Goal: Communication & Community: Answer question/provide support

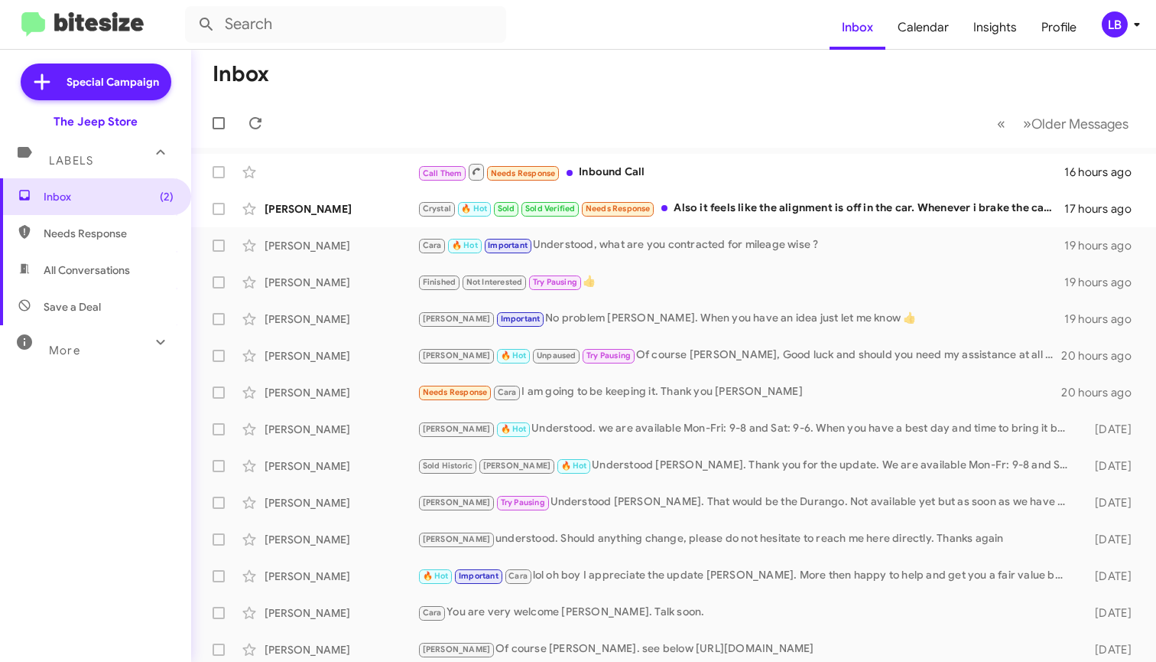
click at [541, 68] on mat-toolbar-row "Inbox" at bounding box center [673, 74] width 965 height 49
click at [353, 86] on mat-toolbar-row "Inbox" at bounding box center [673, 74] width 965 height 49
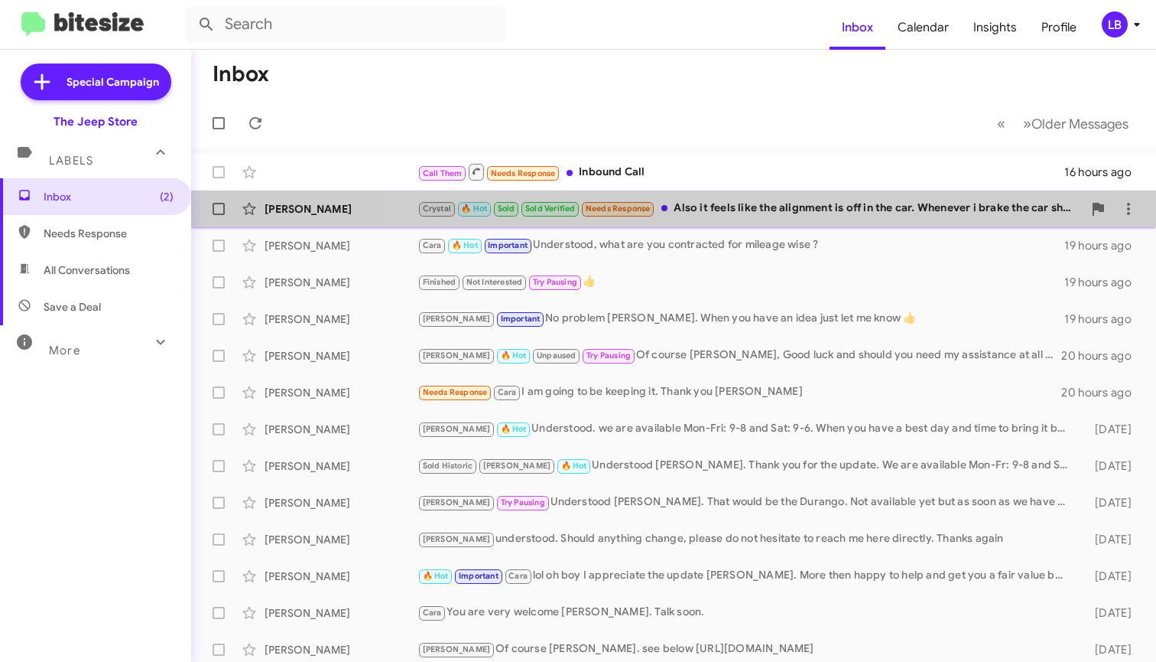
click at [753, 206] on div "Crystal 🔥 Hot Sold Sold Verified Needs Response Also it feels like the alignmen…" at bounding box center [750, 209] width 665 height 18
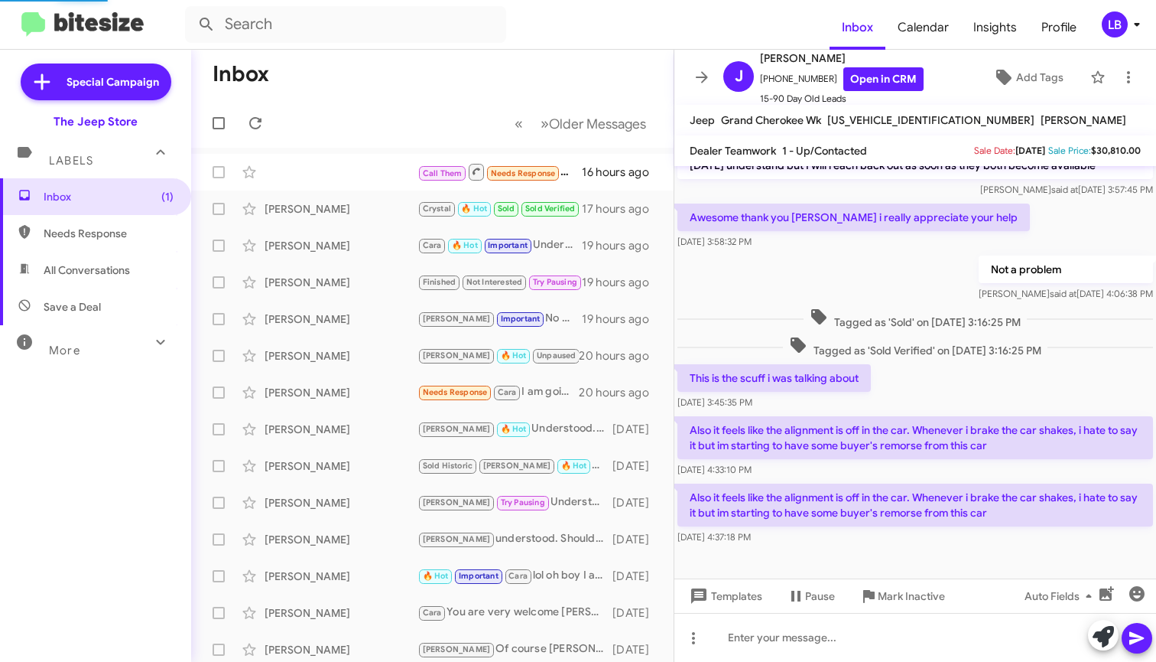
click at [468, 72] on mat-toolbar-row "Inbox" at bounding box center [432, 74] width 483 height 49
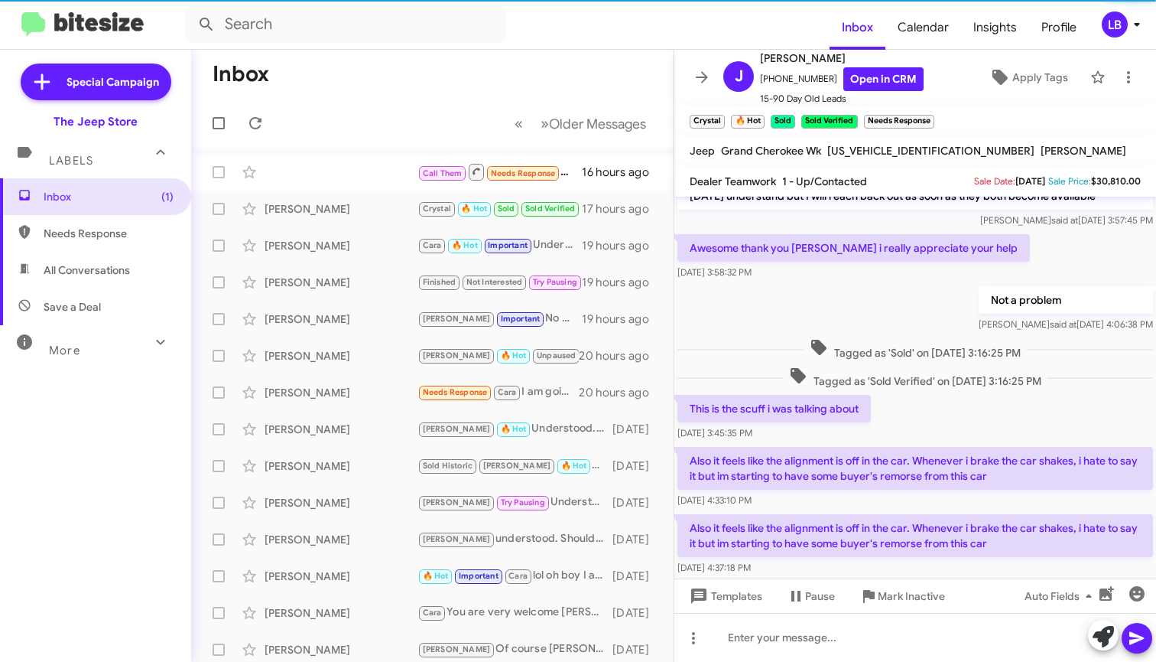
scroll to position [802, 0]
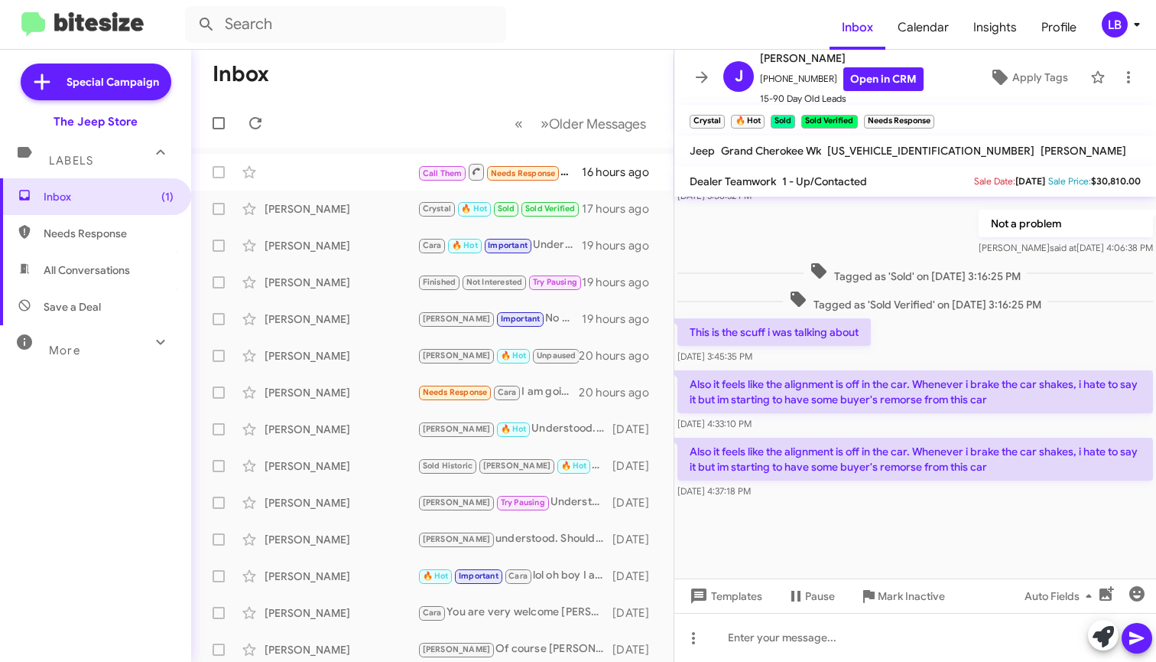
click at [963, 300] on span "Tagged as 'Sold Verified' on Aug 13, 2025 - 3:16:25 PM" at bounding box center [915, 301] width 265 height 22
click at [741, 245] on div "Not a problem Travis said at Aug 12, 2025, 4:06:38 PM" at bounding box center [916, 232] width 482 height 52
click at [925, 278] on span "Tagged as 'Sold' on Aug 13, 2025 - 3:16:25 PM" at bounding box center [915, 273] width 223 height 22
click at [879, 265] on span "Tagged as 'Sold' on Aug 13, 2025 - 3:16:25 PM" at bounding box center [915, 273] width 223 height 22
drag, startPoint x: 867, startPoint y: 206, endPoint x: 885, endPoint y: 213, distance: 19.6
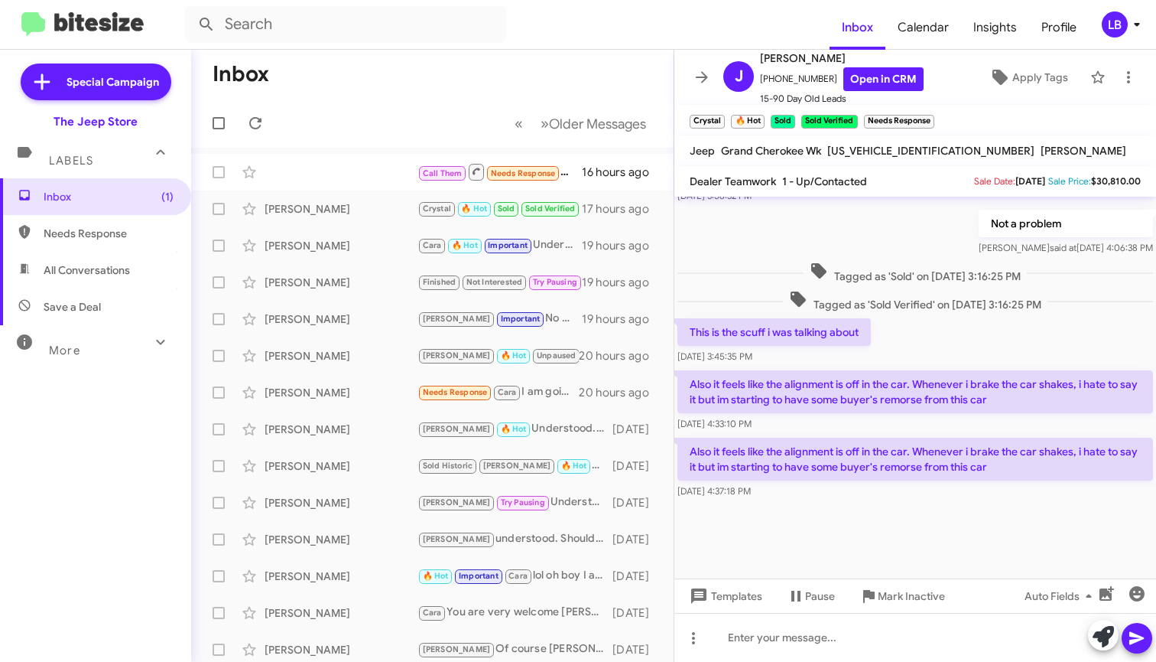
click at [867, 206] on div "Not a problem Travis said at Aug 12, 2025, 4:06:38 PM" at bounding box center [916, 232] width 482 height 52
click at [961, 288] on div "Tagged as 'Sold Verified' on Aug 13, 2025 - 3:16:25 PM" at bounding box center [916, 301] width 482 height 28
click at [868, 259] on div "Tagged as 'Sold' on Aug 13, 2025 - 3:16:25 PM" at bounding box center [916, 273] width 482 height 28
click at [905, 320] on div "This is the scuff i was talking about Aug 13, 2025, 3:45:35 PM" at bounding box center [916, 341] width 482 height 52
click at [997, 311] on span "Tagged as 'Sold Verified' on Aug 13, 2025 - 3:16:25 PM" at bounding box center [915, 301] width 265 height 22
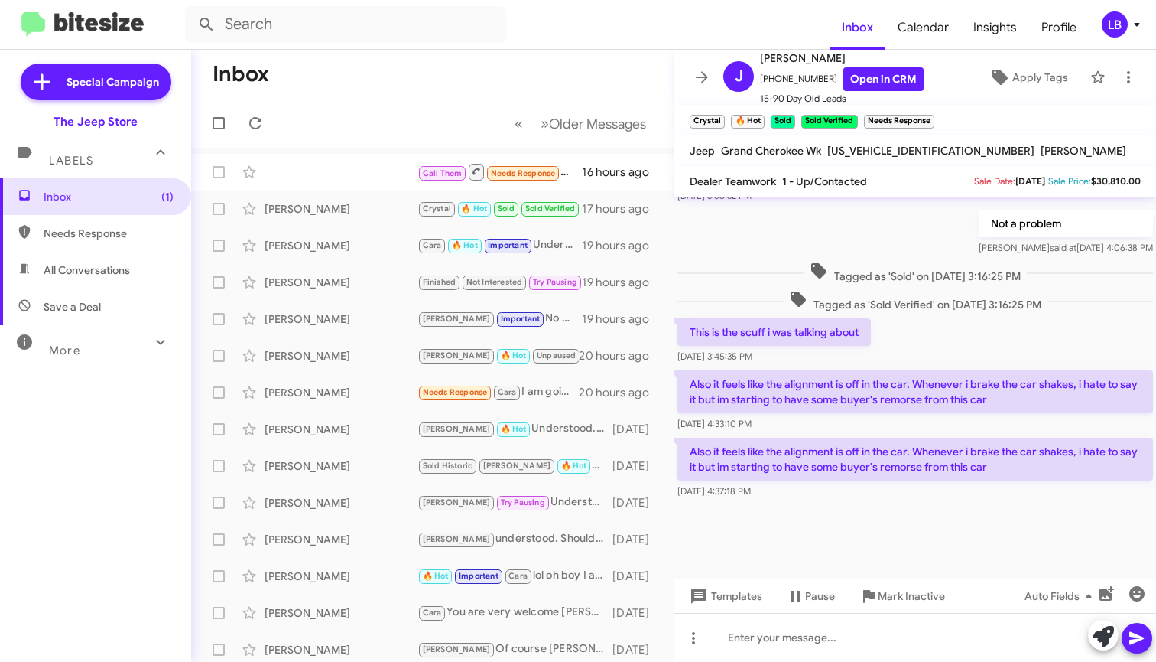
click at [987, 347] on div "This is the scuff i was talking about Aug 13, 2025, 3:45:35 PM" at bounding box center [916, 341] width 482 height 52
click at [864, 256] on div "Not a problem Travis said at Aug 12, 2025, 4:06:38 PM" at bounding box center [916, 232] width 482 height 52
click at [929, 300] on span "Tagged as 'Sold Verified' on Aug 13, 2025 - 3:16:25 PM" at bounding box center [915, 301] width 265 height 22
click at [349, 76] on mat-toolbar-row "Inbox" at bounding box center [432, 74] width 483 height 49
click at [372, 166] on div "Call Them Needs Response Inbound Call 16 hours ago" at bounding box center [432, 172] width 458 height 31
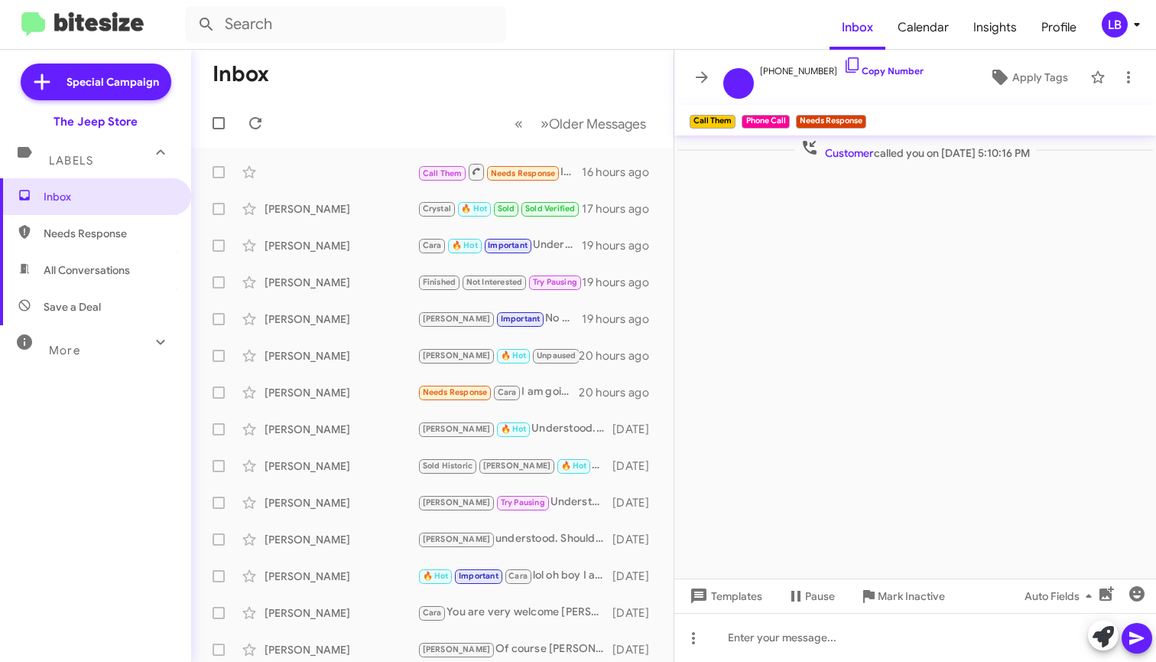
drag, startPoint x: 421, startPoint y: 99, endPoint x: 408, endPoint y: 89, distance: 15.8
click at [417, 96] on mat-toolbar "Inbox « Previous » Next Older Messages" at bounding box center [432, 99] width 483 height 98
click at [560, 76] on mat-toolbar-row "Inbox" at bounding box center [432, 74] width 483 height 49
click at [822, 265] on cdk-virtual-scroll-viewport "Customer called you on Aug 13, 2025 - 5:10:16 PM" at bounding box center [916, 356] width 482 height 443
click at [602, 44] on mat-toolbar "Inbox Calendar Insights Profile LB" at bounding box center [578, 24] width 1156 height 49
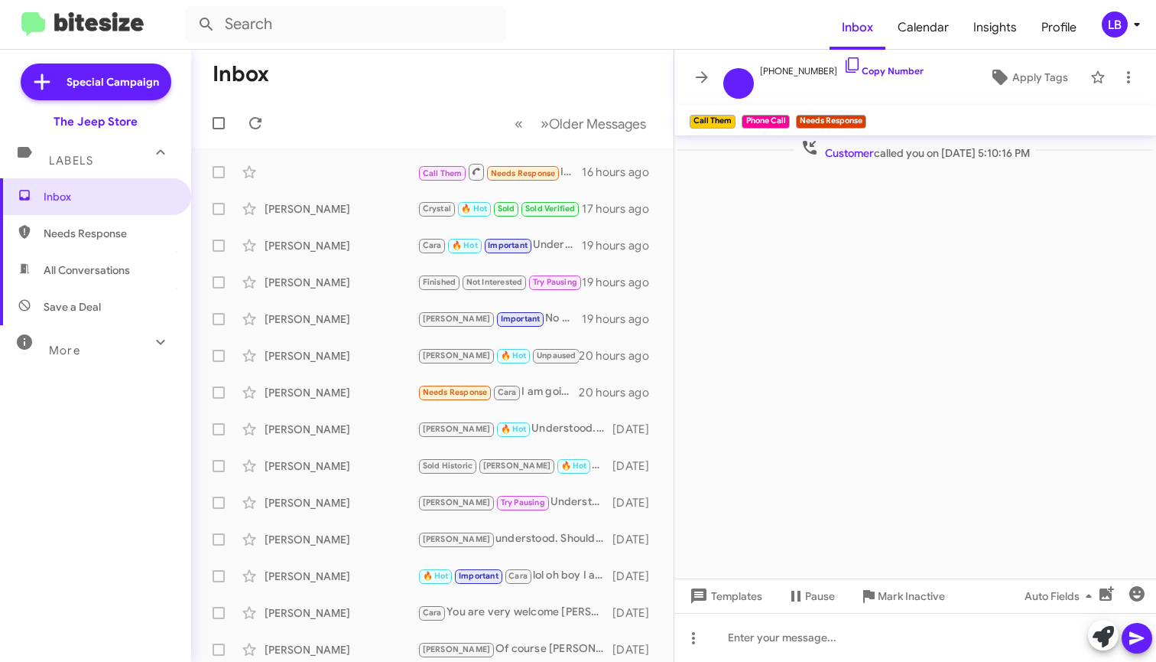
click at [684, 17] on form at bounding box center [507, 24] width 645 height 37
click at [805, 376] on cdk-virtual-scroll-viewport "Customer called you on Aug 13, 2025 - 5:10:16 PM" at bounding box center [916, 356] width 482 height 443
click at [562, 69] on mat-toolbar-row "Inbox" at bounding box center [432, 74] width 483 height 49
click at [972, 265] on cdk-virtual-scroll-viewport "Customer called you on Aug 13, 2025 - 5:10:16 PM" at bounding box center [916, 356] width 482 height 443
click at [902, 221] on cdk-virtual-scroll-viewport "Customer called you on Aug 13, 2025 - 5:10:16 PM" at bounding box center [916, 356] width 482 height 443
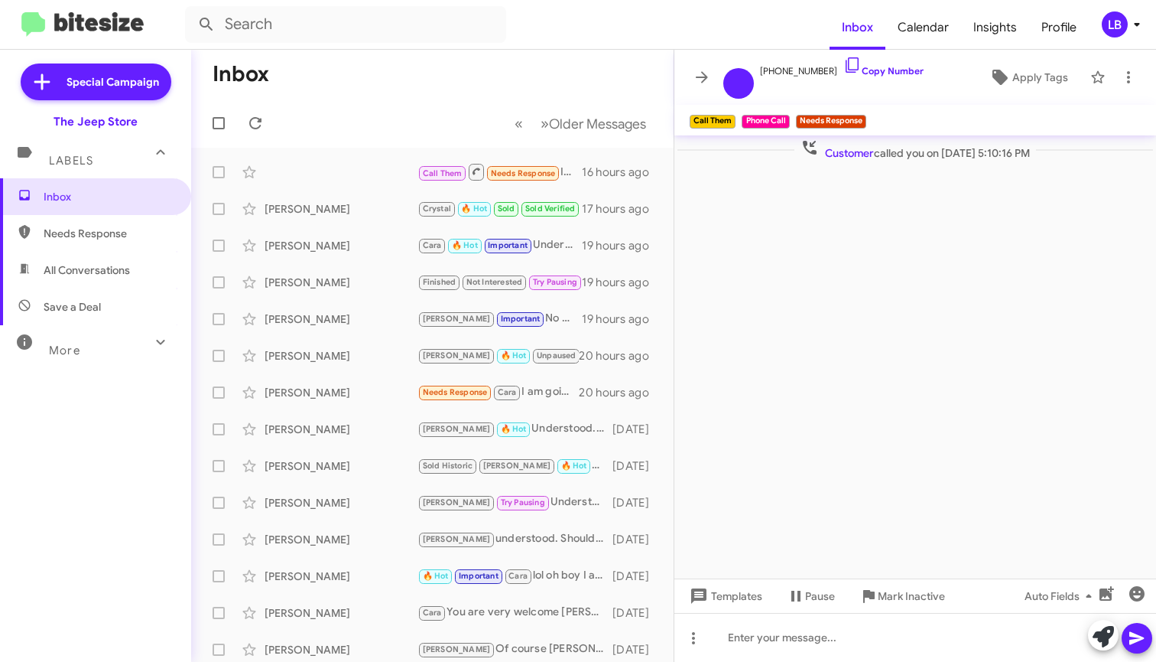
click at [424, 87] on mat-toolbar-row "Inbox" at bounding box center [432, 74] width 483 height 49
click at [427, 65] on mat-toolbar-row "Inbox" at bounding box center [432, 74] width 483 height 49
click at [443, 80] on mat-toolbar-row "Inbox" at bounding box center [432, 74] width 483 height 49
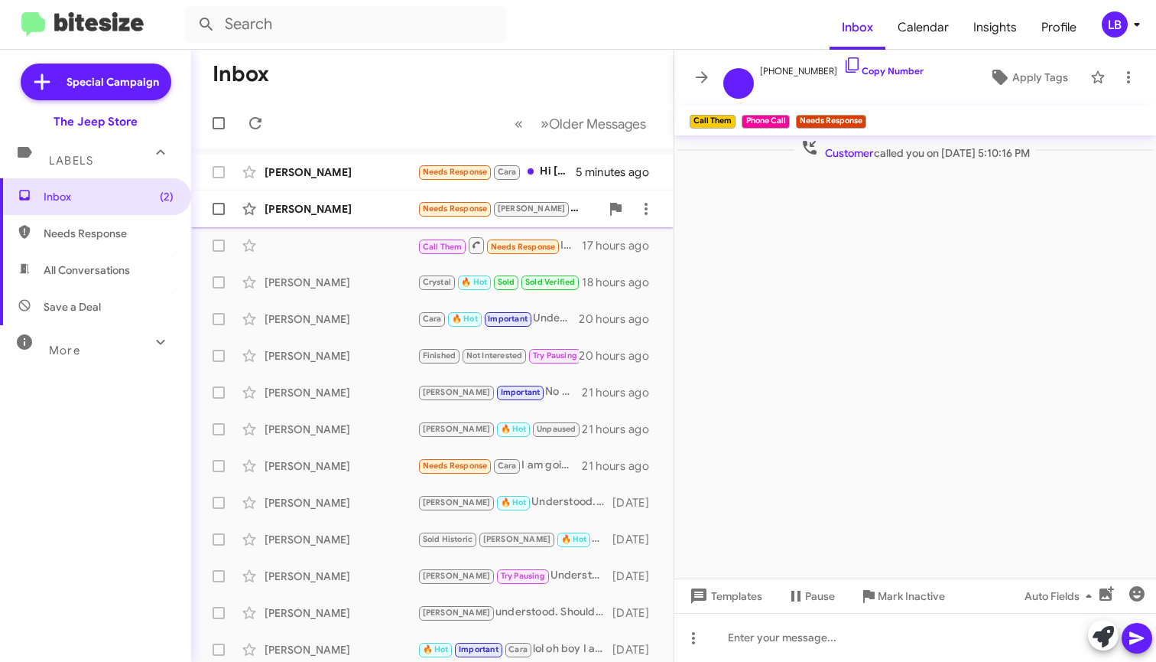
click at [365, 210] on div "[PERSON_NAME]" at bounding box center [341, 208] width 153 height 15
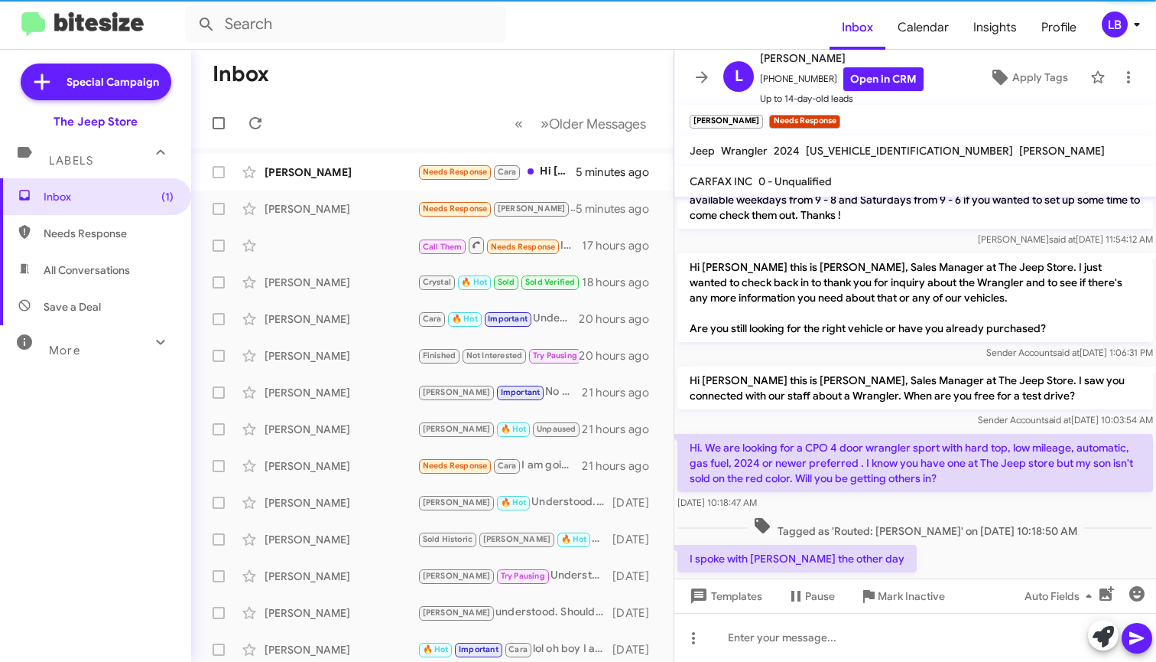
scroll to position [347, 0]
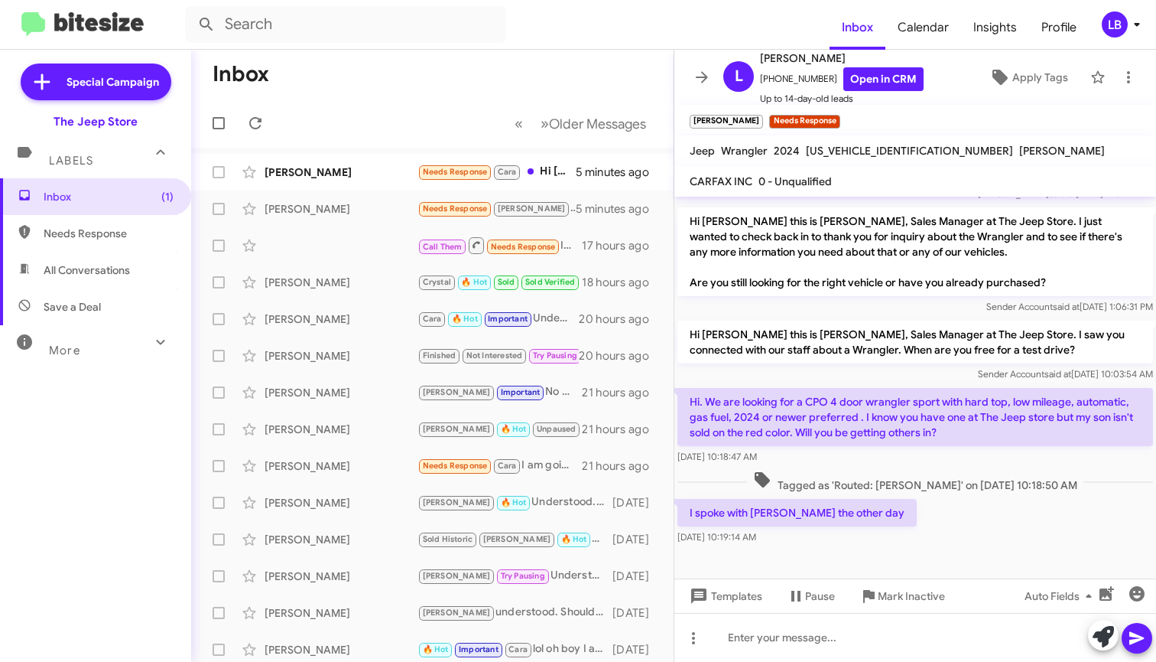
click at [899, 473] on span "Tagged as 'Routed: Andrew' on Aug 14, 2025 - 10:18:50 AM" at bounding box center [915, 481] width 337 height 22
drag, startPoint x: 867, startPoint y: 374, endPoint x: 883, endPoint y: 454, distance: 81.1
click at [867, 375] on div "Sender Account said at Aug 14, 2025, 10:03:54 AM" at bounding box center [916, 373] width 476 height 15
click at [828, 285] on p "Hi Lindsay this is Michael Lefthand, Sales Manager at The Jeep Store. I just wa…" at bounding box center [916, 251] width 476 height 89
click at [840, 297] on div "Hi Lindsay this is Michael Lefthand, Sales Manager at The Jeep Store. I just wa…" at bounding box center [916, 260] width 476 height 107
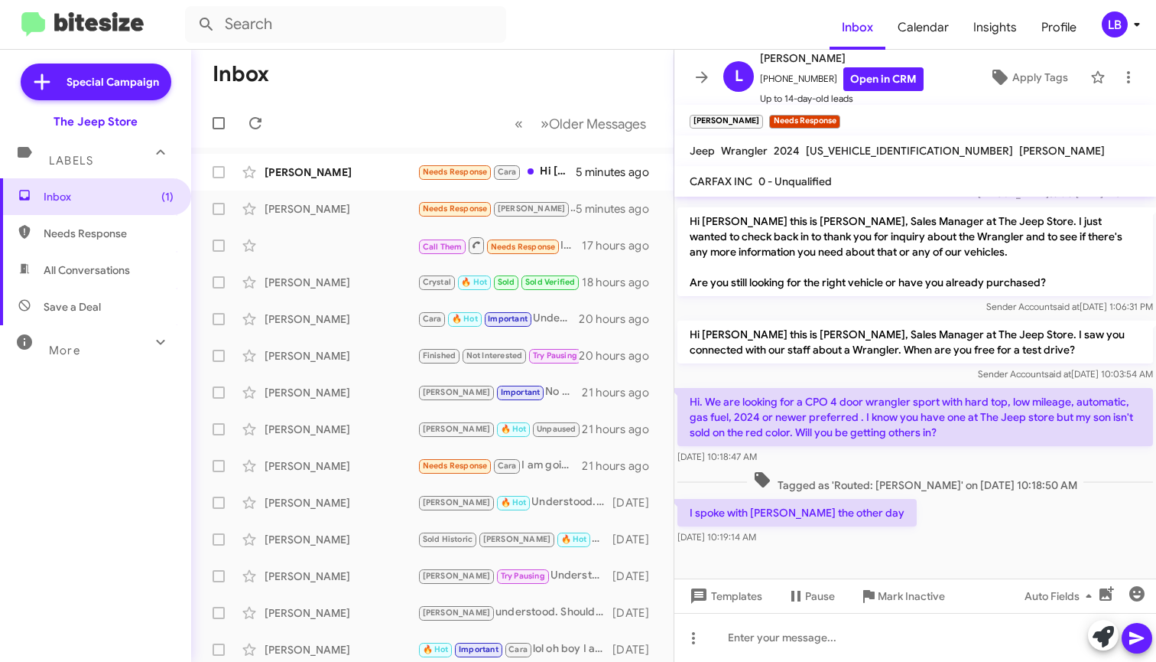
click at [850, 359] on p "Hi Lindsay this is Michael Lefthand, Sales Manager at The Jeep Store. I saw you…" at bounding box center [916, 341] width 476 height 43
click at [320, 180] on div "Amanda Mohr Needs Response Cara Hi Michael, I don't have time to come in, I'm l…" at bounding box center [432, 172] width 458 height 31
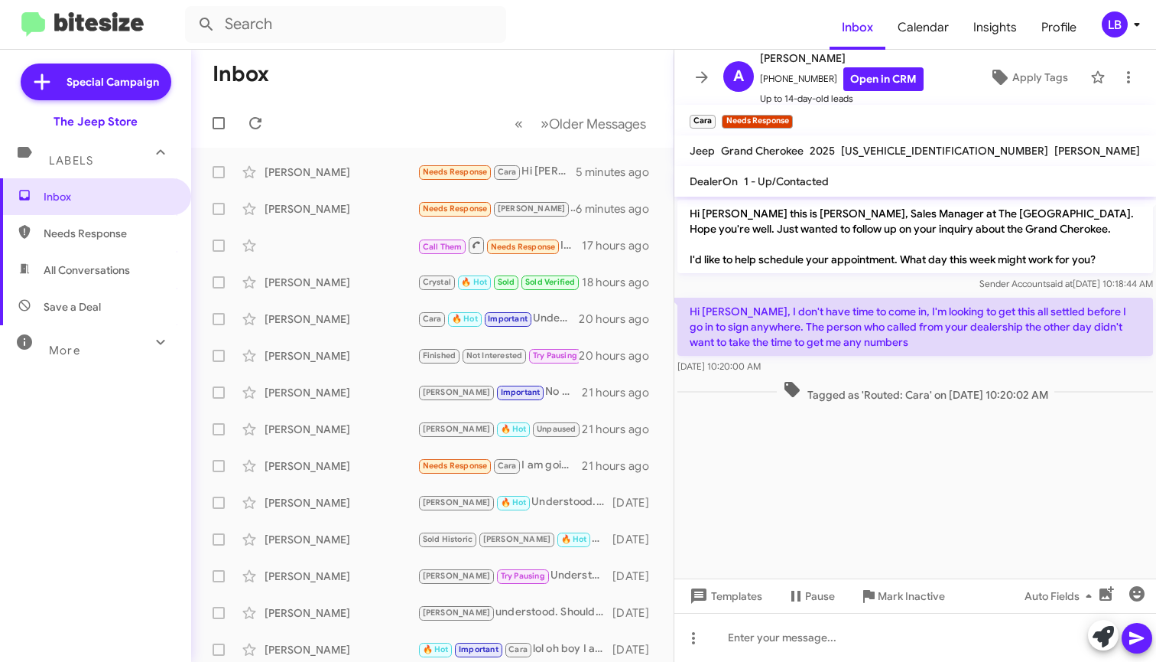
click at [896, 375] on div "Hi Michael, I don't have time to come in, I'm looking to get this all settled b…" at bounding box center [916, 335] width 482 height 83
drag, startPoint x: 820, startPoint y: 80, endPoint x: 769, endPoint y: 83, distance: 50.6
click at [769, 83] on span "+17329959787 Open in CRM" at bounding box center [842, 79] width 164 height 24
copy span "7329959787"
click at [445, 77] on mat-toolbar-row "Inbox" at bounding box center [432, 74] width 483 height 49
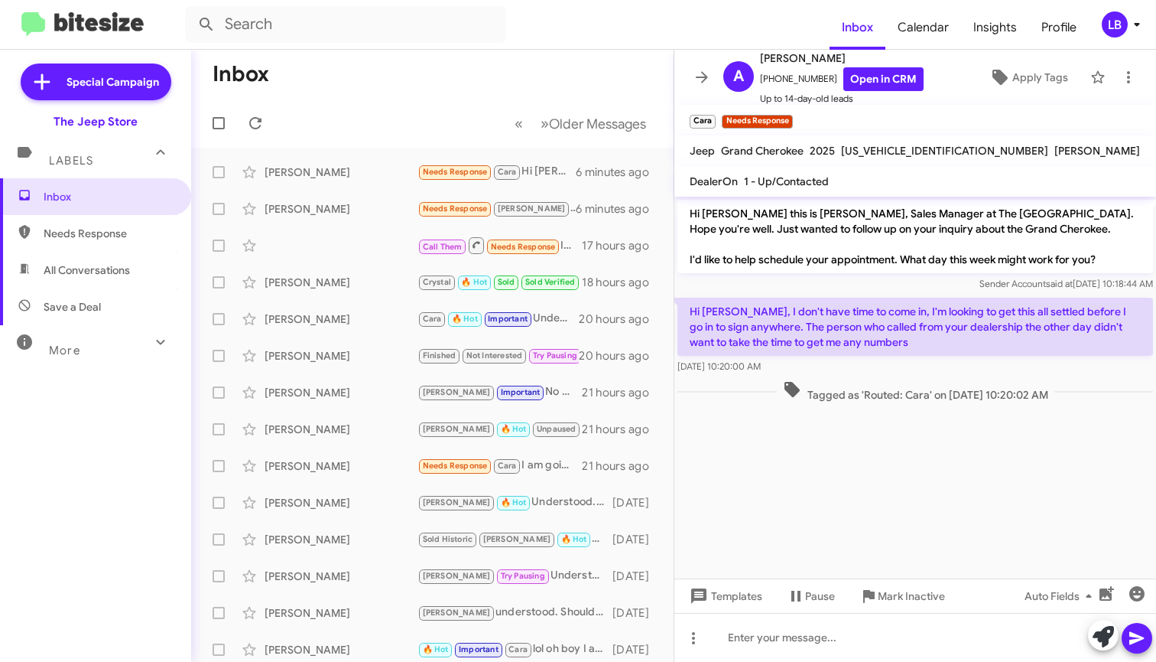
click at [260, 4] on mat-toolbar "Inbox Calendar Insights Profile LB" at bounding box center [578, 24] width 1156 height 49
click at [476, 102] on mat-toolbar-row "« Previous » Next Older Messages" at bounding box center [432, 123] width 483 height 49
click at [387, 29] on input "text" at bounding box center [345, 24] width 321 height 37
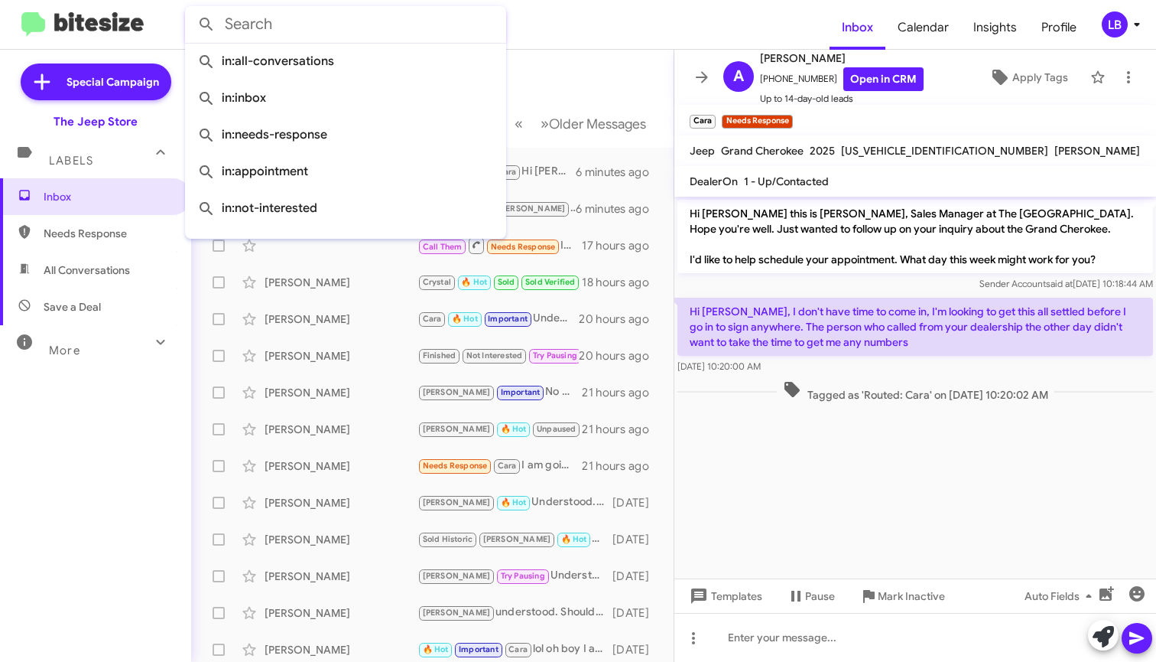
click at [552, 59] on mat-toolbar-row "Inbox" at bounding box center [432, 74] width 483 height 49
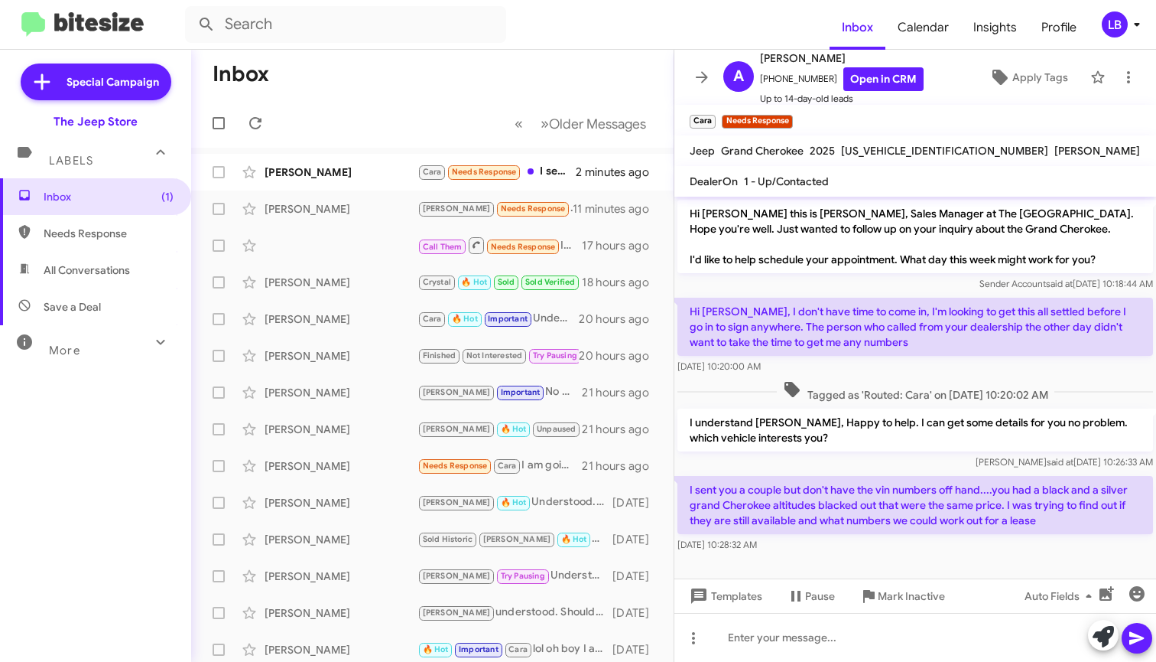
drag, startPoint x: 410, startPoint y: 119, endPoint x: 441, endPoint y: 93, distance: 40.2
click at [411, 119] on mat-toolbar-row "« Previous » Next Older Messages" at bounding box center [432, 123] width 483 height 49
click at [478, 62] on mat-toolbar-row "Inbox" at bounding box center [432, 74] width 483 height 49
click at [320, 2] on mat-toolbar "Inbox Calendar Insights Profile LB" at bounding box center [578, 24] width 1156 height 49
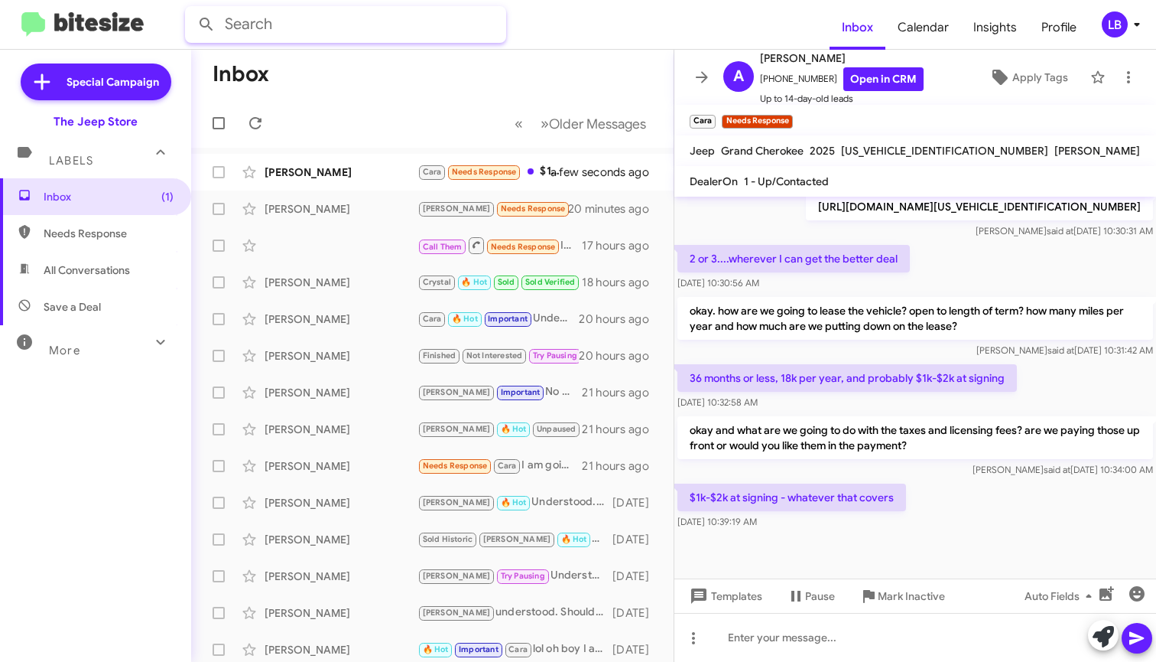
click at [330, 21] on input "text" at bounding box center [345, 24] width 321 height 37
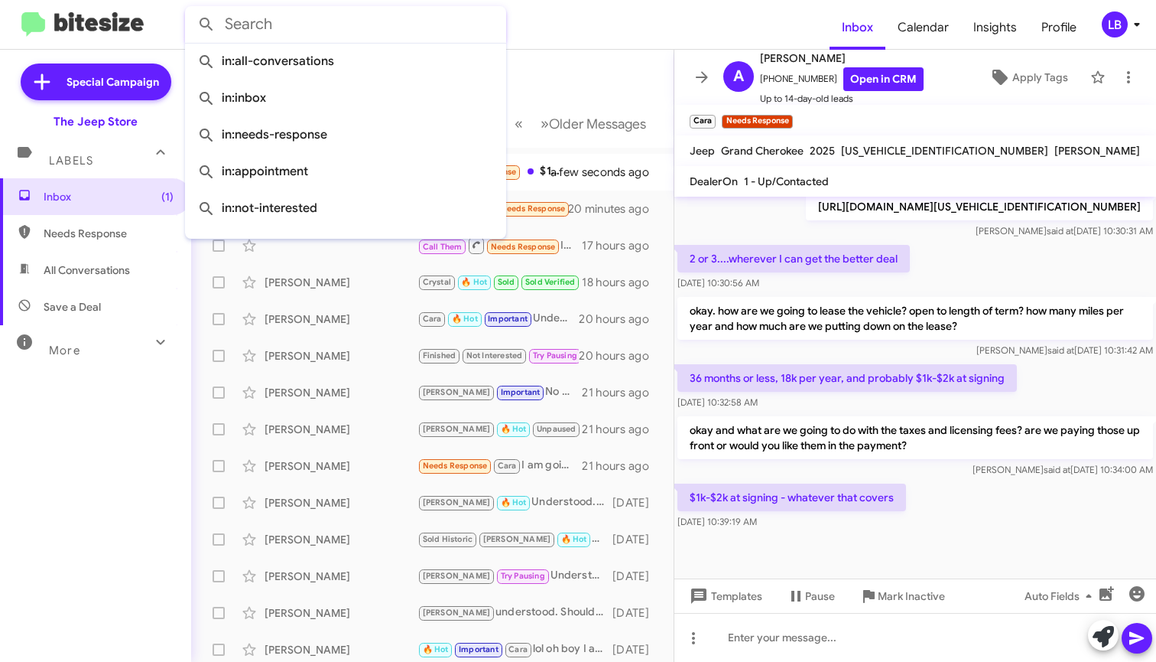
click at [330, 21] on input "text" at bounding box center [345, 24] width 321 height 37
click at [206, 24] on button at bounding box center [206, 24] width 31 height 31
click at [884, 264] on p "2 or 3....wherever I can get the better deal" at bounding box center [794, 259] width 232 height 28
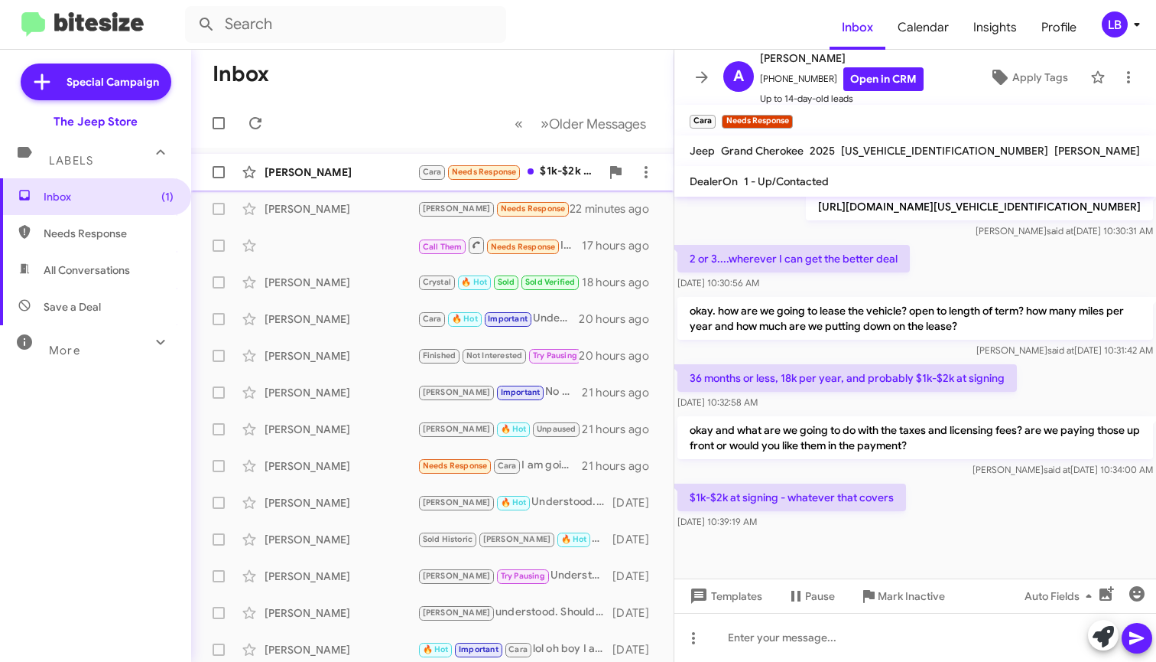
click at [361, 168] on div "[PERSON_NAME]" at bounding box center [341, 171] width 153 height 15
click at [985, 244] on div "2 or 3....wherever I can get the better deal Aug 14, 2025, 10:30:56 AM" at bounding box center [916, 268] width 482 height 52
drag, startPoint x: 643, startPoint y: 40, endPoint x: 594, endPoint y: 37, distance: 49.0
click at [643, 40] on form at bounding box center [507, 24] width 645 height 37
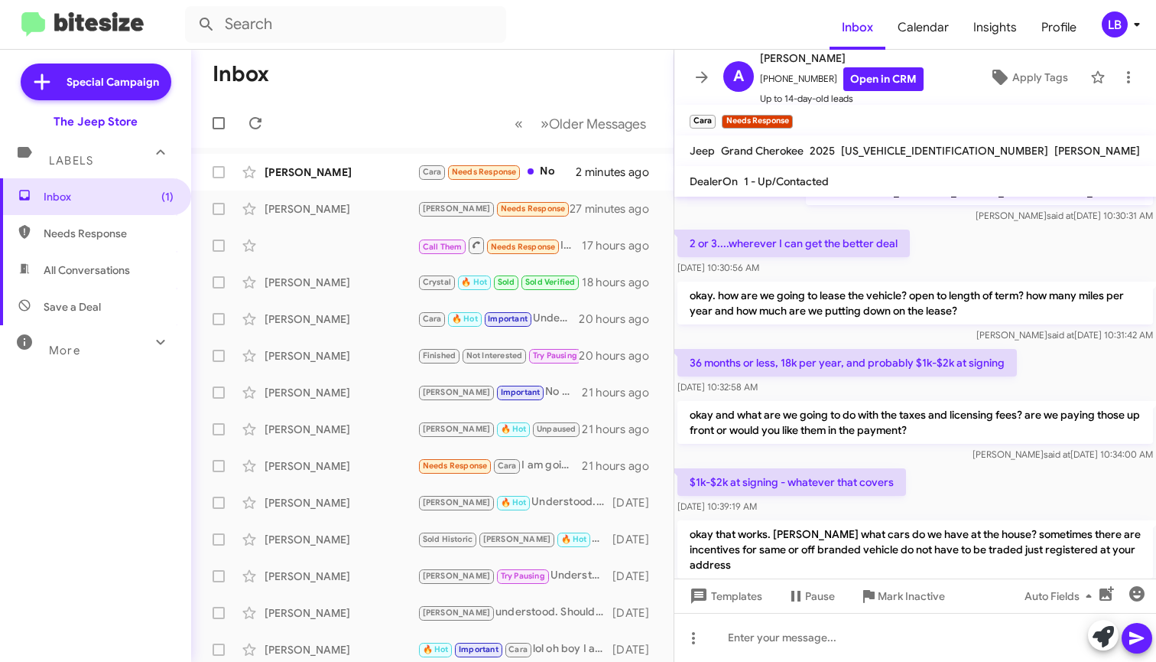
scroll to position [702, 0]
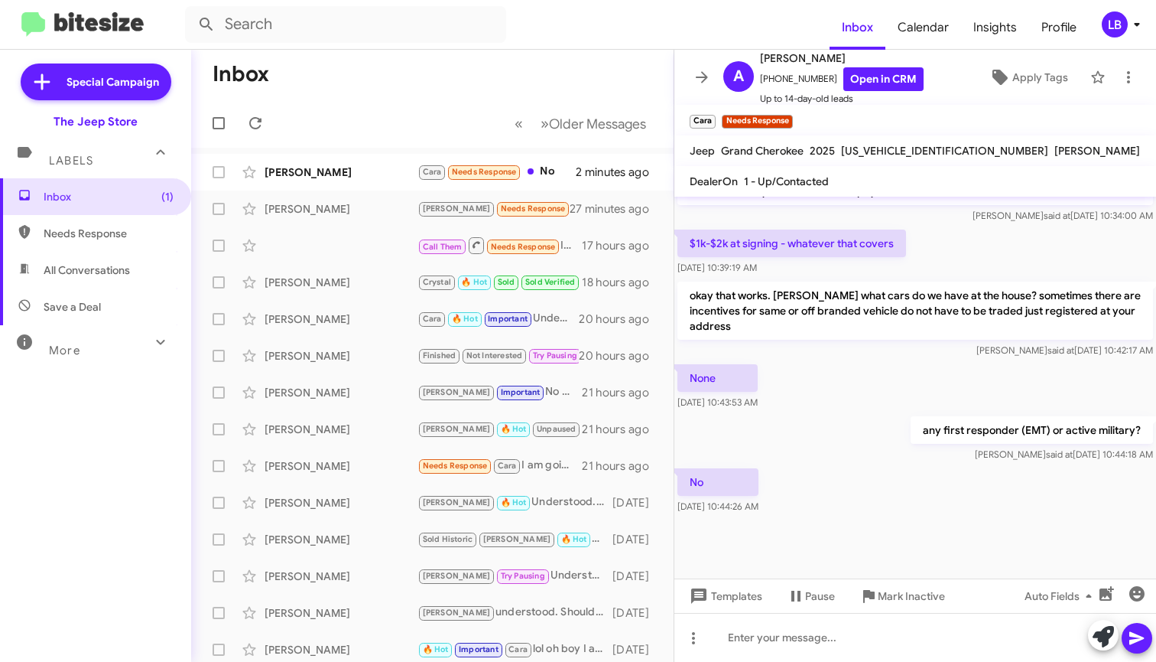
click at [496, 87] on mat-toolbar-row "Inbox" at bounding box center [432, 74] width 483 height 49
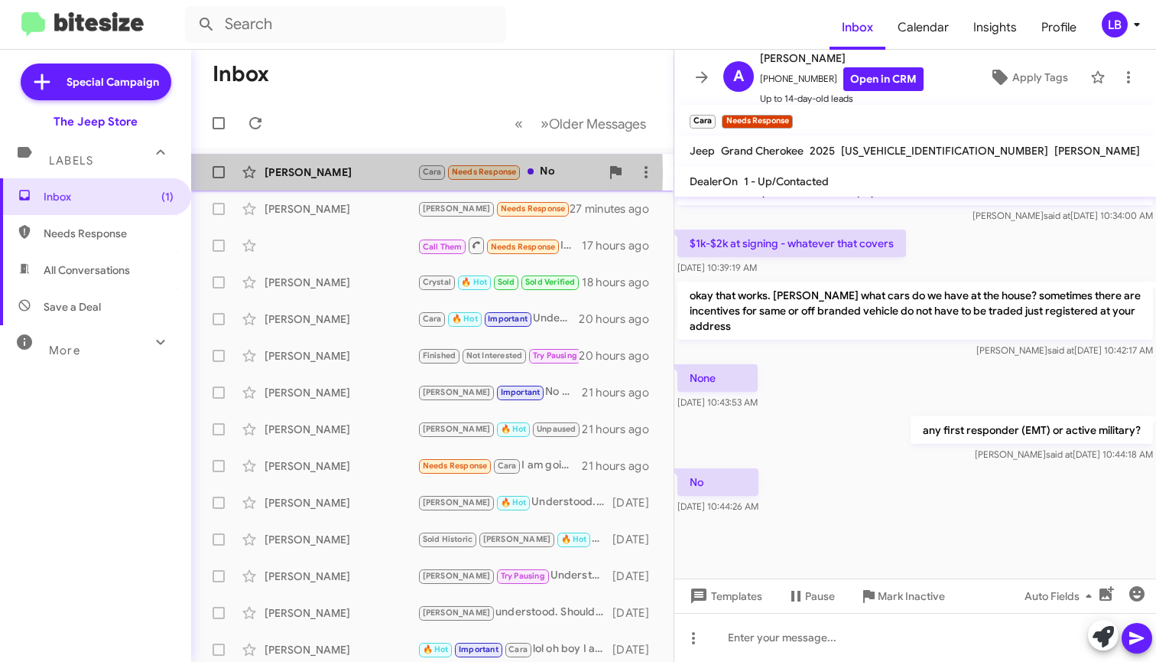
click at [343, 173] on div "[PERSON_NAME]" at bounding box center [341, 171] width 153 height 15
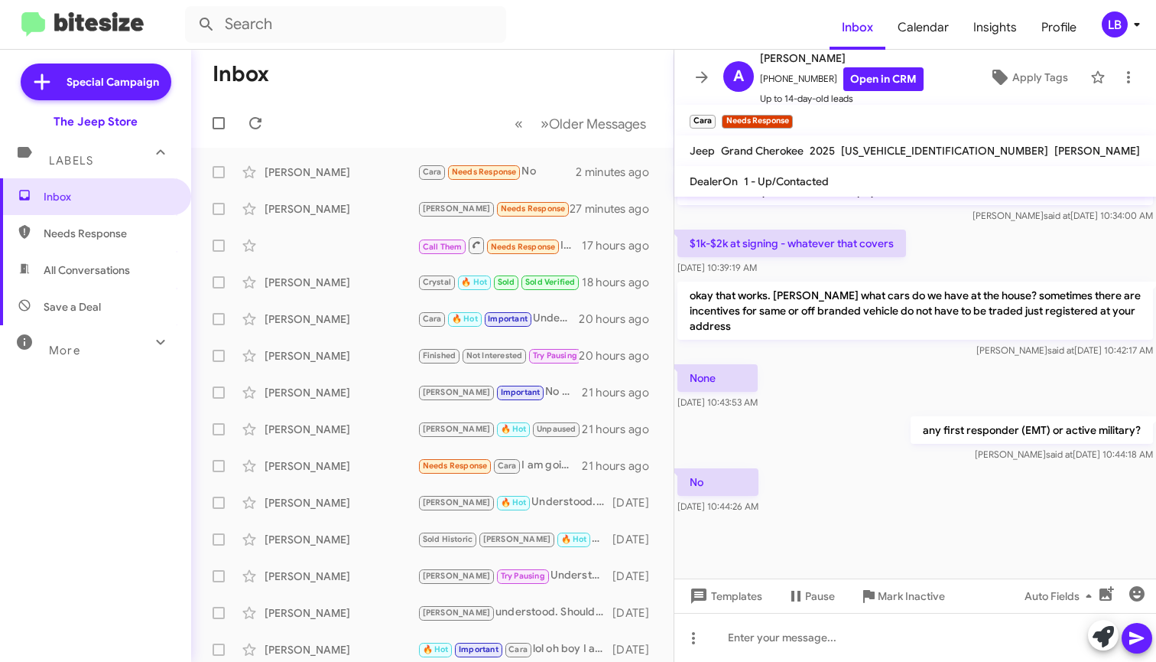
click at [953, 239] on div "$1k-$2k at signing - whatever that covers Aug 14, 2025, 10:39:19 AM" at bounding box center [916, 252] width 482 height 52
drag, startPoint x: 444, startPoint y: 86, endPoint x: 416, endPoint y: 63, distance: 35.8
click at [444, 86] on mat-toolbar-row "Inbox" at bounding box center [432, 74] width 483 height 49
click at [484, 35] on input "text" at bounding box center [345, 24] width 321 height 37
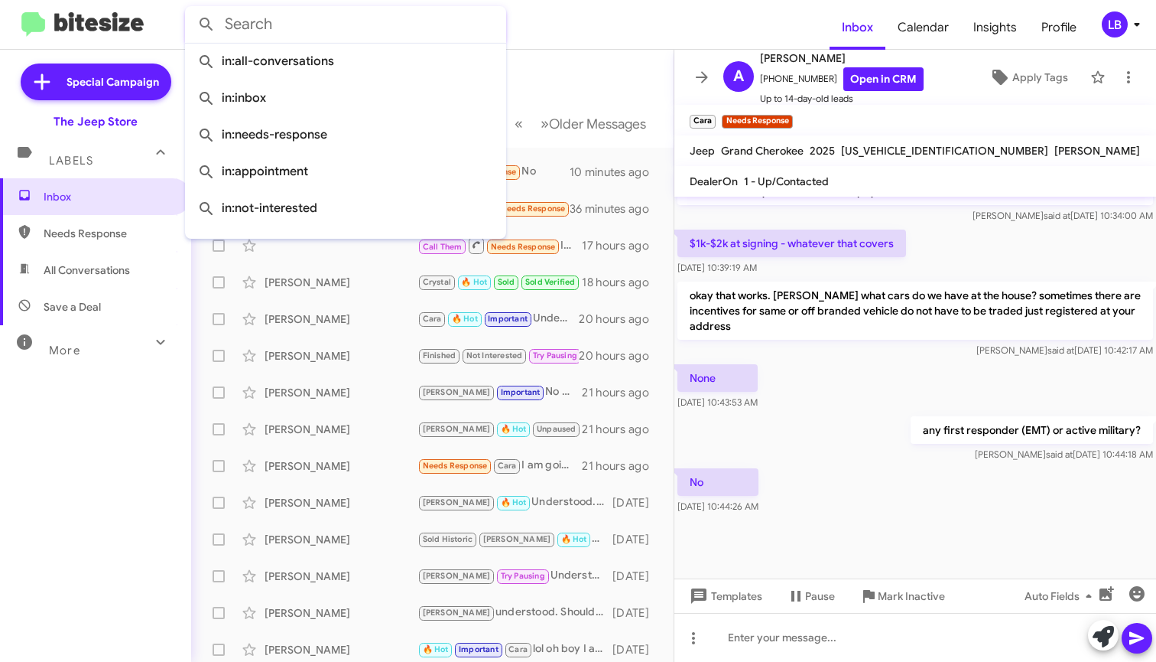
click at [537, 23] on form at bounding box center [507, 24] width 645 height 37
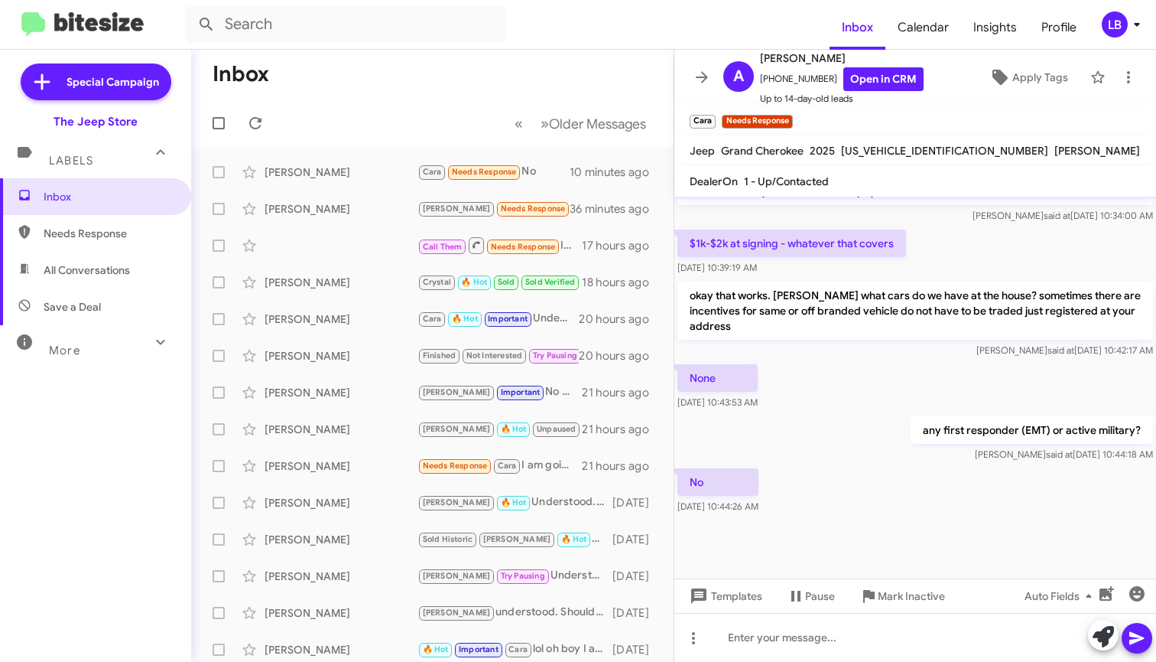
click at [607, 52] on mat-toolbar-row "Inbox" at bounding box center [432, 74] width 483 height 49
click at [611, 44] on mat-toolbar "Inbox Calendar Insights Profile LB" at bounding box center [578, 24] width 1156 height 49
click at [539, 54] on mat-toolbar-row "Inbox" at bounding box center [432, 74] width 483 height 49
click at [581, 83] on mat-toolbar-row "Inbox" at bounding box center [432, 74] width 483 height 49
click at [594, 84] on mat-toolbar-row "Inbox" at bounding box center [432, 74] width 483 height 49
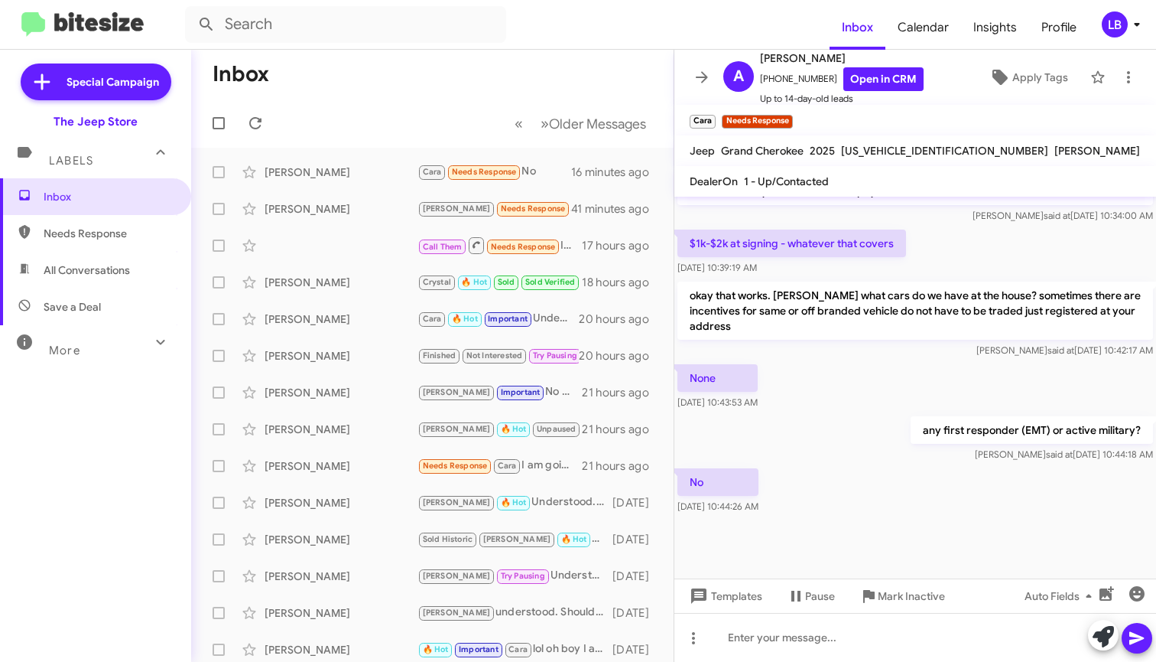
click at [625, 74] on mat-toolbar-row "Inbox" at bounding box center [432, 74] width 483 height 49
click at [483, 82] on mat-toolbar-row "Inbox" at bounding box center [432, 74] width 483 height 49
click at [893, 396] on div "None Aug 14, 2025, 10:43:53 AM" at bounding box center [916, 387] width 482 height 52
click at [958, 270] on div "$1k-$2k at signing - whatever that covers Aug 14, 2025, 10:39:19 AM" at bounding box center [916, 252] width 482 height 52
click at [564, 40] on form at bounding box center [507, 24] width 645 height 37
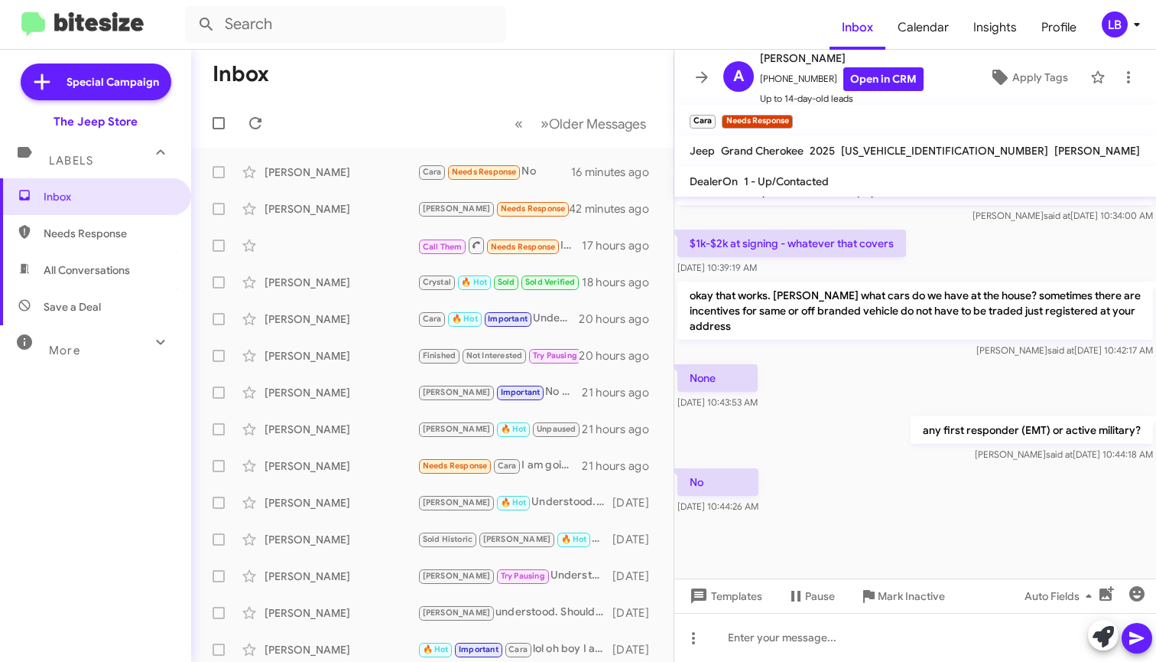
click at [863, 379] on div "None Aug 14, 2025, 10:43:53 AM" at bounding box center [916, 387] width 482 height 52
click at [968, 257] on div "$1k-$2k at signing - whatever that covers Aug 14, 2025, 10:39:19 AM" at bounding box center [916, 252] width 482 height 52
click at [567, 82] on mat-toolbar-row "Inbox" at bounding box center [432, 74] width 483 height 49
drag, startPoint x: 400, startPoint y: 77, endPoint x: 324, endPoint y: 31, distance: 89.2
click at [398, 78] on mat-toolbar-row "Inbox" at bounding box center [432, 74] width 483 height 49
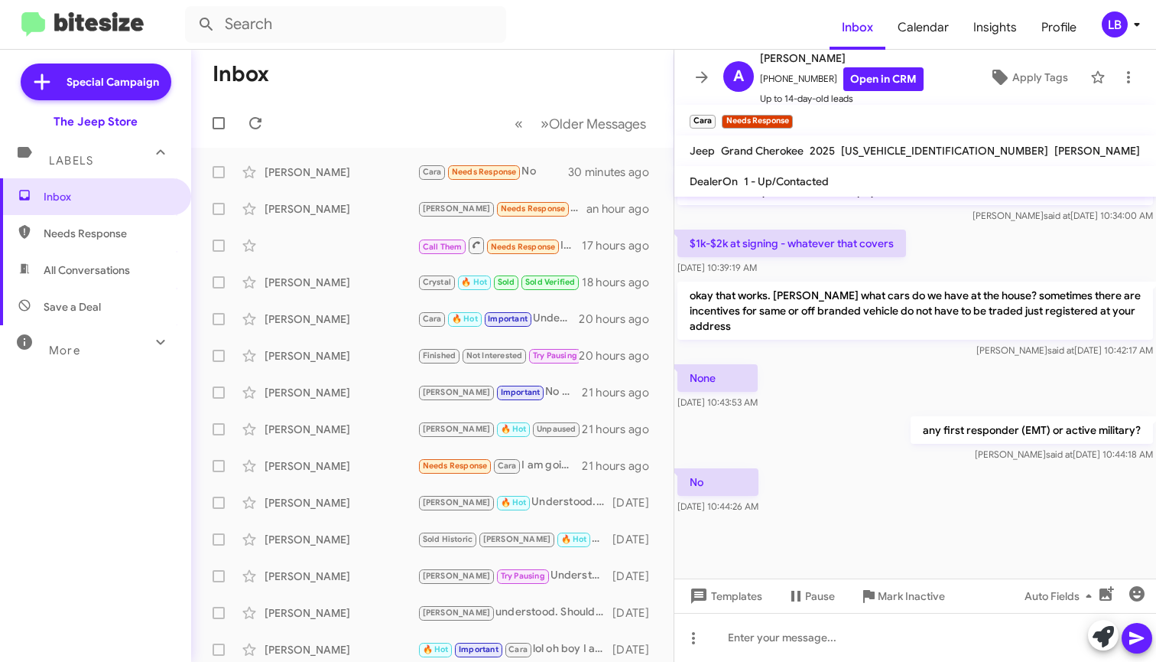
click at [578, 84] on mat-toolbar-row "Inbox" at bounding box center [432, 74] width 483 height 49
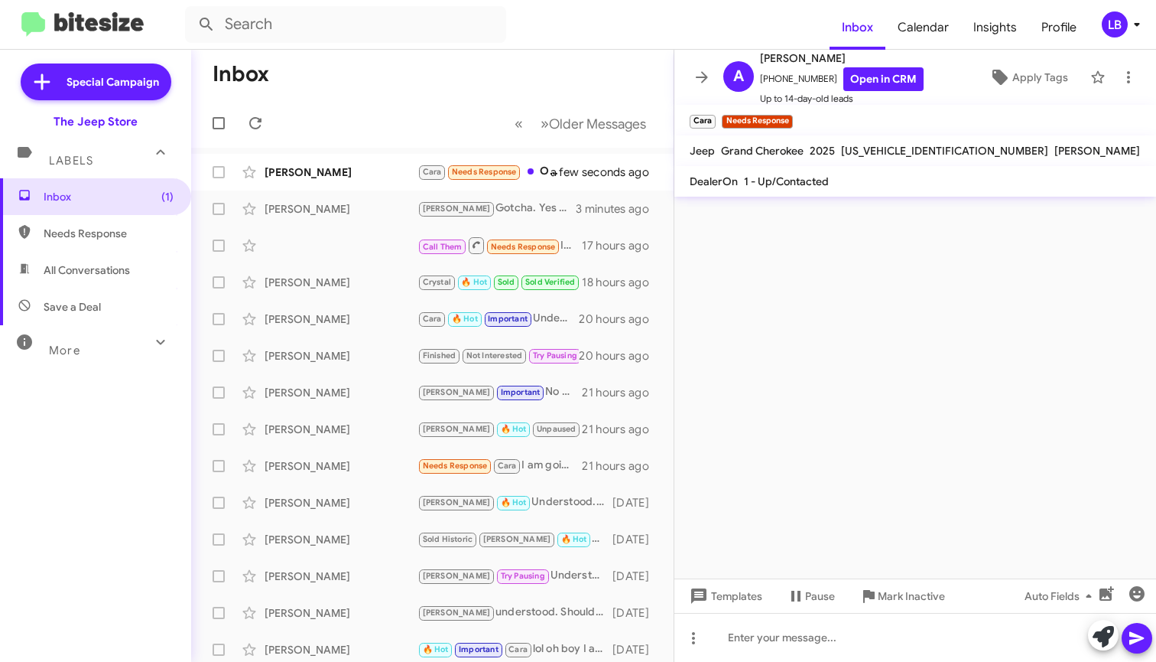
scroll to position [0, 0]
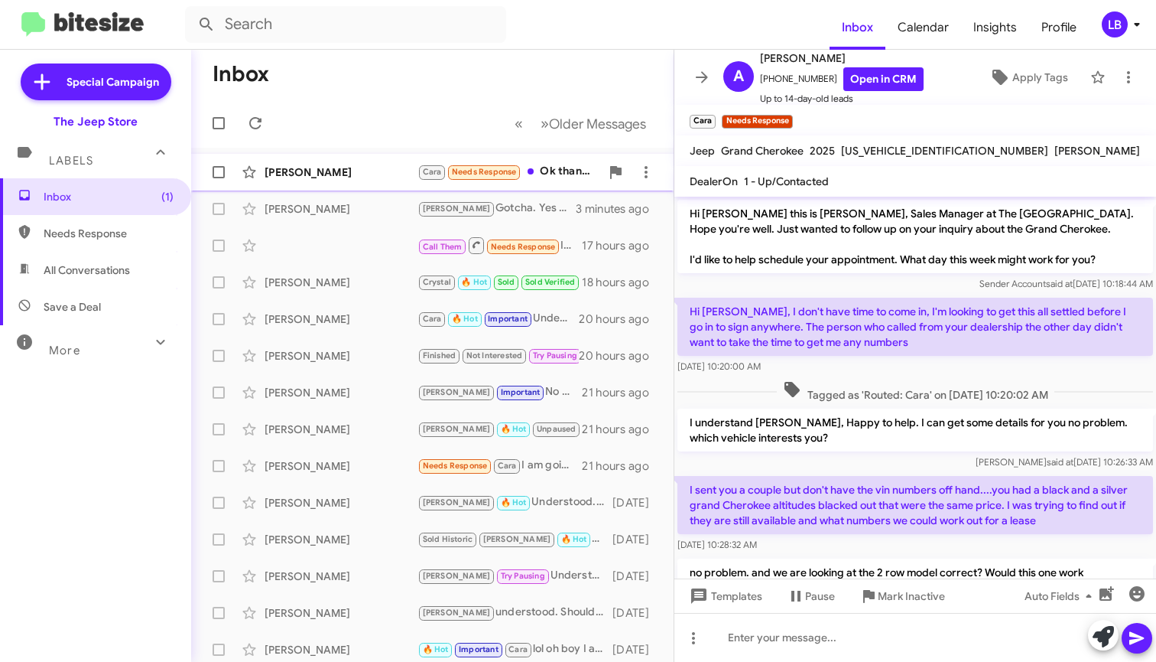
click at [392, 166] on div "[PERSON_NAME]" at bounding box center [341, 171] width 153 height 15
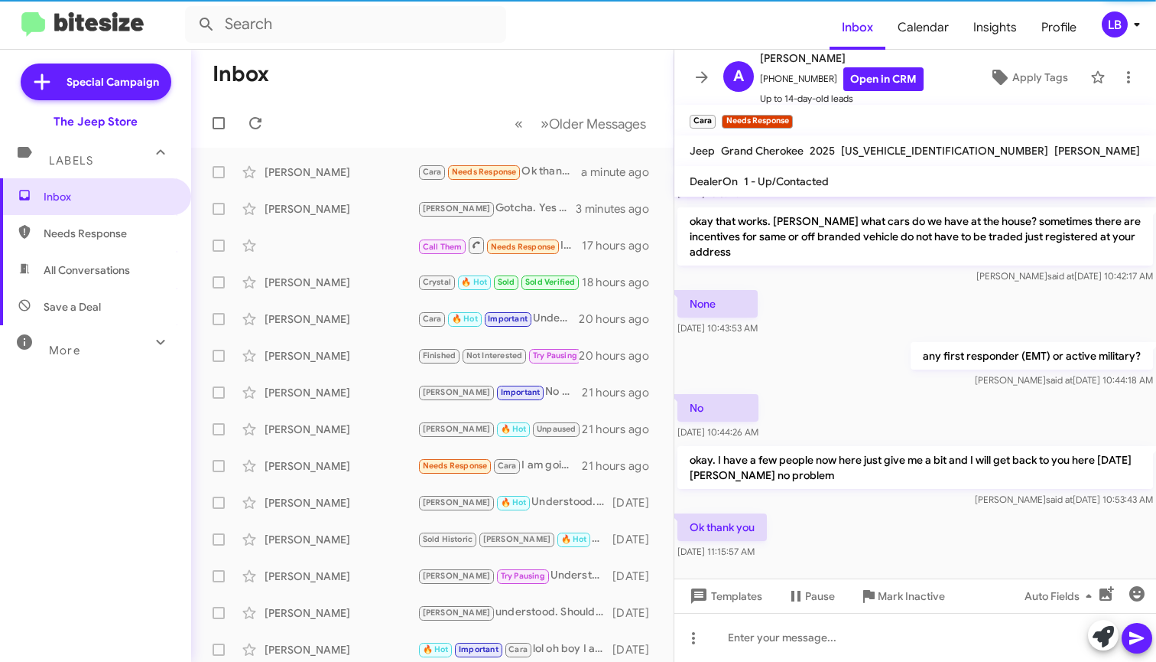
scroll to position [829, 0]
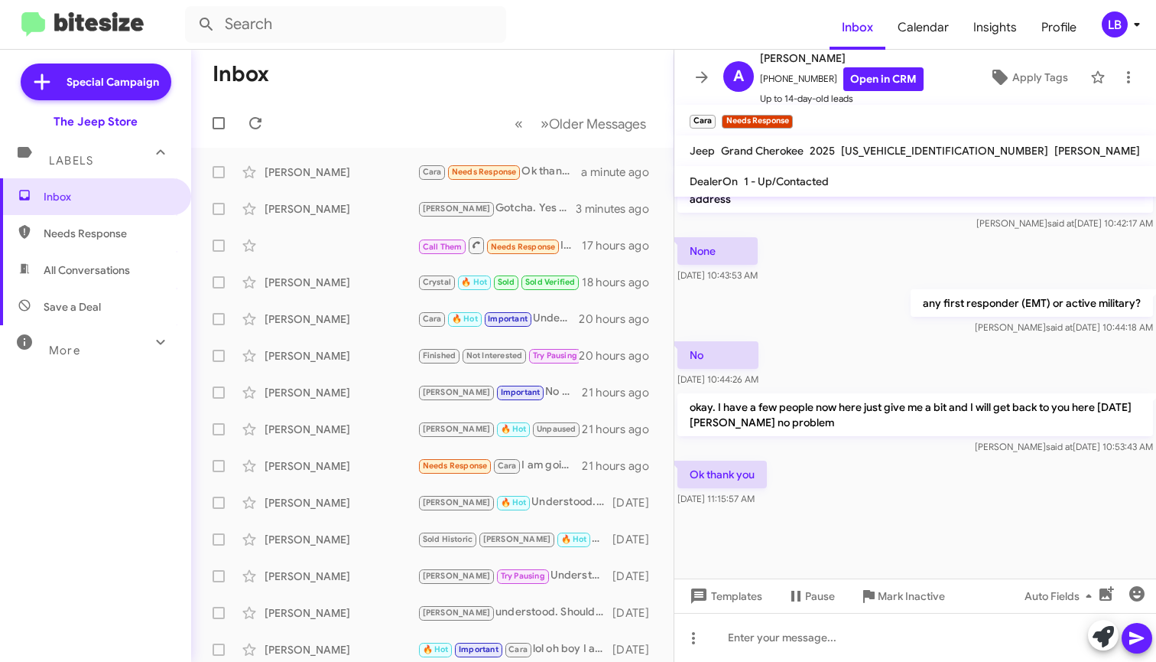
click at [869, 288] on div "any first responder (EMT) or active military? Travis said at Aug 14, 2025, 10:4…" at bounding box center [916, 312] width 482 height 52
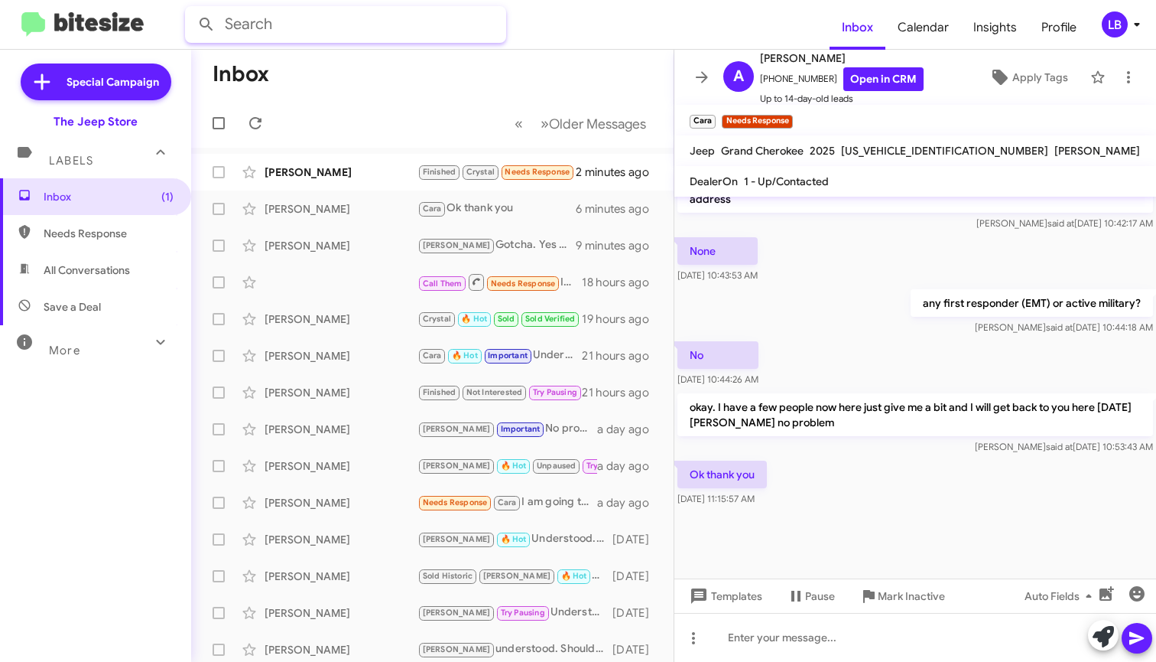
click at [388, 34] on input "text" at bounding box center [345, 24] width 321 height 37
type input "7328907882"
click at [206, 24] on button at bounding box center [206, 24] width 31 height 31
click at [849, 325] on div "any first responder (EMT) or active military? Travis said at Aug 14, 2025, 10:4…" at bounding box center [916, 312] width 482 height 52
click at [431, 34] on input "7328907882" at bounding box center [345, 24] width 321 height 37
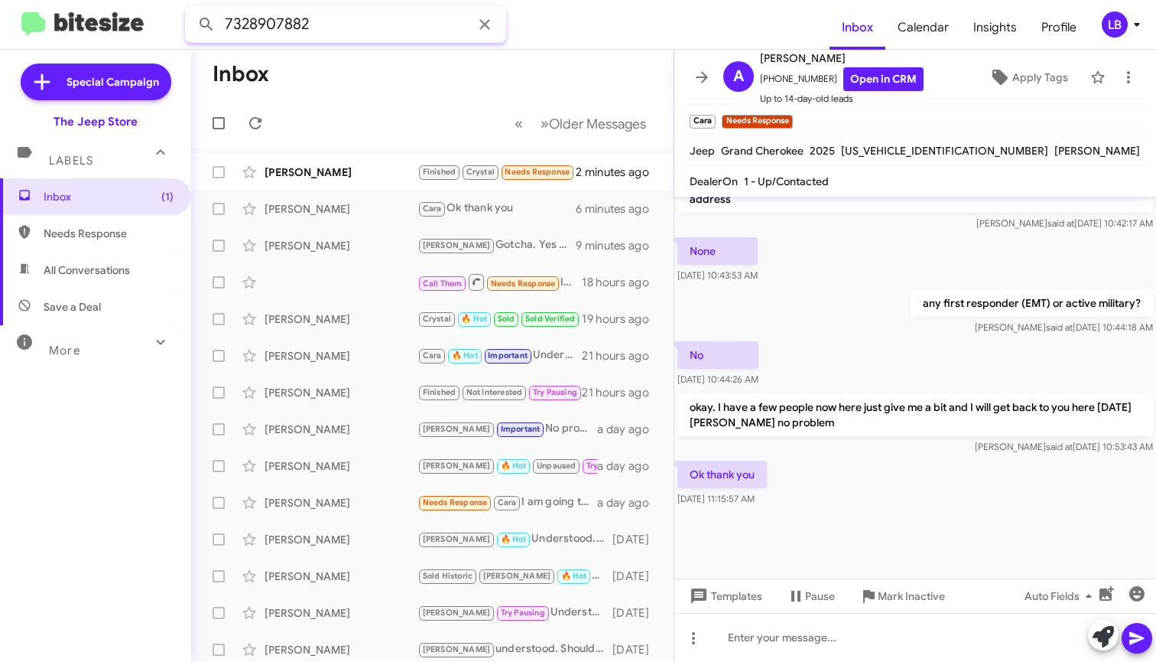
click at [206, 24] on button at bounding box center [206, 24] width 31 height 31
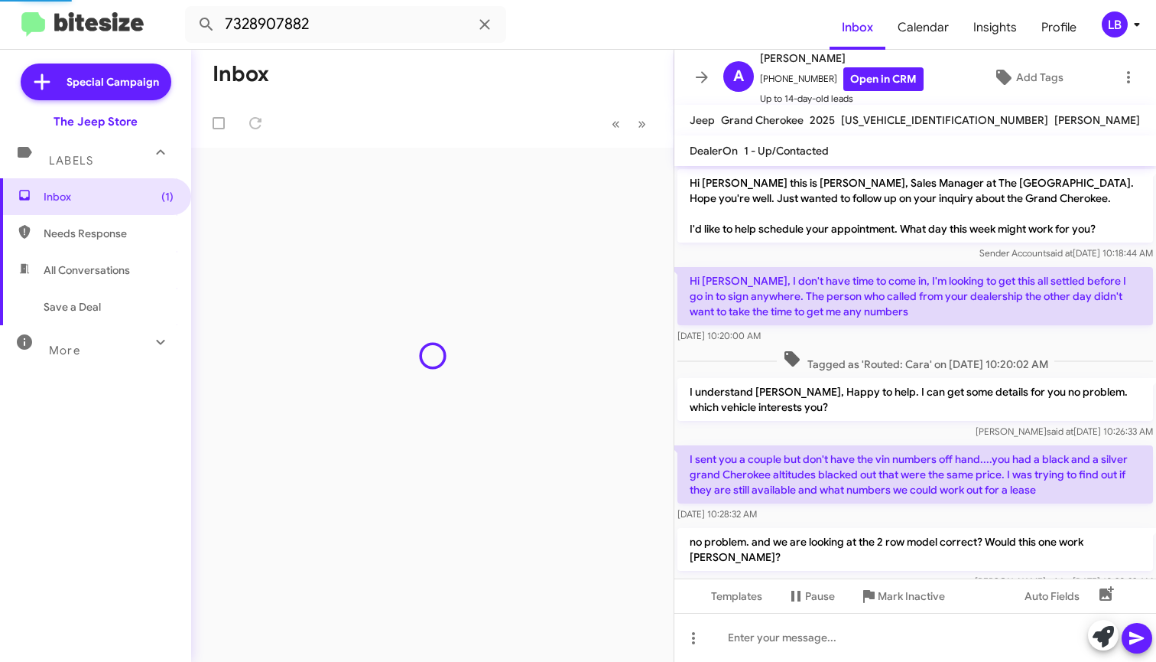
scroll to position [798, 0]
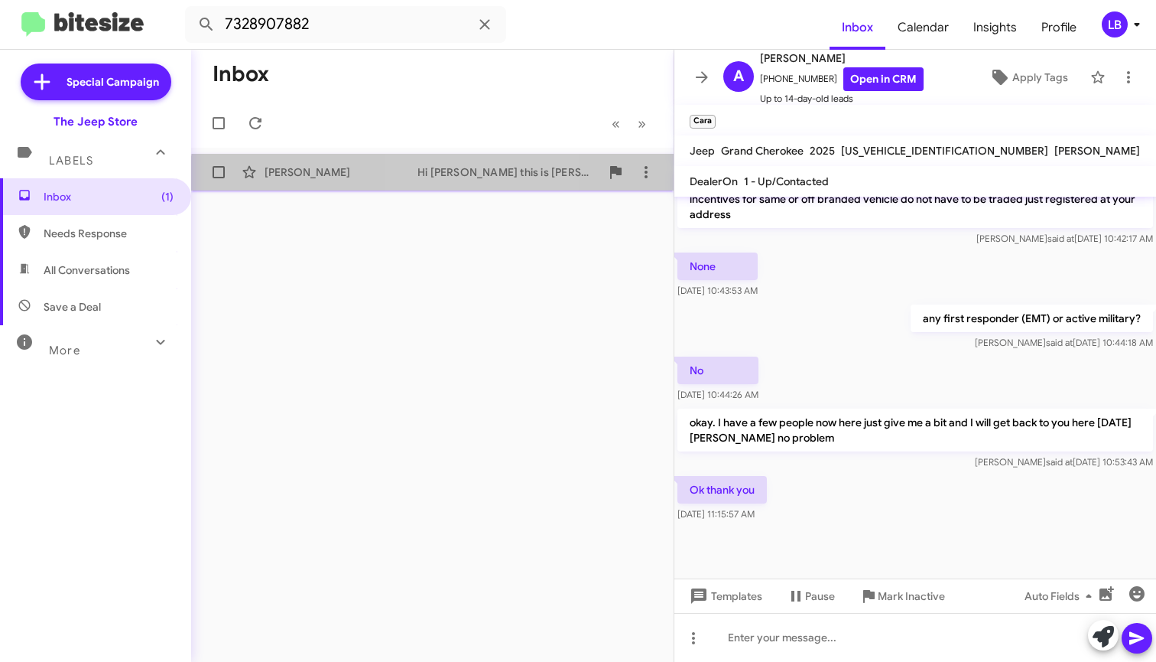
click at [481, 185] on div "[PERSON_NAME] Hi [PERSON_NAME] this is [PERSON_NAME], Sales Manager at The Jeep…" at bounding box center [432, 172] width 458 height 31
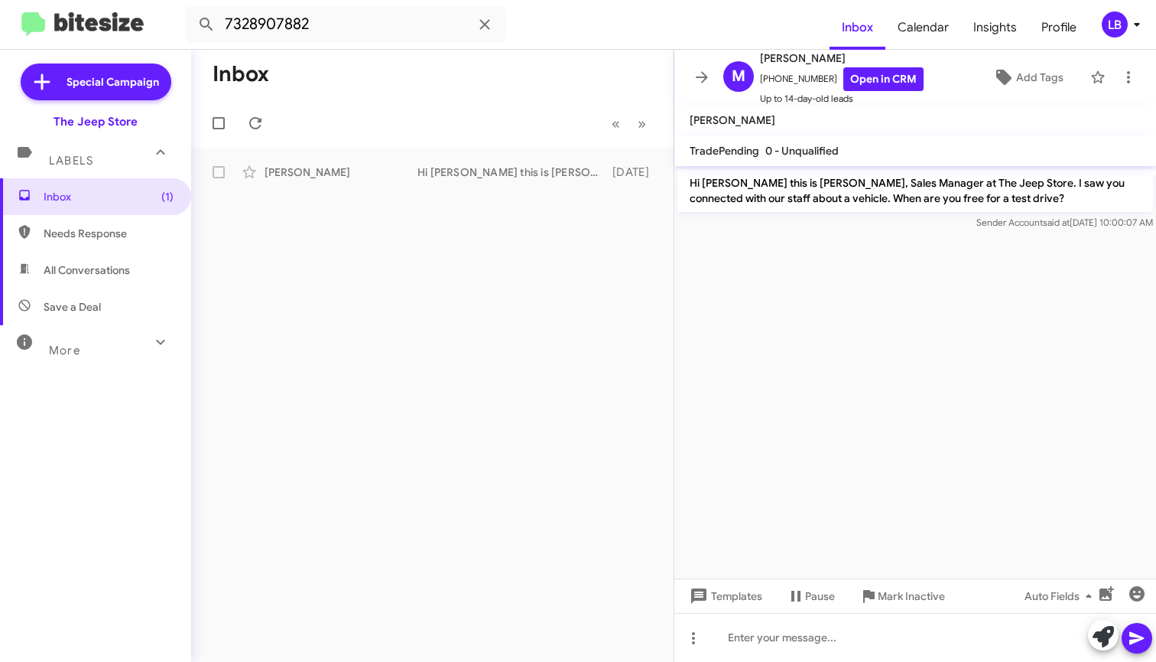
click at [889, 298] on cdk-virtual-scroll-viewport "Hi Mackenzie this is Michael Lefthand, Sales Manager at The Jeep Store. I saw y…" at bounding box center [916, 372] width 482 height 412
drag, startPoint x: 874, startPoint y: 248, endPoint x: 911, endPoint y: 102, distance: 149.9
click at [874, 249] on cdk-virtual-scroll-viewport "Hi Mackenzie this is Michael Lefthand, Sales Manager at The Jeep Store. I saw y…" at bounding box center [916, 372] width 482 height 412
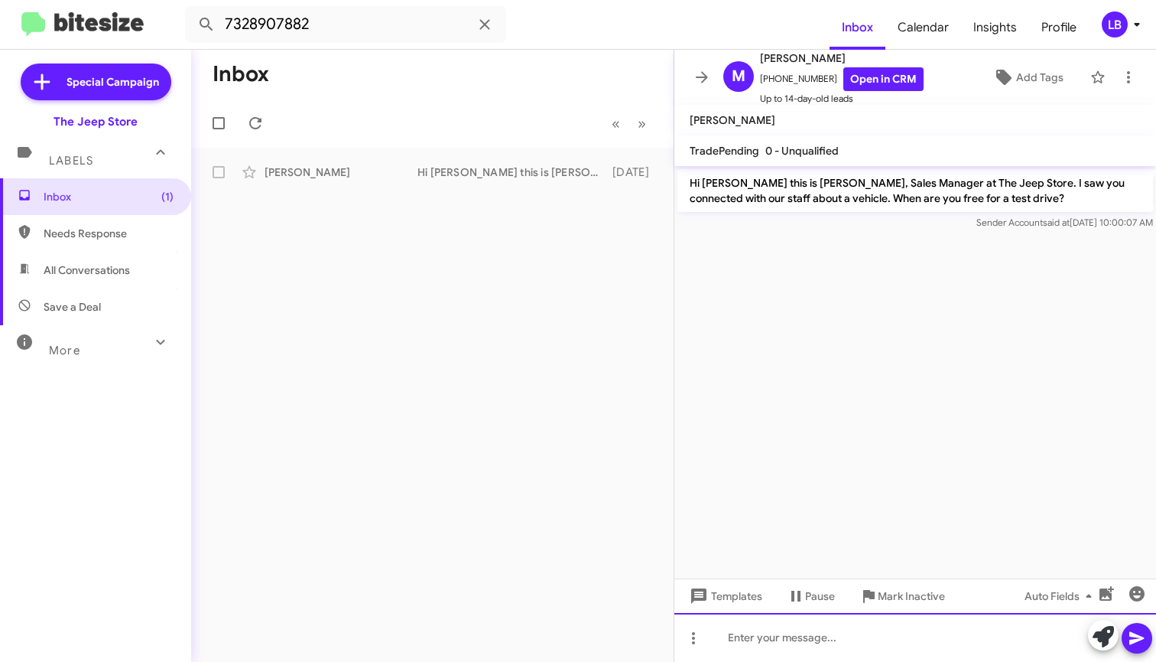
drag, startPoint x: 832, startPoint y: 645, endPoint x: 912, endPoint y: 517, distance: 151.5
click at [834, 643] on div at bounding box center [916, 637] width 482 height 49
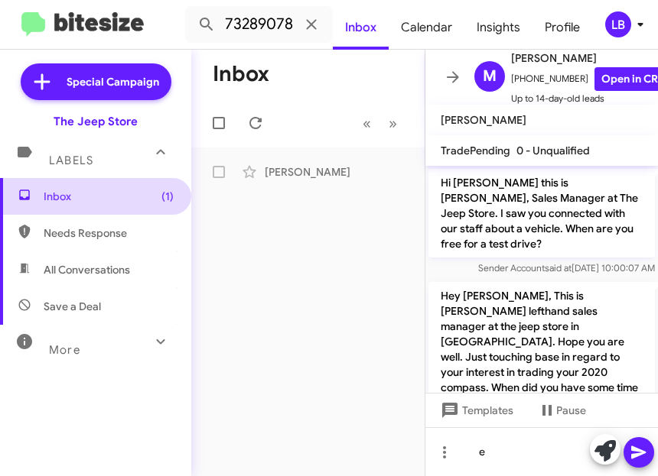
click at [60, 202] on span "Inbox (1)" at bounding box center [109, 196] width 130 height 15
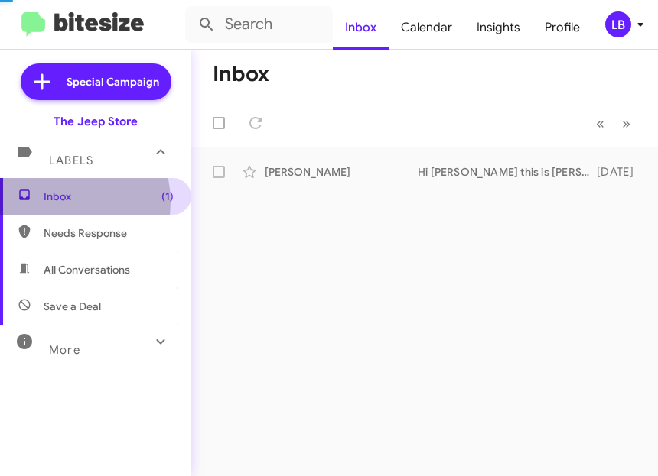
click at [60, 202] on span "Inbox (1)" at bounding box center [109, 196] width 130 height 15
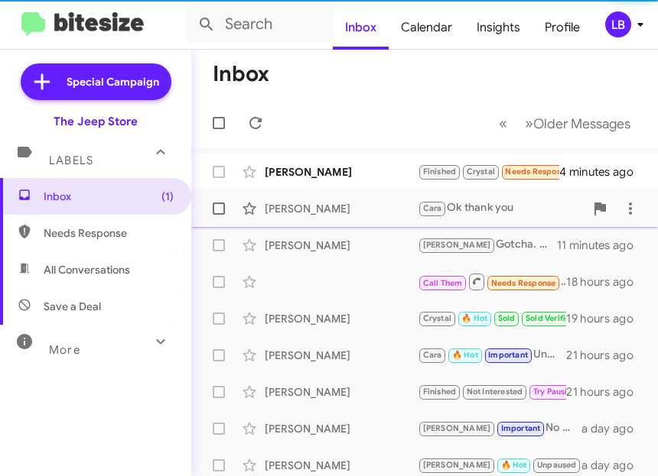
click at [328, 200] on div "Amanda Mohr Cara Ok thank you 8 minutes ago" at bounding box center [424, 208] width 442 height 31
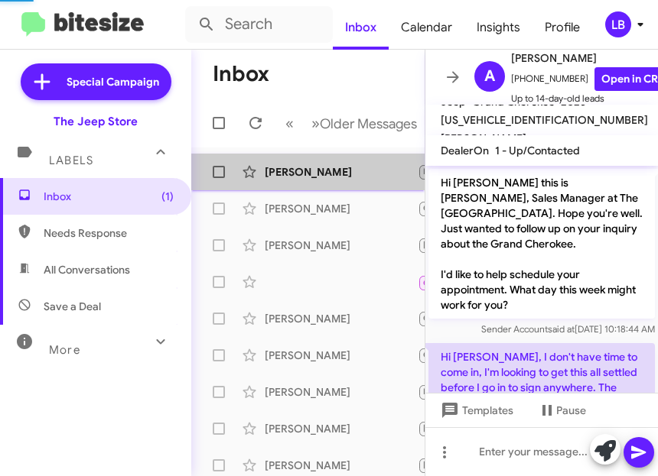
click at [333, 174] on div "[PERSON_NAME]" at bounding box center [341, 171] width 153 height 15
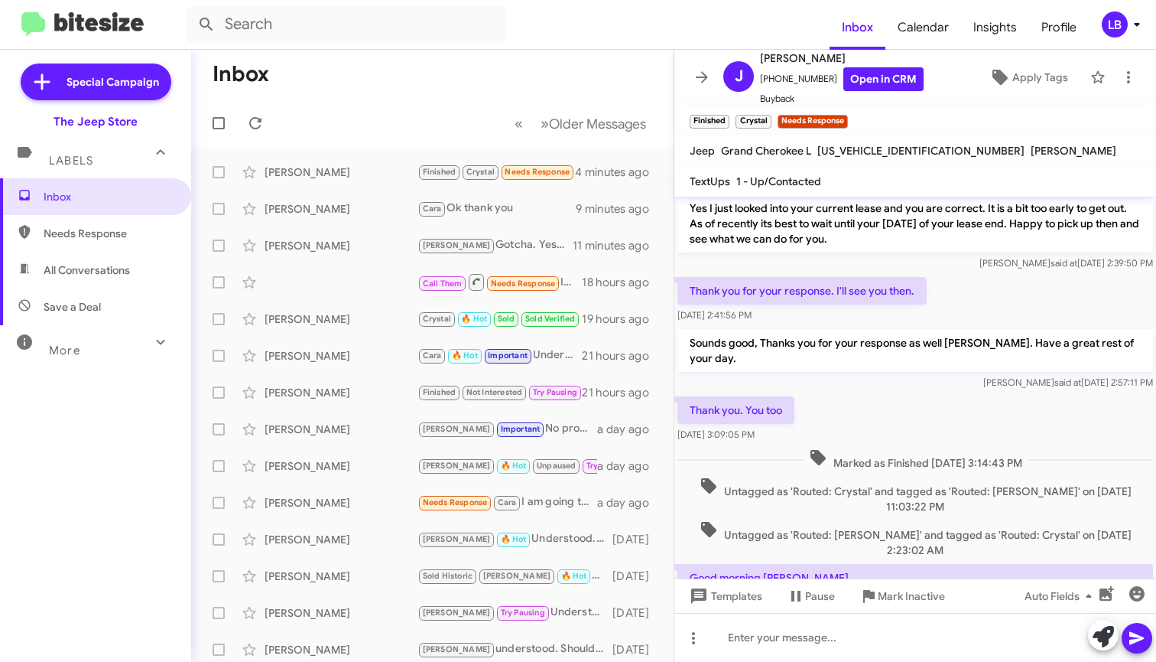
scroll to position [962, 0]
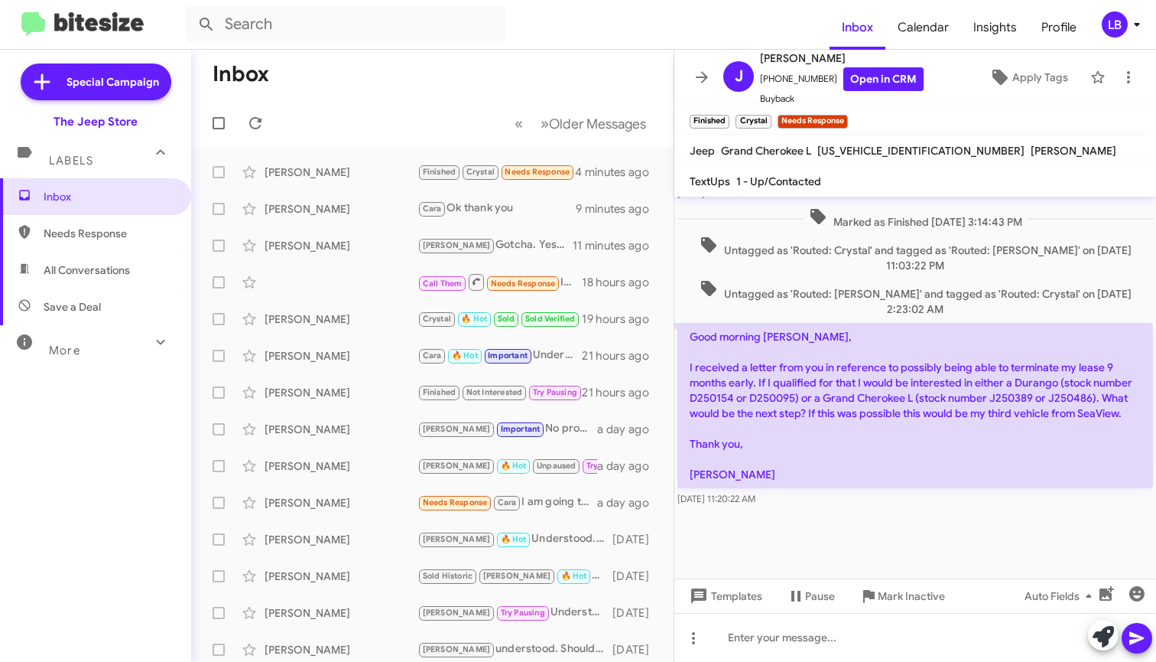
click at [844, 236] on span "Untagged as 'Routed: Crystal' and tagged as 'Routed: [PERSON_NAME]' on [DATE] 1…" at bounding box center [916, 254] width 476 height 37
drag, startPoint x: 823, startPoint y: 76, endPoint x: 770, endPoint y: 86, distance: 53.7
click at [770, 86] on span "+17326662007 Open in CRM" at bounding box center [842, 79] width 164 height 24
copy span "7326662007"
click at [772, 512] on div at bounding box center [916, 543] width 482 height 69
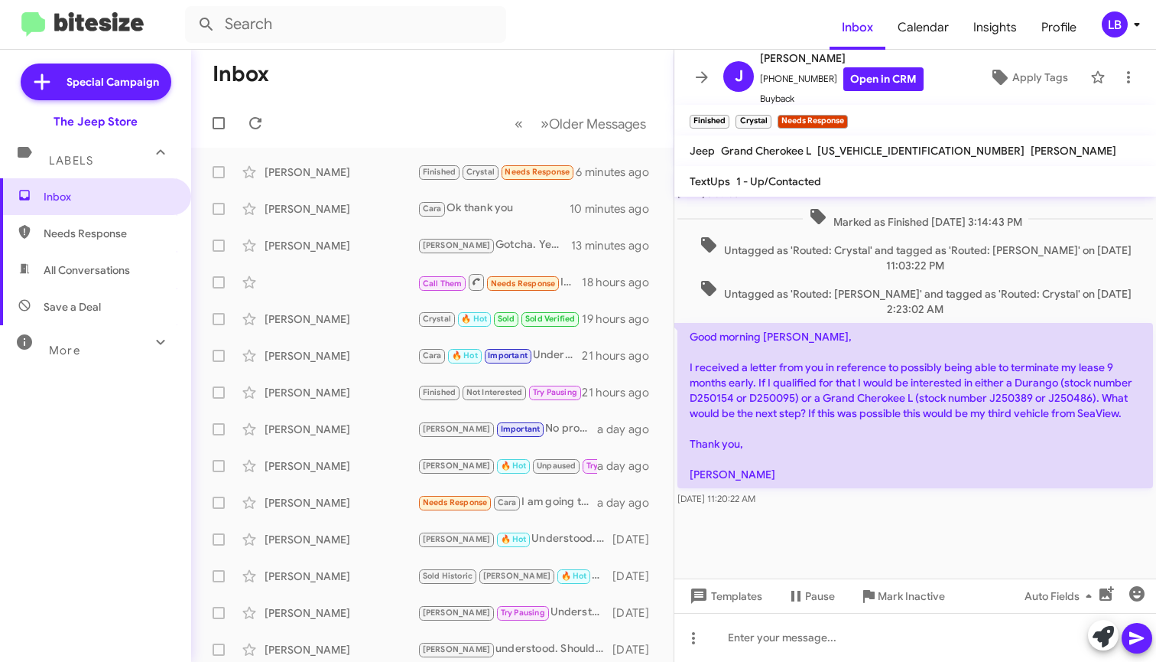
scroll to position [851, 0]
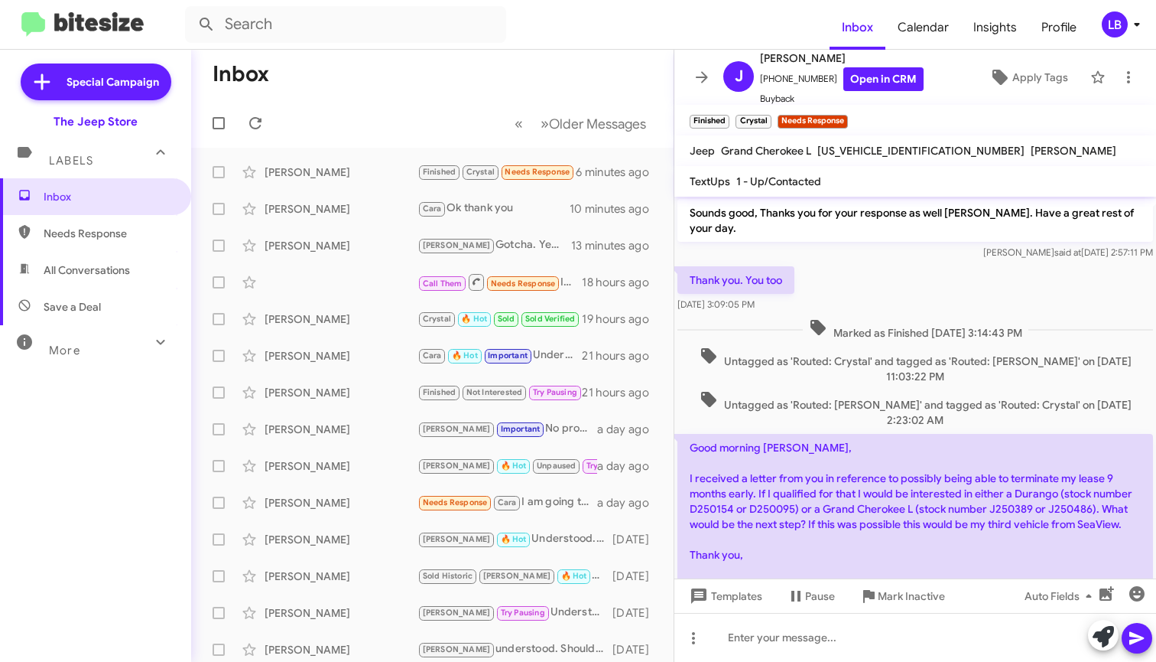
click at [831, 263] on div "Thank you. You too Mar 19, 2025, 3:09:05 PM" at bounding box center [916, 289] width 482 height 52
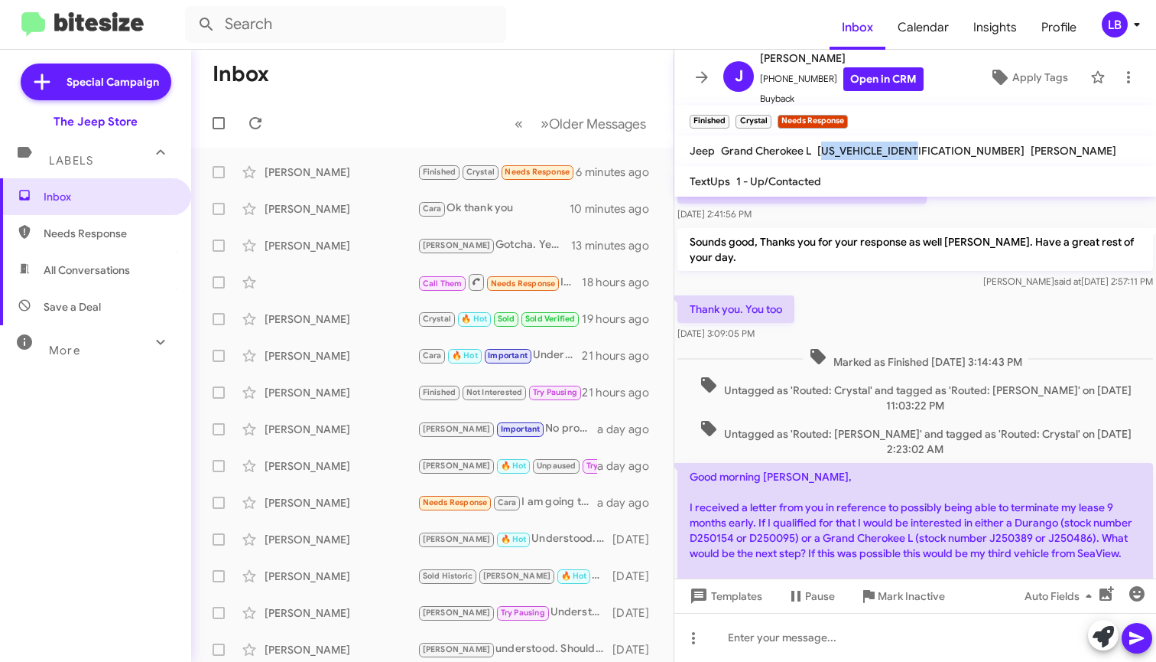
drag, startPoint x: 924, startPoint y: 149, endPoint x: 822, endPoint y: 151, distance: 101.7
click at [822, 151] on div "[US_VEHICLE_IDENTIFICATION_NUMBER]" at bounding box center [921, 150] width 213 height 18
click at [883, 317] on div "Thank you. You too Mar 19, 2025, 3:09:05 PM" at bounding box center [916, 318] width 482 height 52
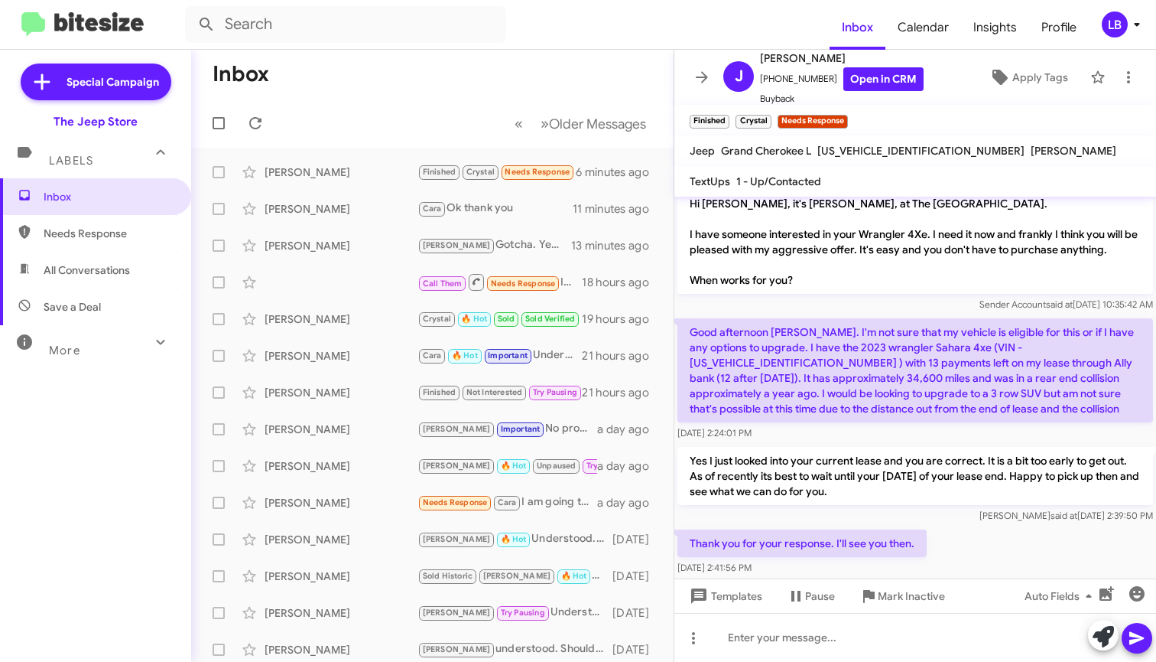
scroll to position [962, 0]
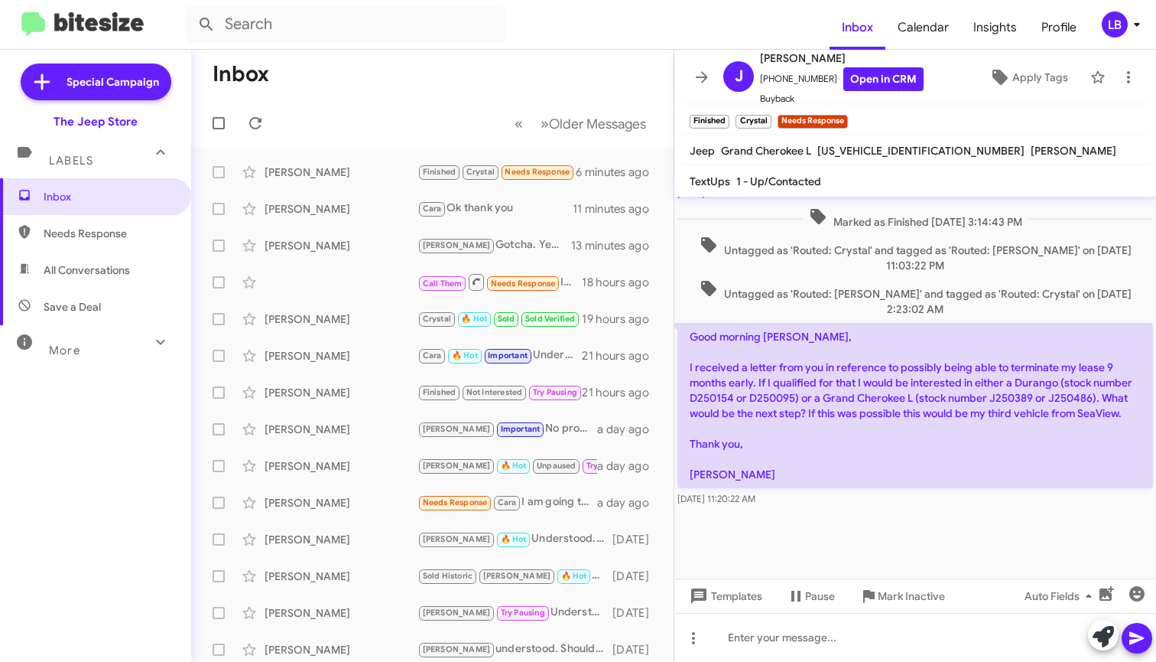
click at [907, 541] on div at bounding box center [916, 543] width 482 height 69
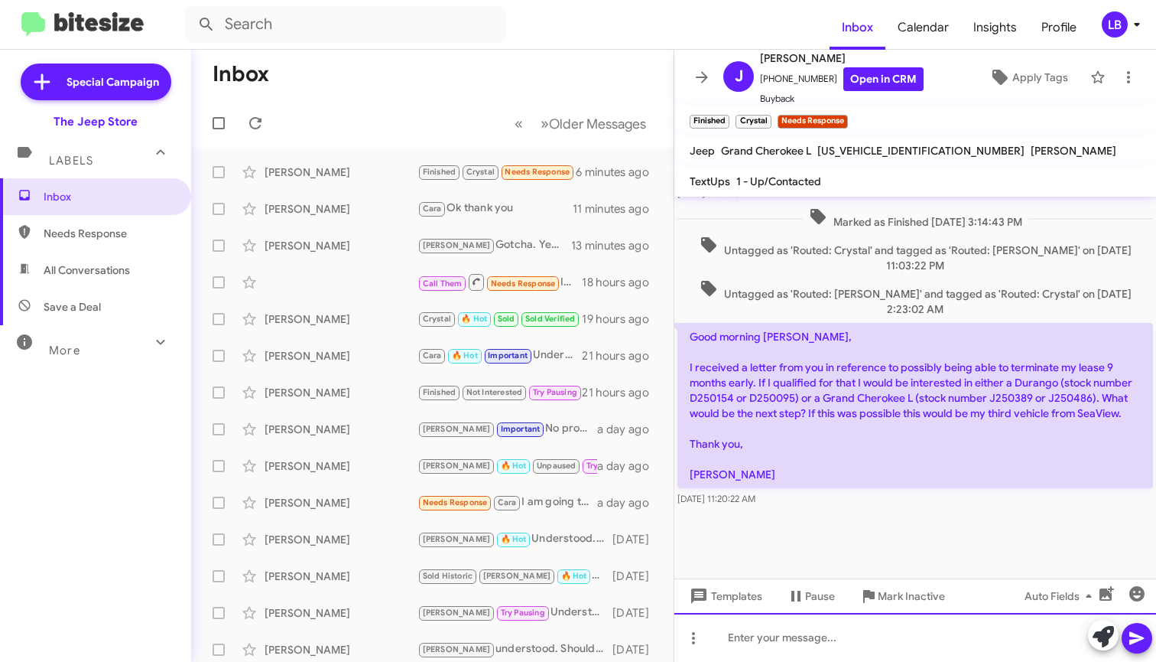
click at [909, 652] on div at bounding box center [916, 637] width 482 height 49
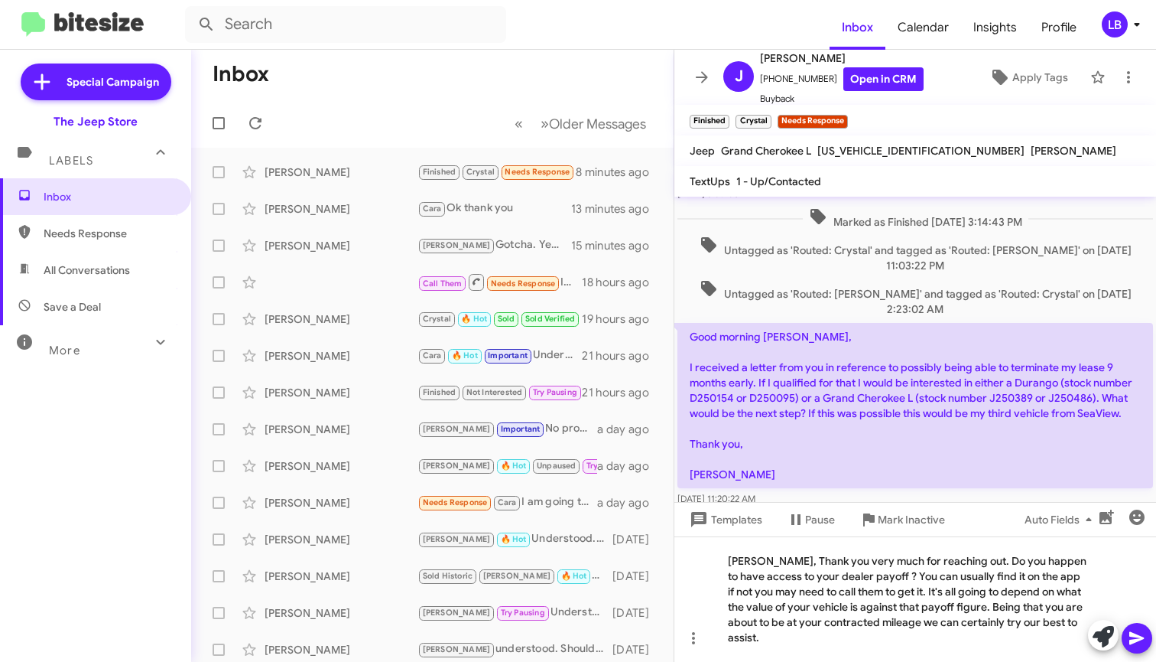
scroll to position [0, 0]
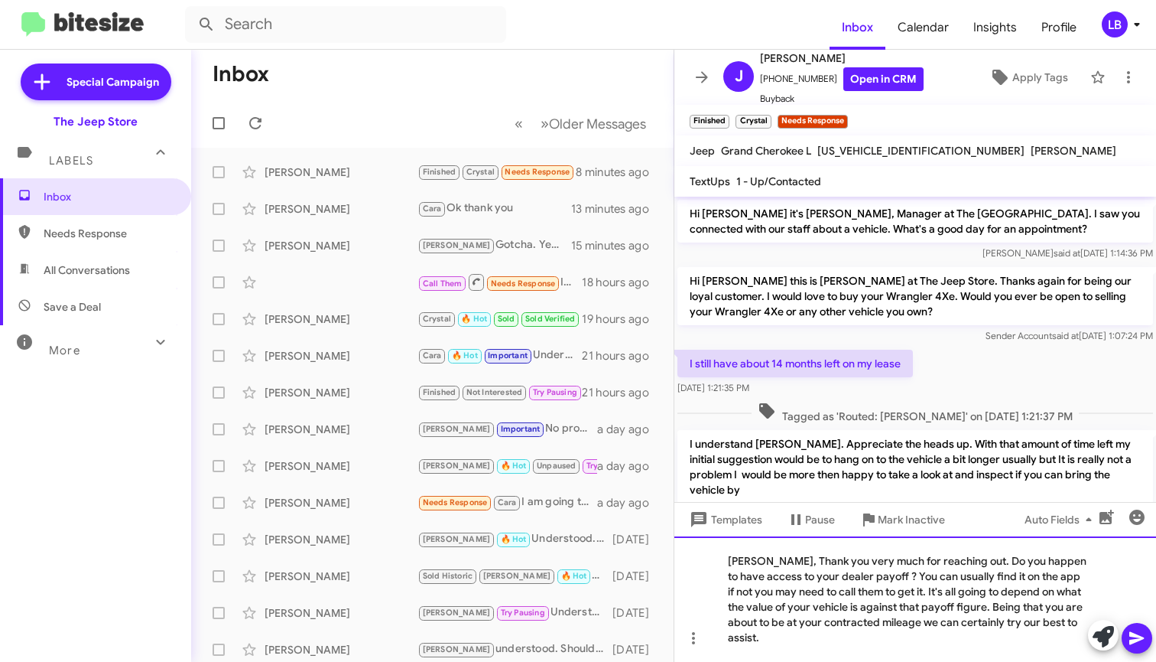
click at [813, 635] on div "[PERSON_NAME], Thank you very much for reaching out. Do you happen to have acce…" at bounding box center [916, 598] width 482 height 125
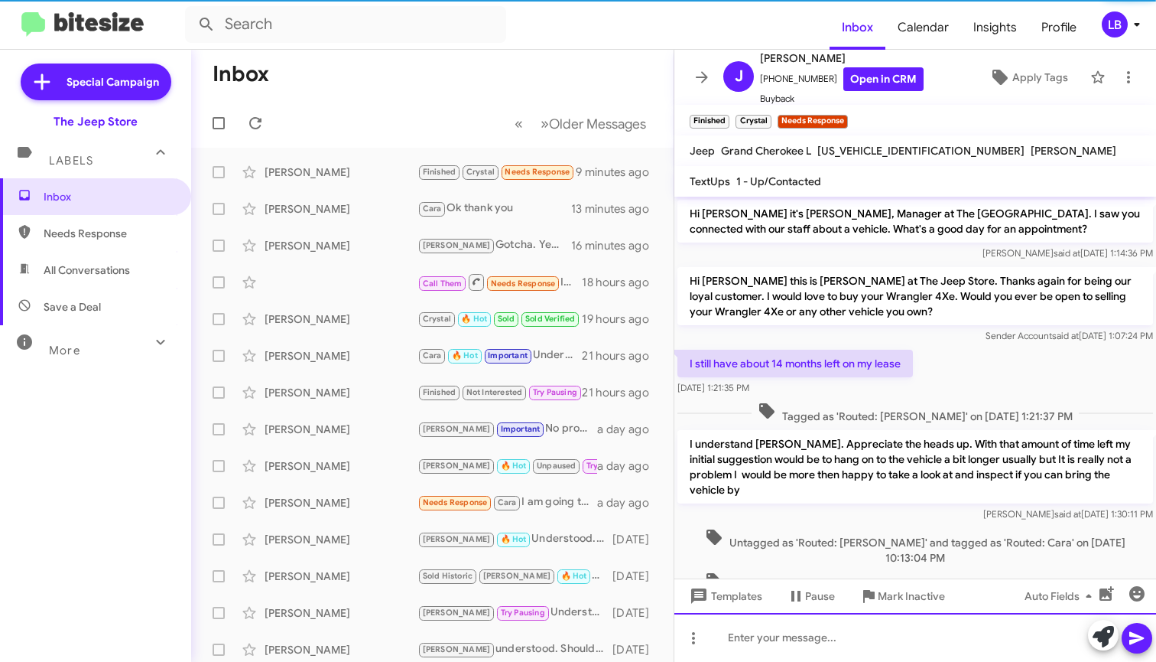
scroll to position [1079, 0]
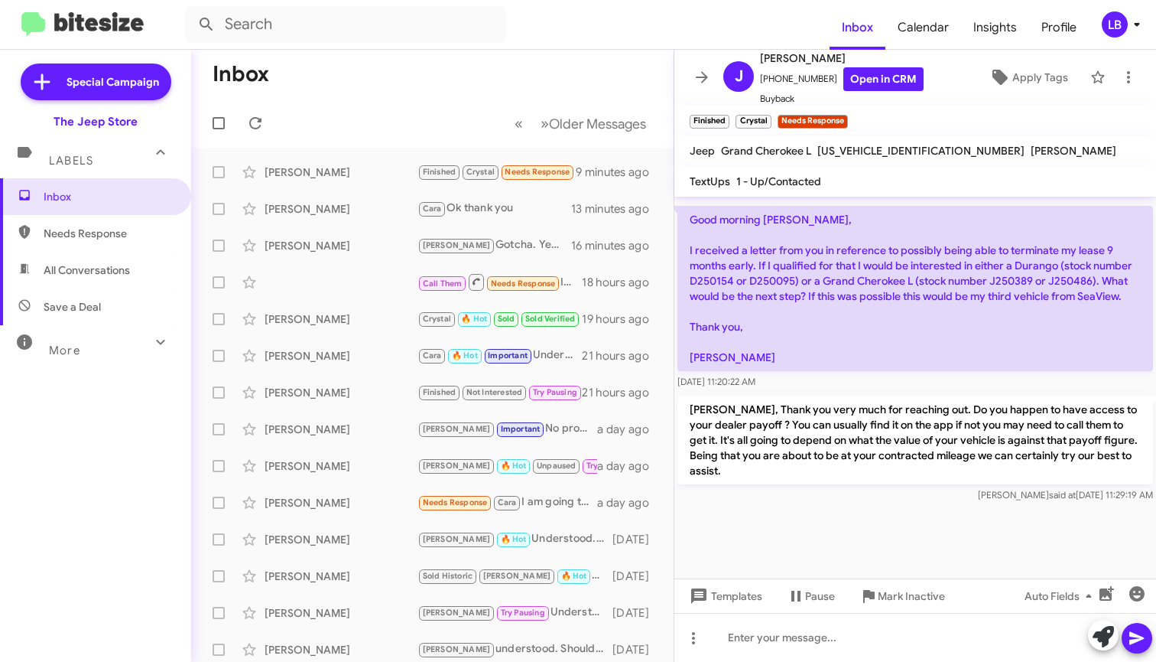
click at [381, 59] on mat-toolbar-row "Inbox" at bounding box center [432, 74] width 483 height 49
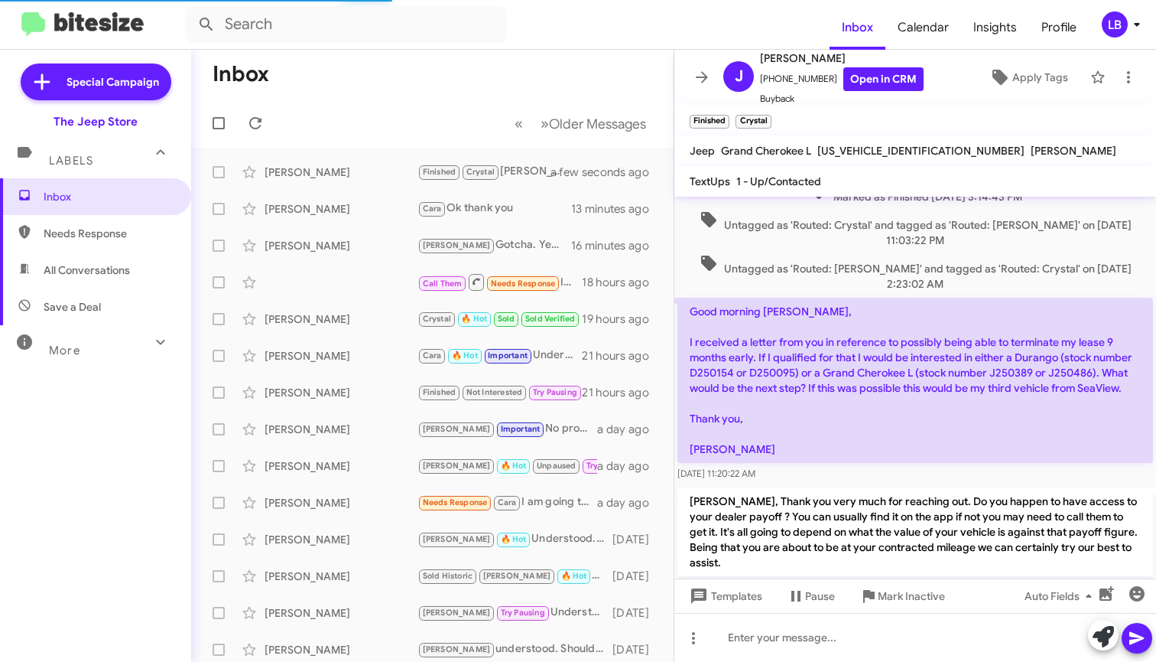
scroll to position [1079, 0]
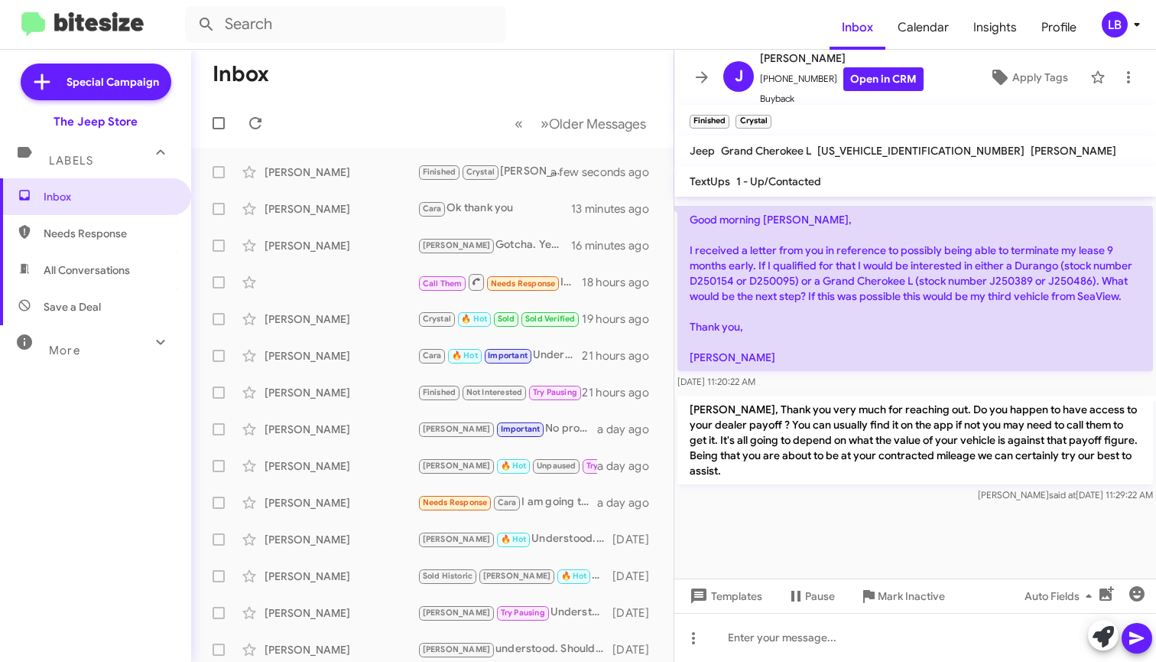
click at [528, 0] on mat-toolbar "Inbox Calendar Insights Profile LB" at bounding box center [578, 24] width 1156 height 49
click at [831, 521] on div at bounding box center [916, 542] width 482 height 73
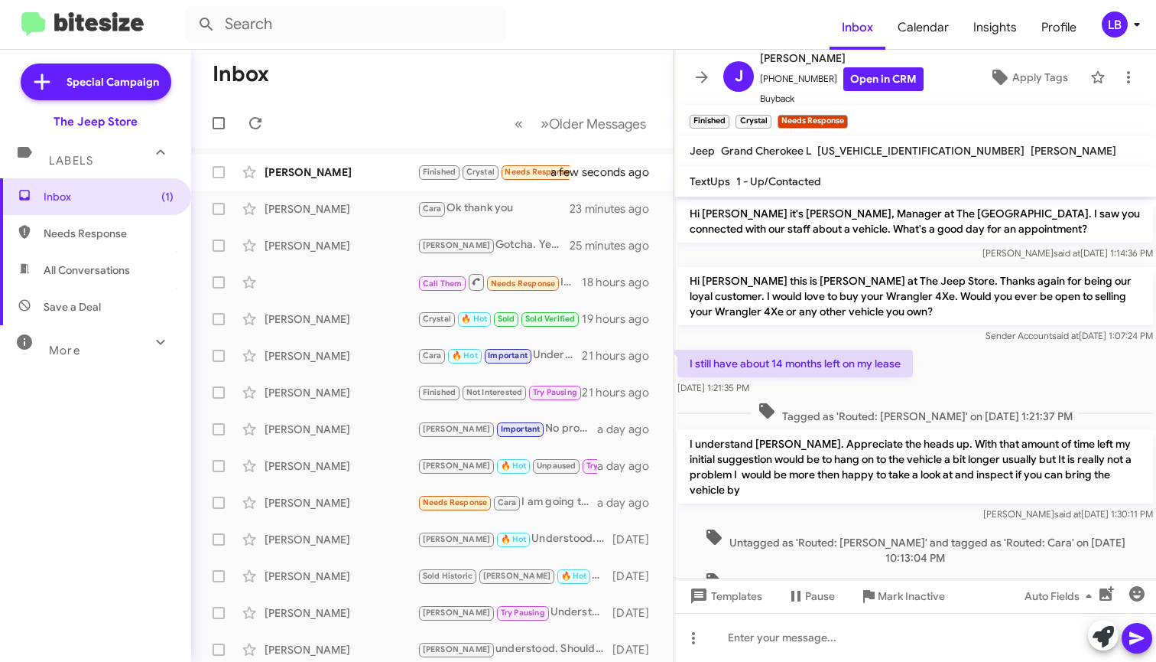
scroll to position [1135, 0]
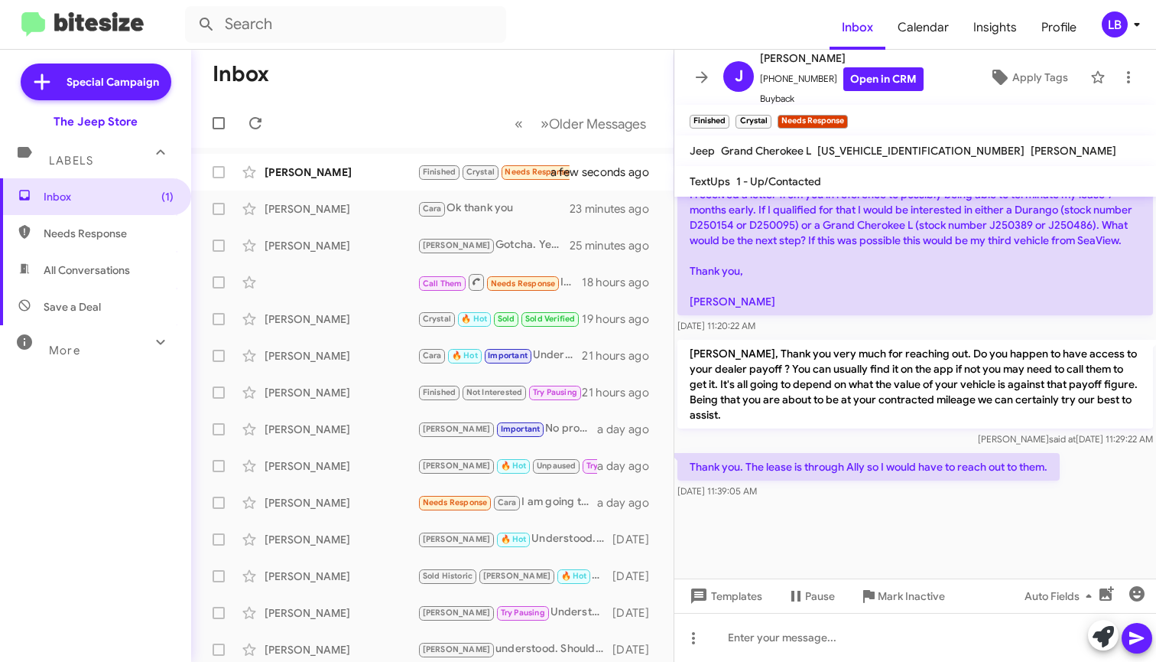
click at [859, 331] on div "[DATE] 11:20:22 AM" at bounding box center [916, 325] width 476 height 15
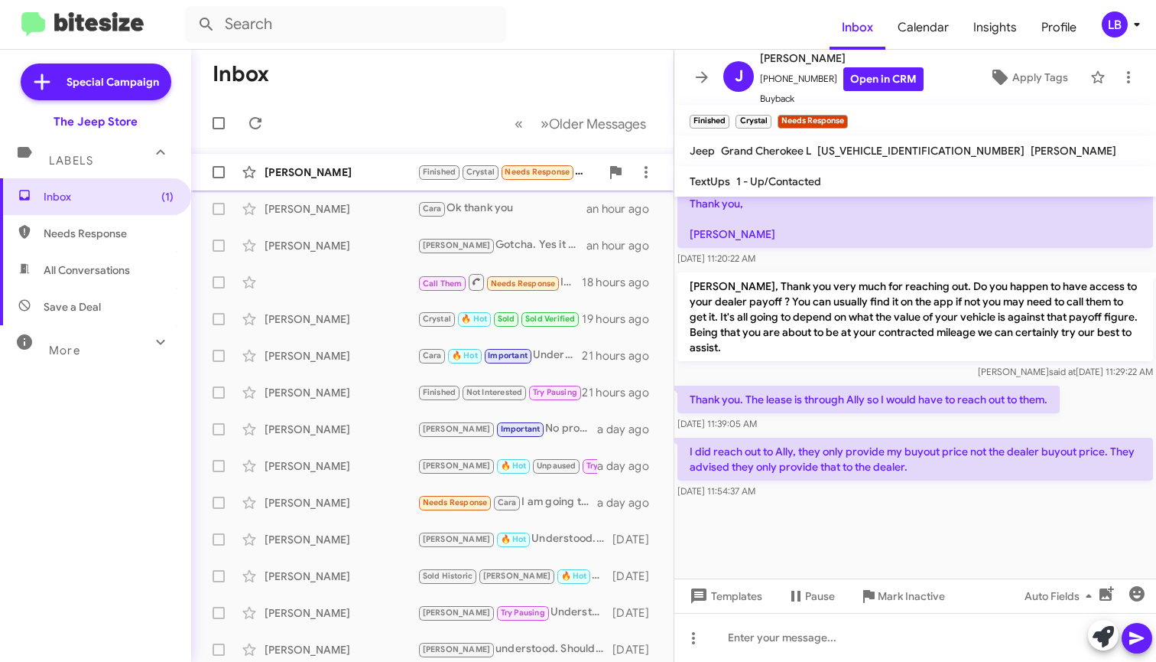
click at [389, 167] on div "[PERSON_NAME]" at bounding box center [341, 171] width 153 height 15
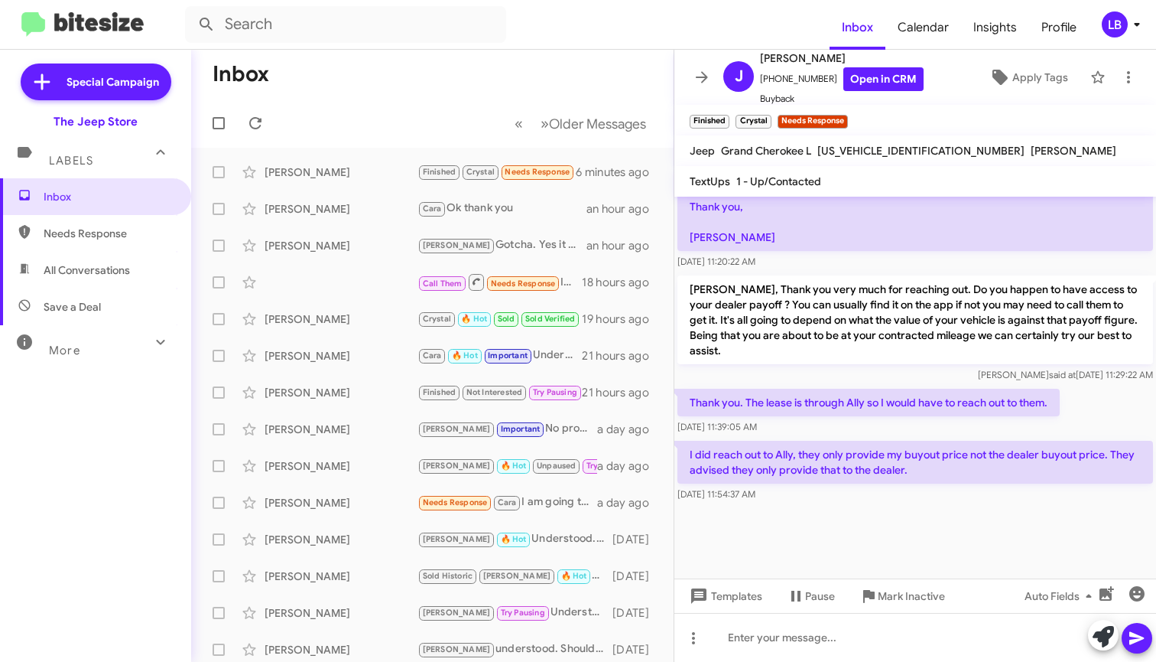
click at [835, 428] on div "[DATE] 11:39:05 AM" at bounding box center [869, 426] width 382 height 15
click at [828, 387] on div "Thank you. The lease is through Ally so I would have to reach out to them. [DAT…" at bounding box center [916, 411] width 482 height 52
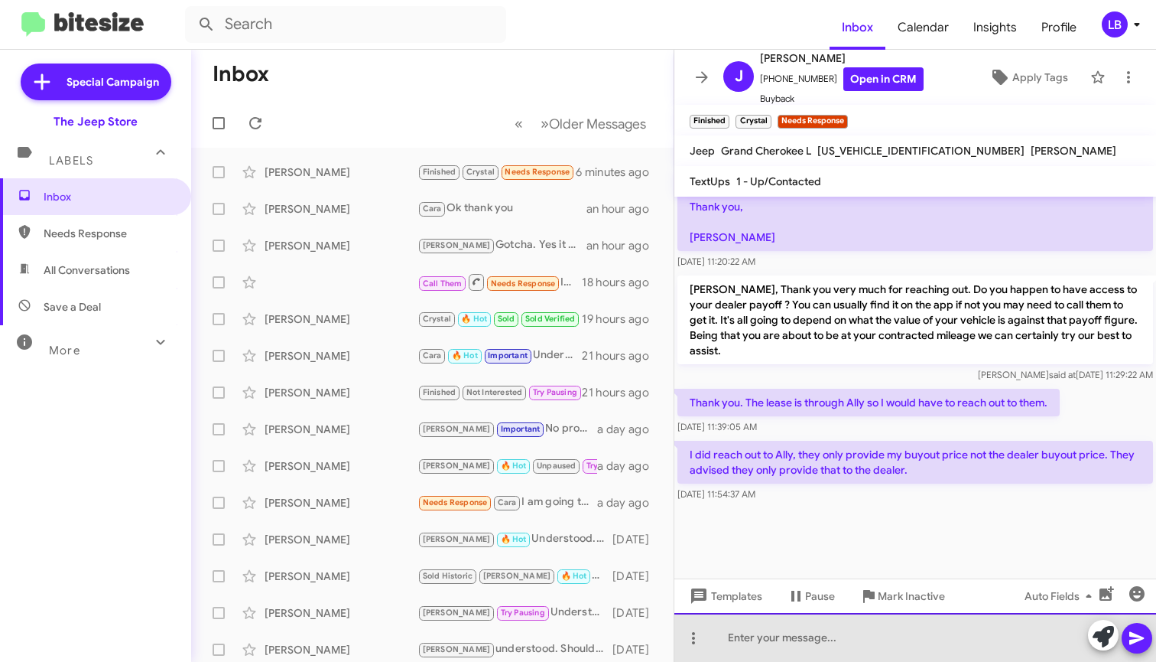
click at [831, 645] on div at bounding box center [916, 637] width 482 height 49
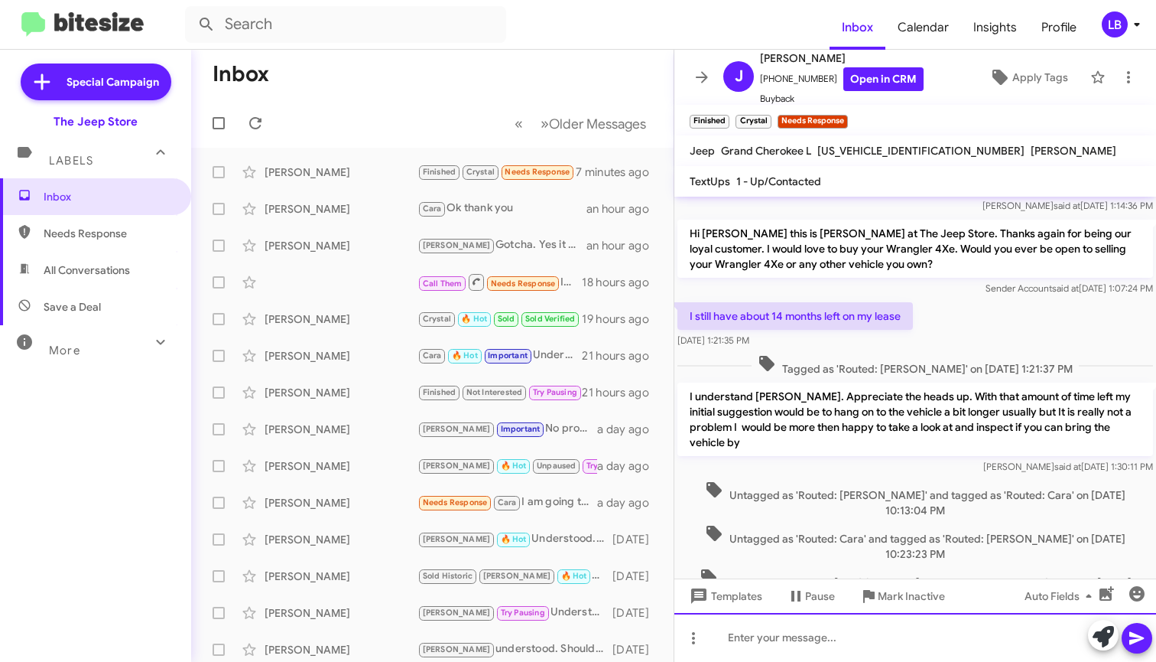
scroll to position [1277, 0]
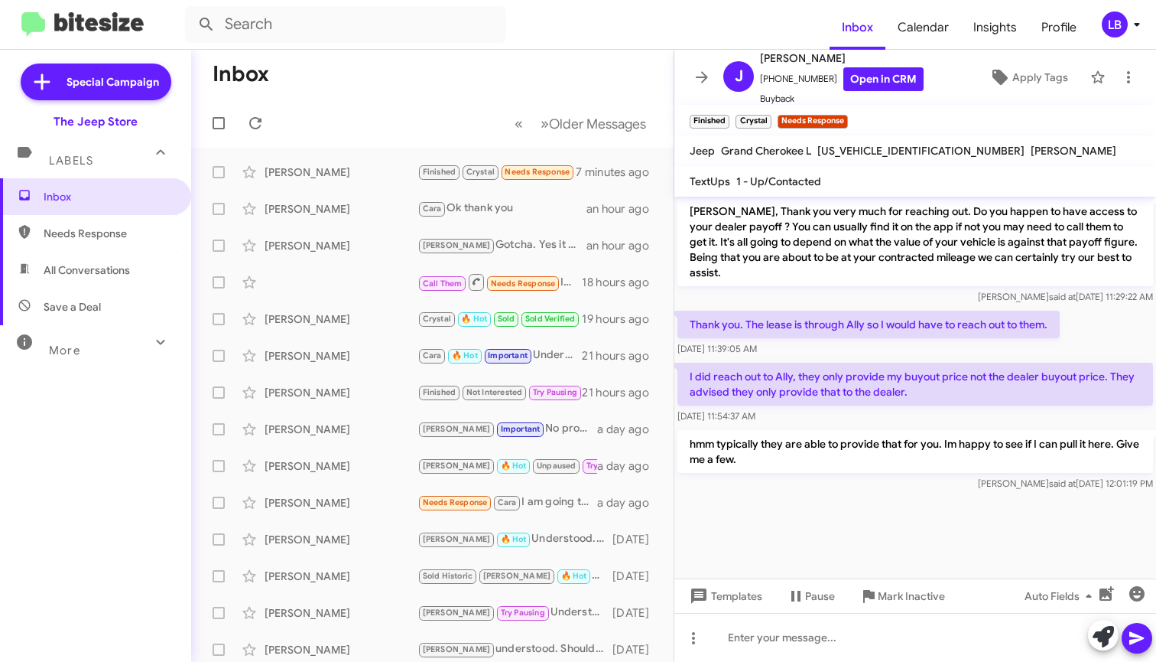
click at [986, 293] on div "[PERSON_NAME] said at [DATE] 11:29:22 AM" at bounding box center [916, 296] width 476 height 15
click at [913, 294] on div "[PERSON_NAME] said at [DATE] 11:29:22 AM" at bounding box center [916, 296] width 476 height 15
drag, startPoint x: 354, startPoint y: 93, endPoint x: 302, endPoint y: 60, distance: 61.1
click at [354, 93] on mat-toolbar-row "Inbox" at bounding box center [432, 74] width 483 height 49
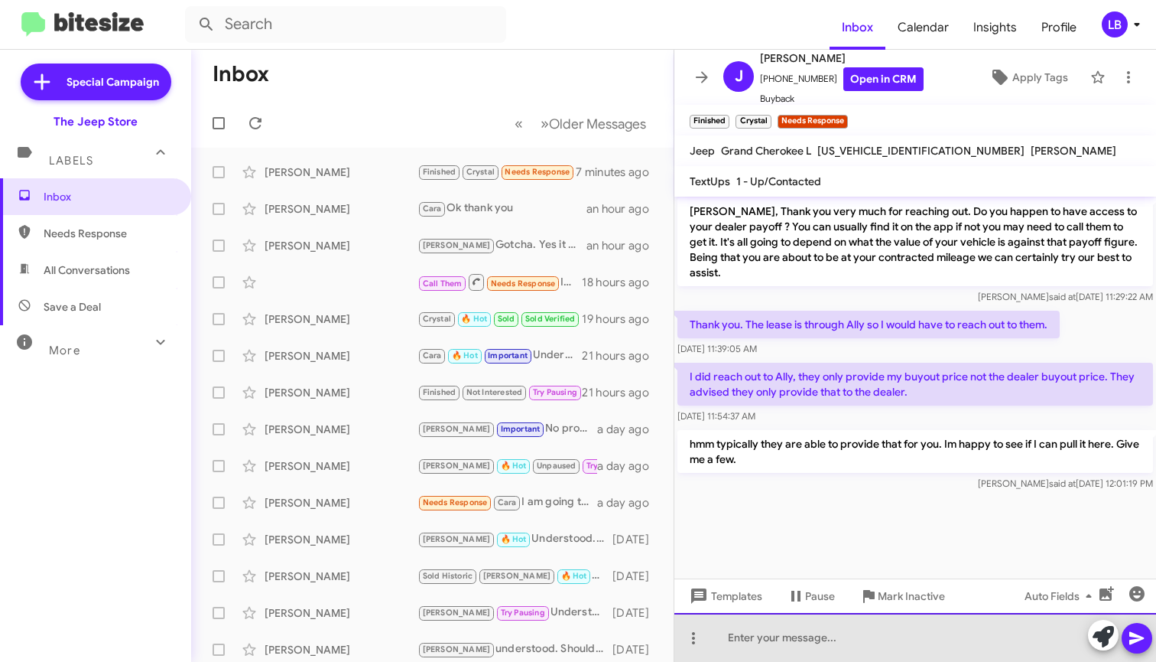
drag, startPoint x: 844, startPoint y: 648, endPoint x: 1085, endPoint y: 349, distance: 384.5
click at [844, 648] on div at bounding box center [916, 637] width 482 height 49
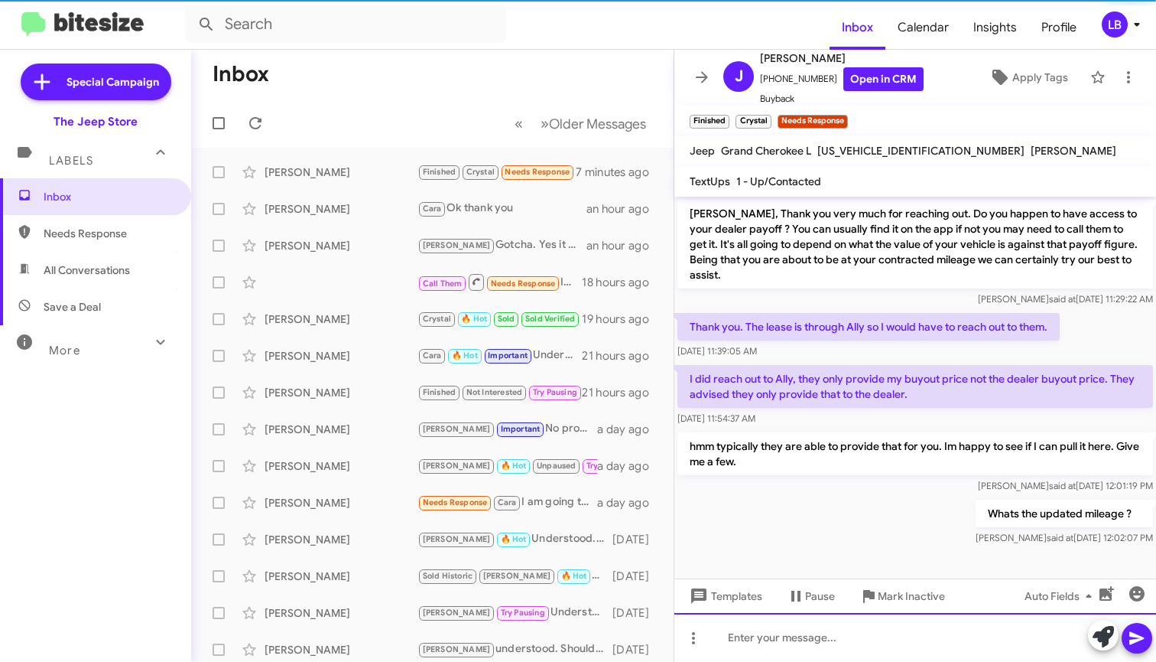
scroll to position [1333, 0]
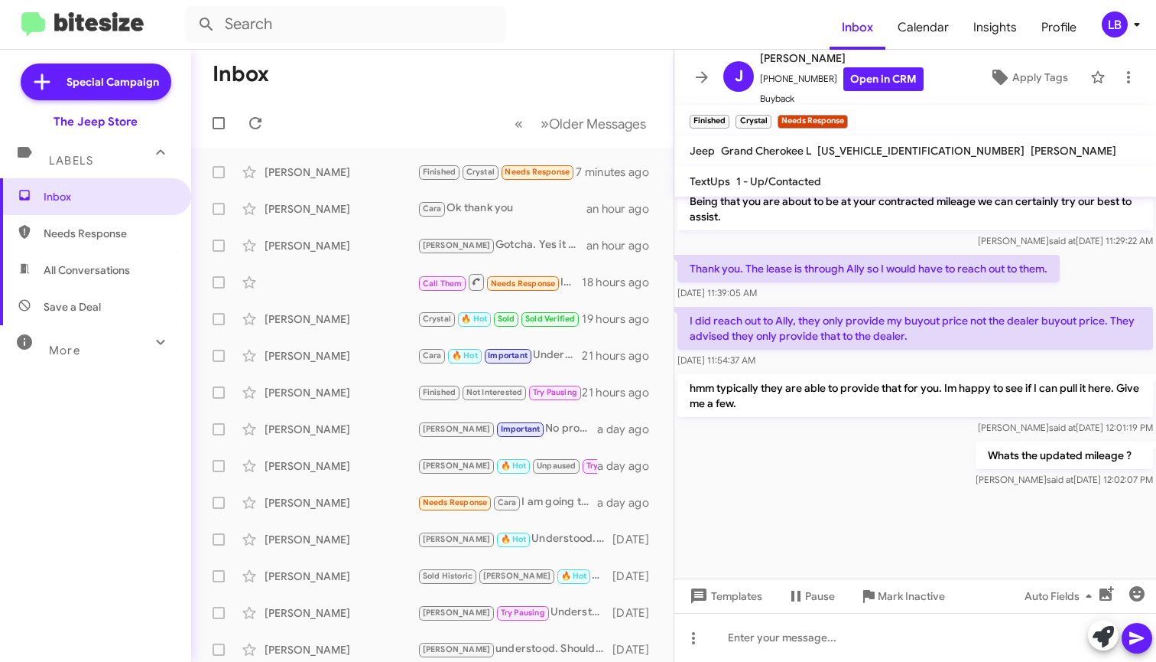
click at [304, 100] on mat-toolbar-row "« Previous » Next Older Messages" at bounding box center [432, 123] width 483 height 49
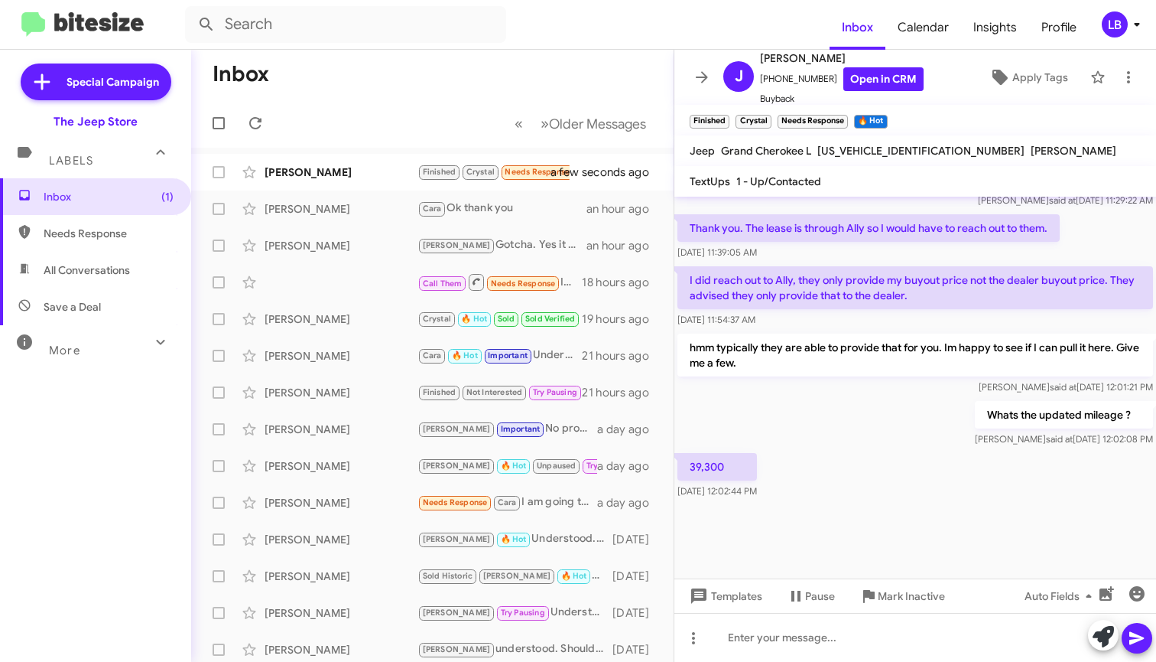
scroll to position [1143, 0]
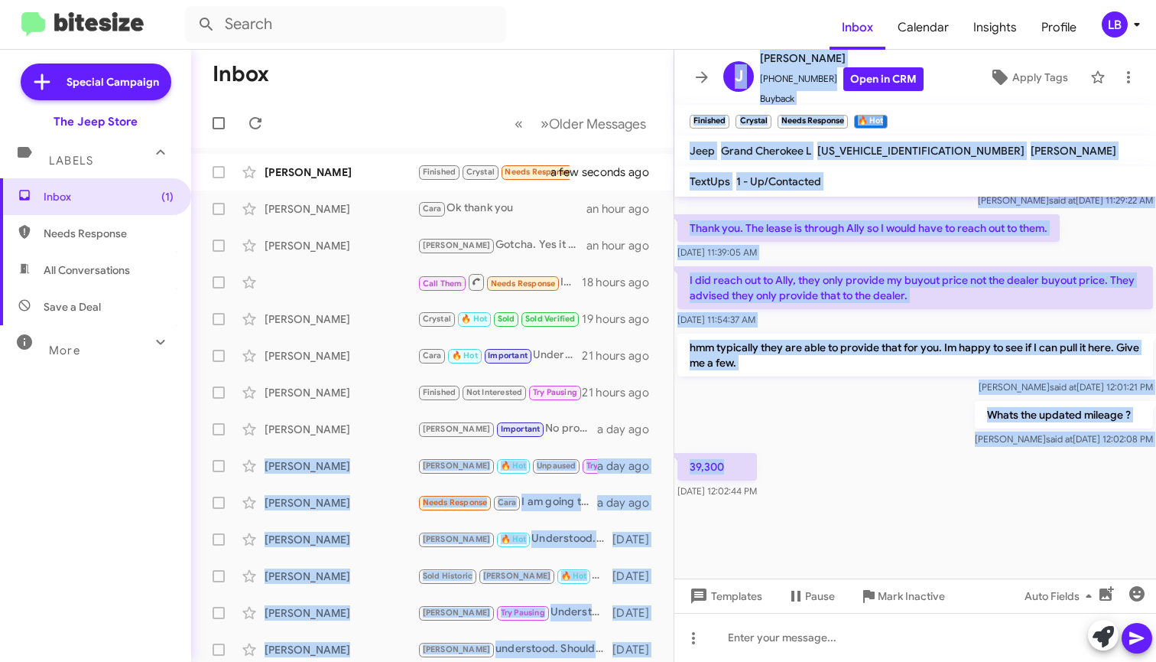
drag, startPoint x: 734, startPoint y: 470, endPoint x: 716, endPoint y: 463, distance: 19.3
click at [673, 466] on div "Inbox « Previous » Next Older Messages [PERSON_NAME] Finished Crystal Needs Res…" at bounding box center [673, 356] width 965 height 612
click at [815, 421] on div "Whats the updated mileage ? [PERSON_NAME] said at [DATE] 12:02:08 PM" at bounding box center [916, 424] width 482 height 52
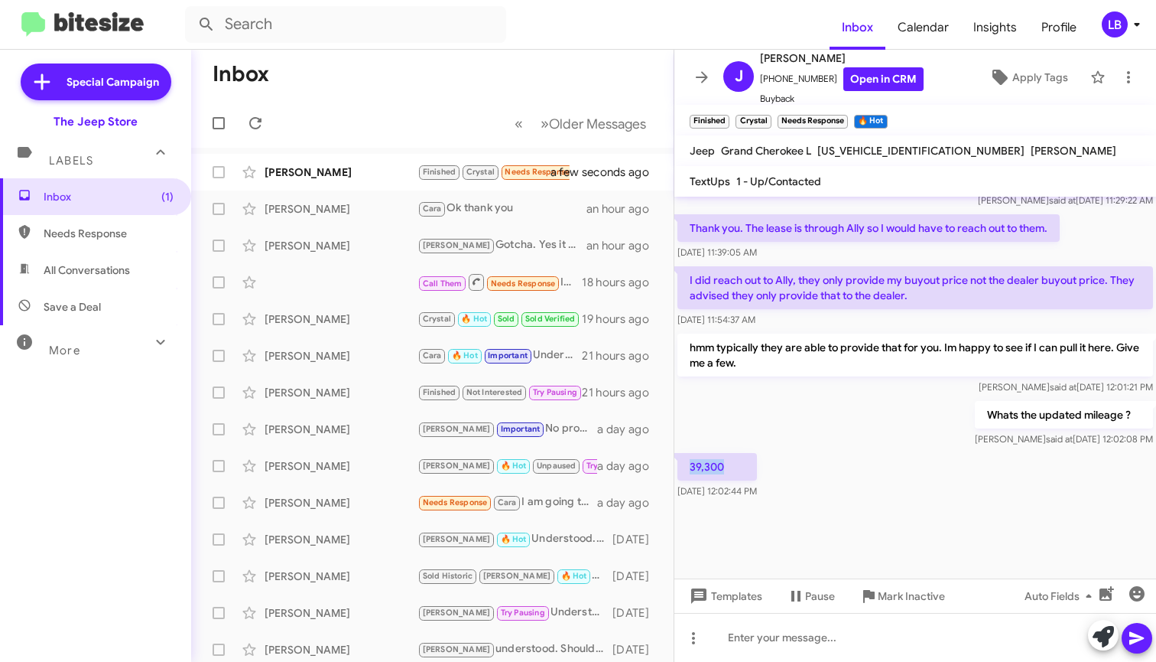
drag, startPoint x: 737, startPoint y: 468, endPoint x: 691, endPoint y: 466, distance: 45.9
click at [691, 466] on p "39,300" at bounding box center [718, 467] width 80 height 28
copy p "39,300"
click at [407, 169] on div "[PERSON_NAME]" at bounding box center [341, 171] width 153 height 15
click at [977, 434] on div "[PERSON_NAME] said at [DATE] 12:02:08 PM" at bounding box center [1064, 438] width 178 height 15
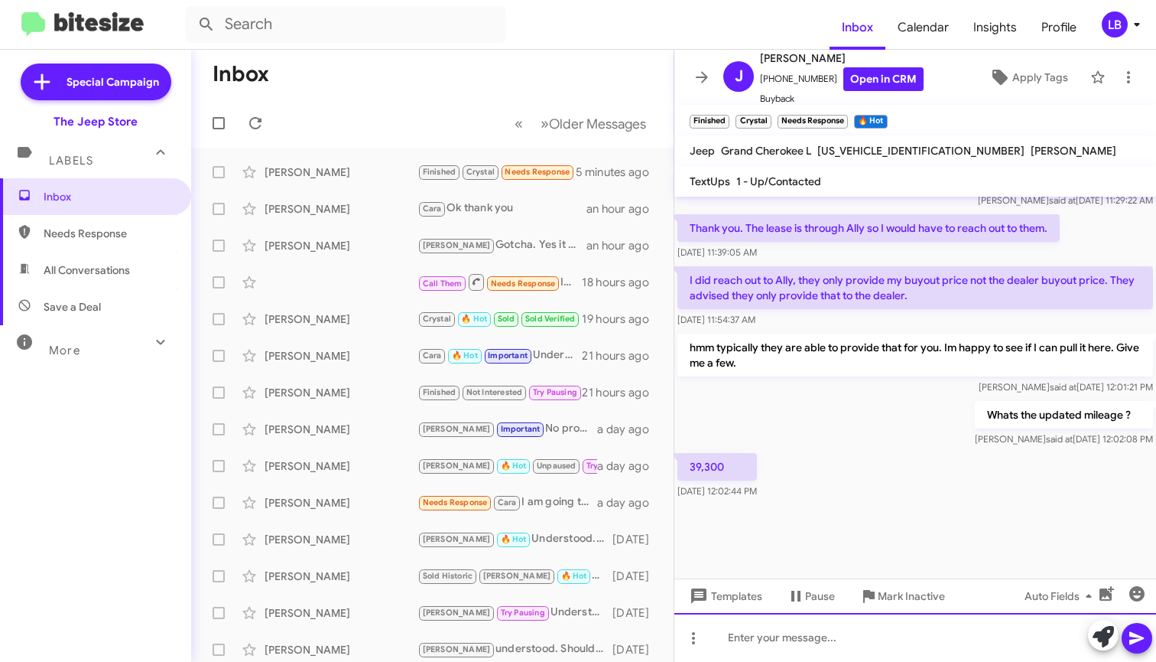
click at [803, 660] on div at bounding box center [916, 637] width 482 height 49
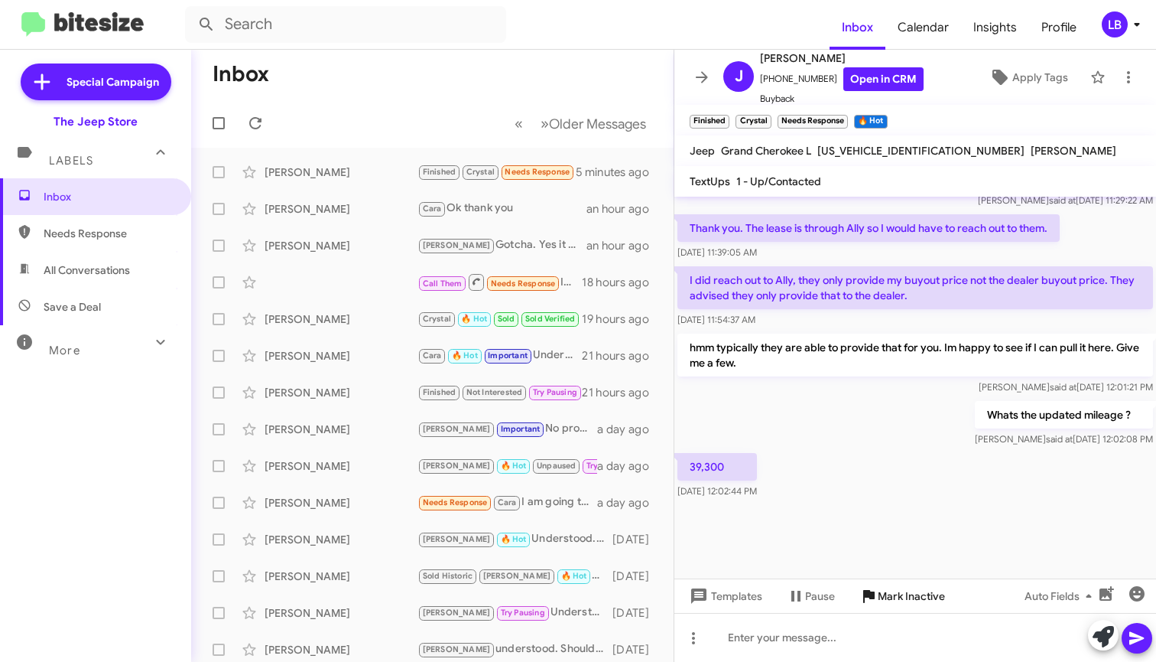
click at [906, 493] on div "39,300 [DATE] 12:02:44 PM" at bounding box center [916, 476] width 482 height 52
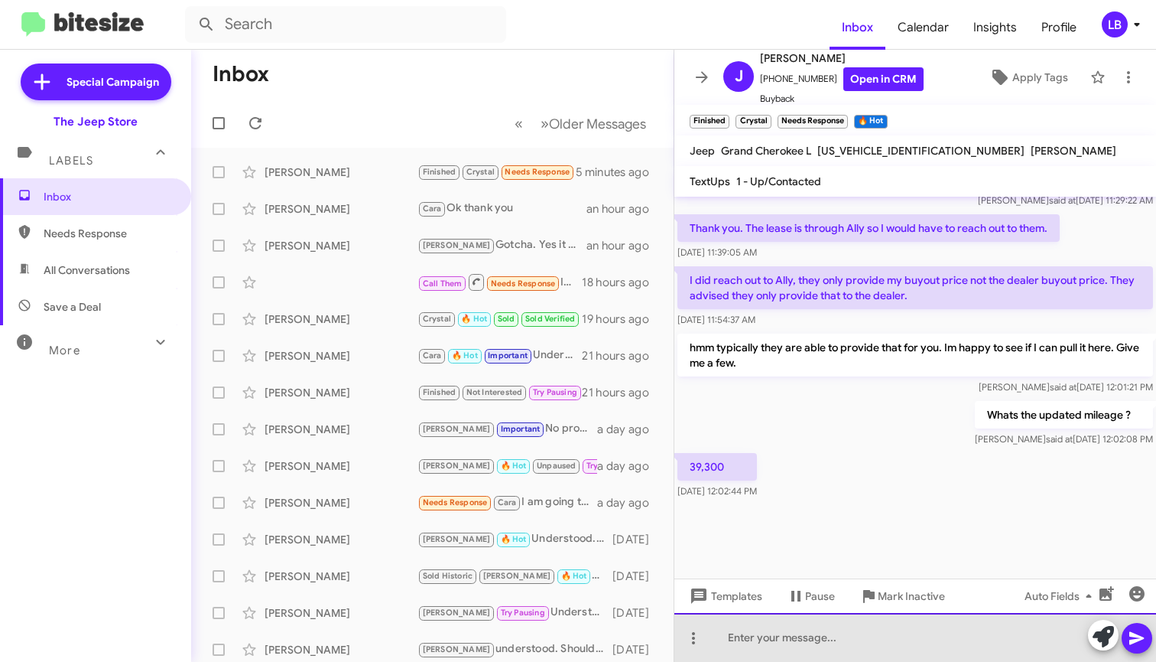
click at [853, 640] on div at bounding box center [916, 637] width 482 height 49
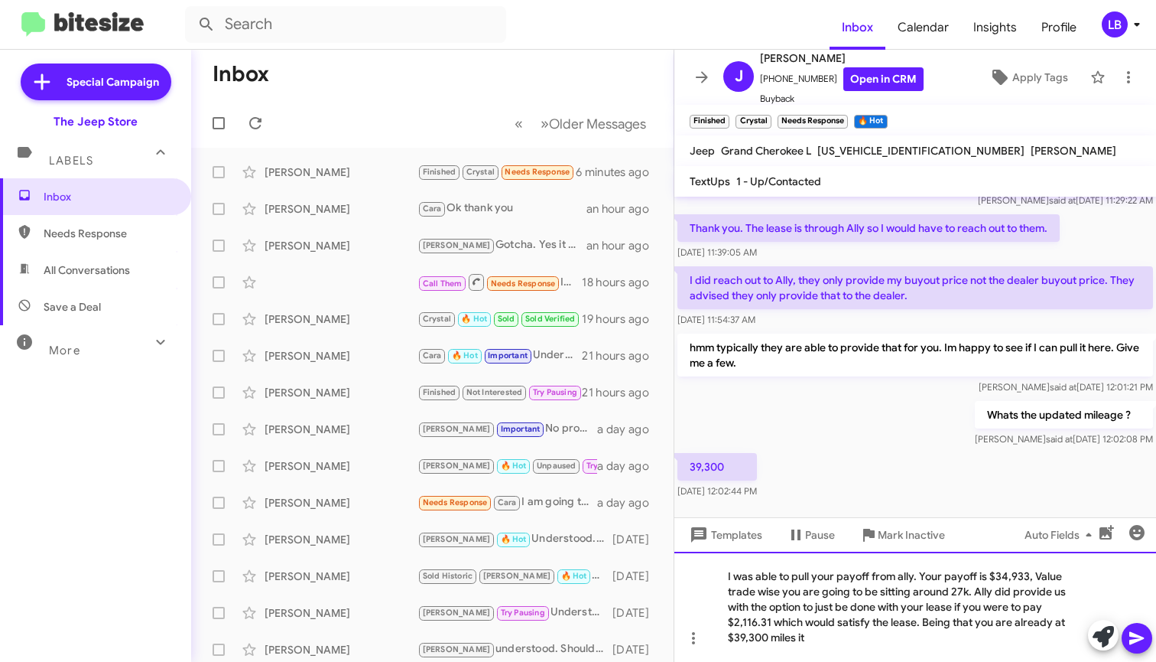
click at [736, 633] on div "I was able to pull your payoff from ally. Your payoff is $34,933, Value trade w…" at bounding box center [916, 606] width 482 height 110
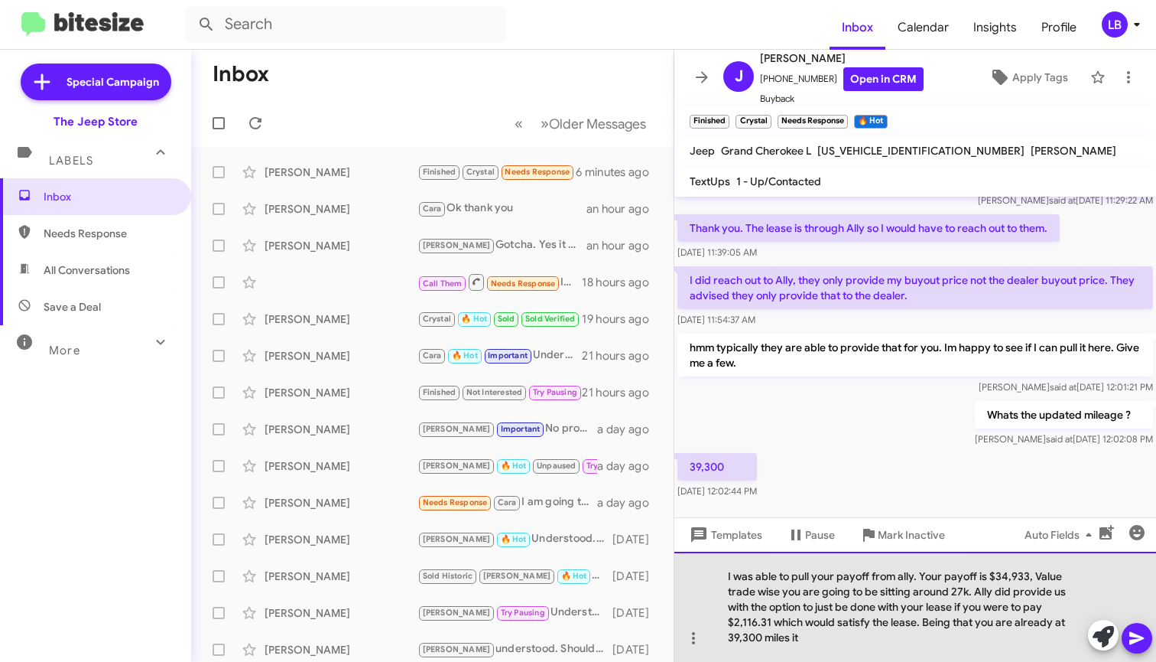
click at [870, 624] on div "I was able to pull your payoff from ally. Your payoff is $34,933, Value trade w…" at bounding box center [916, 606] width 482 height 110
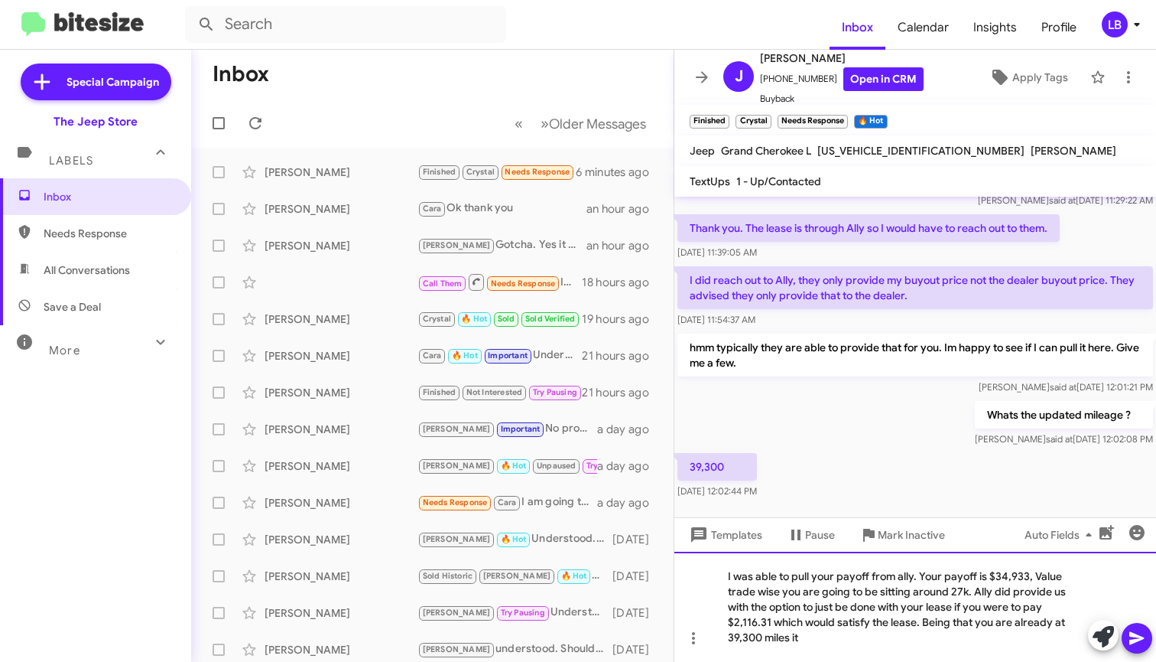
click at [863, 640] on div "I was able to pull your payoff from ally. Your payoff is $34,933, Value trade w…" at bounding box center [916, 606] width 482 height 110
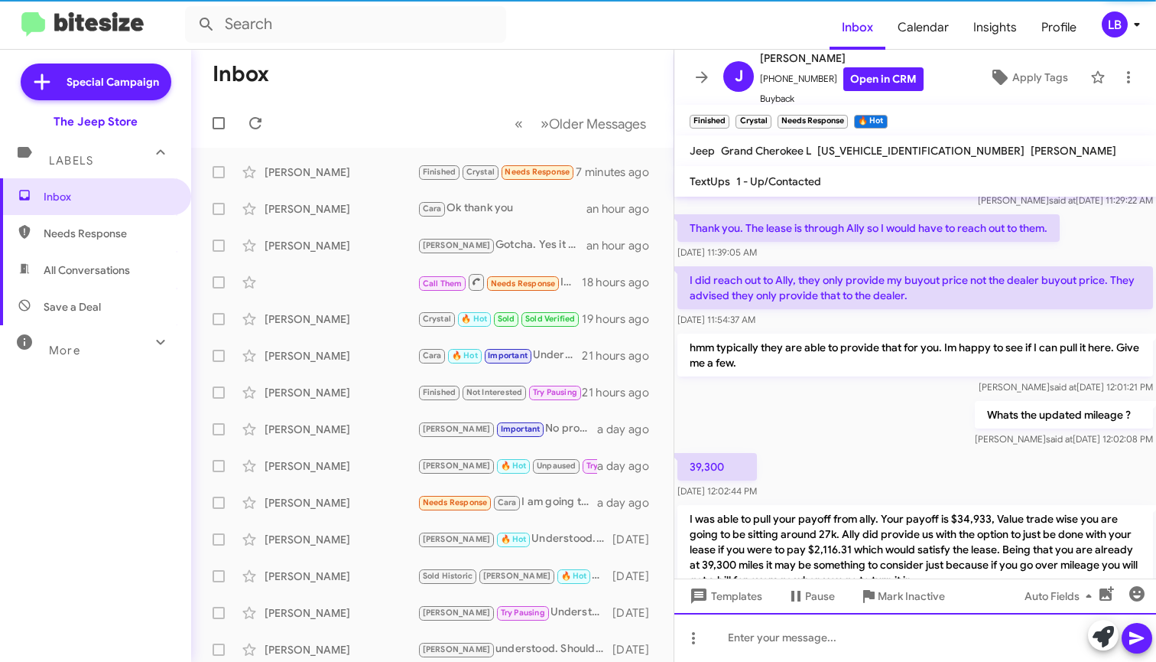
scroll to position [0, 0]
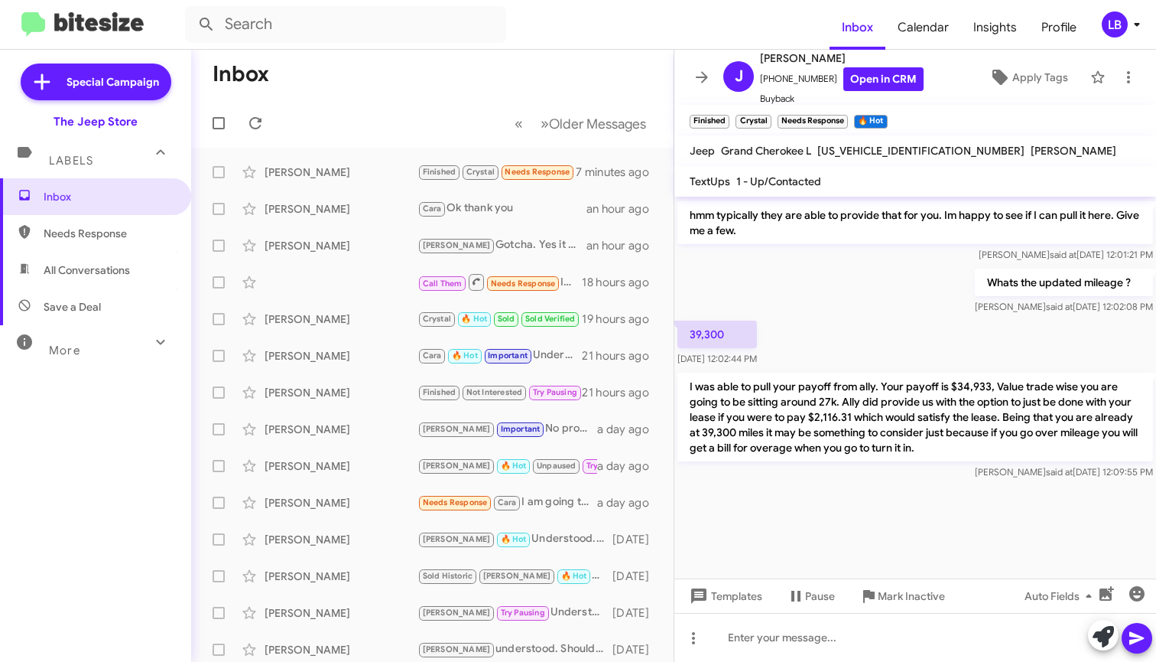
click at [920, 542] on div at bounding box center [916, 531] width 482 height 96
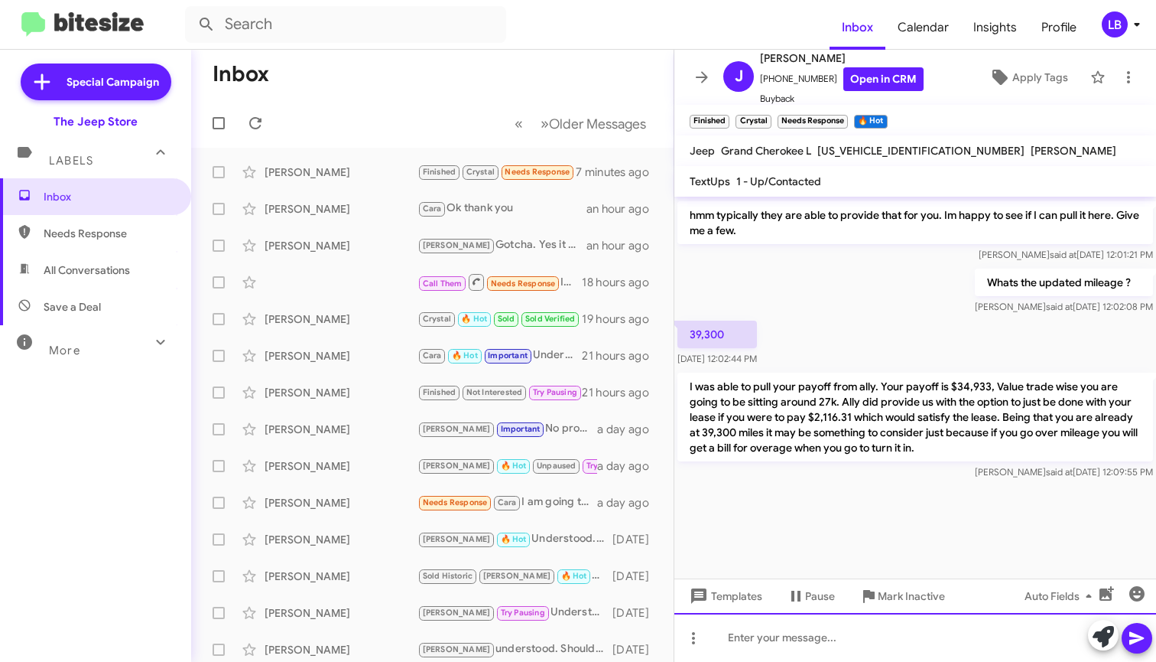
click at [867, 623] on div at bounding box center [916, 637] width 482 height 49
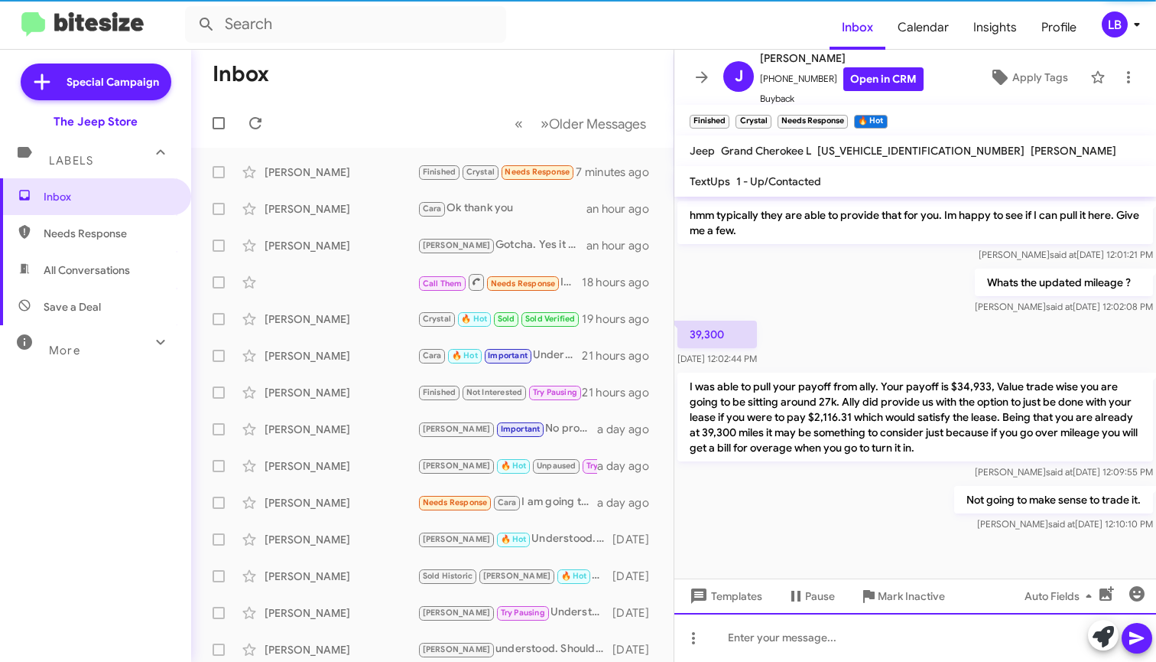
scroll to position [0, 0]
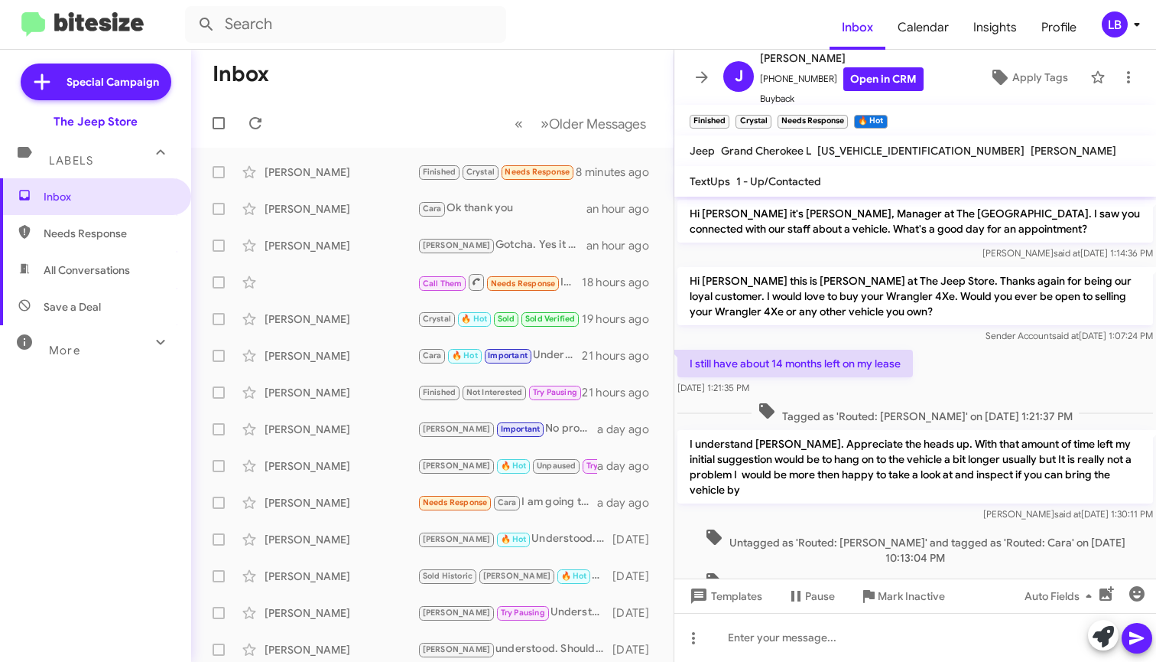
drag, startPoint x: 442, startPoint y: 128, endPoint x: 807, endPoint y: 376, distance: 441.0
click at [442, 128] on mat-toolbar-row "« Previous » Next Older Messages" at bounding box center [432, 123] width 483 height 49
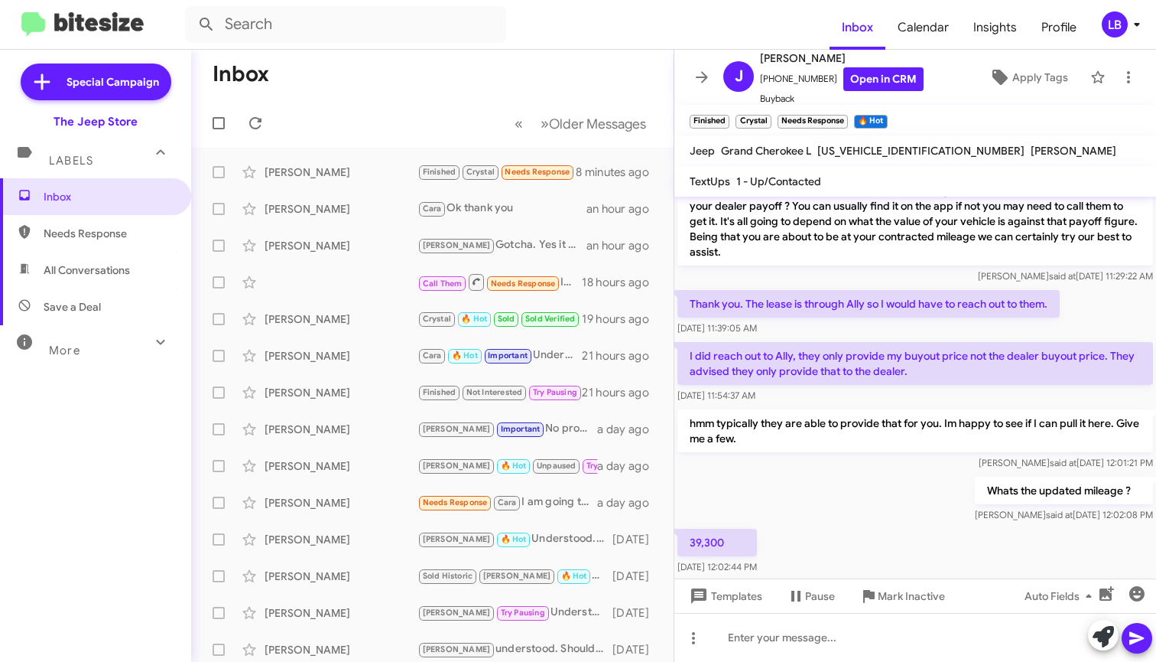
scroll to position [1562, 0]
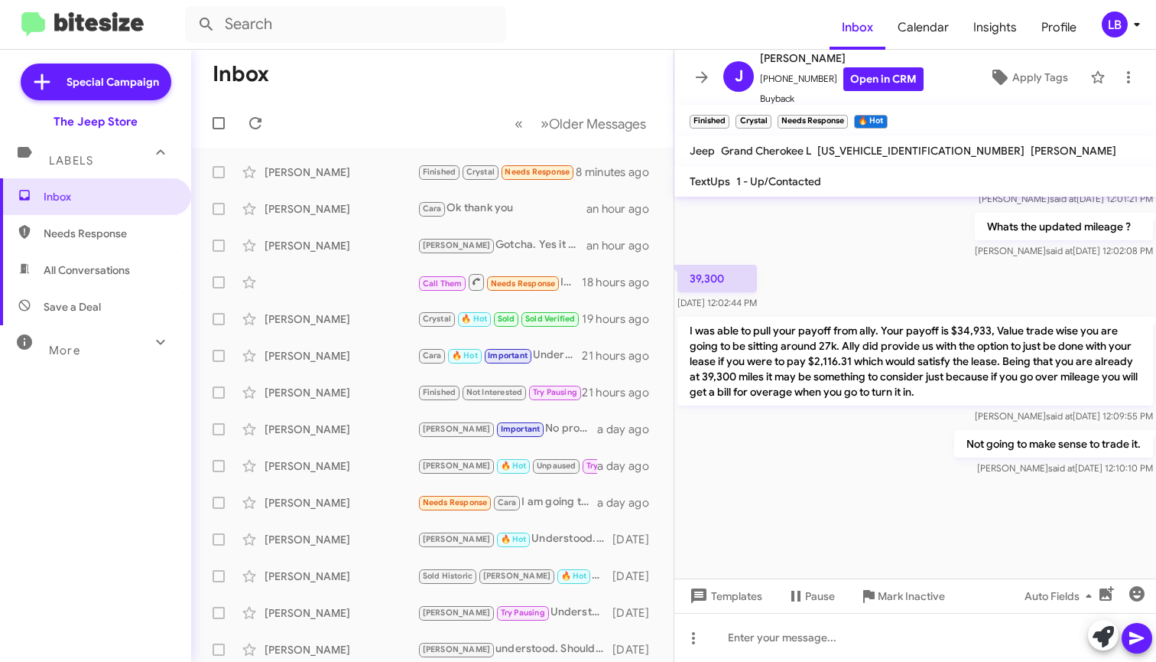
click at [857, 277] on div "39,300 [DATE] 12:02:44 PM" at bounding box center [916, 288] width 482 height 52
click at [826, 298] on div "39,300 [DATE] 12:02:44 PM" at bounding box center [916, 288] width 482 height 52
click at [870, 281] on div "39,300 [DATE] 12:02:44 PM" at bounding box center [916, 288] width 482 height 52
click at [889, 215] on div "Whats the updated mileage ? [PERSON_NAME] said at [DATE] 12:02:08 PM" at bounding box center [916, 236] width 482 height 52
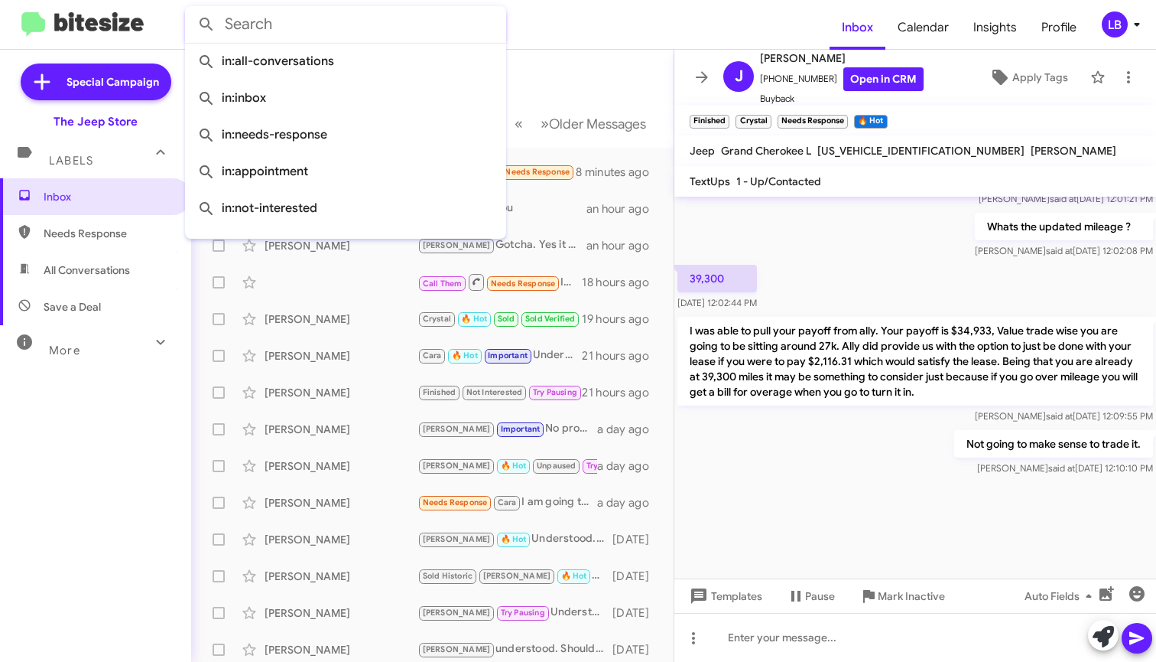
drag, startPoint x: 363, startPoint y: 28, endPoint x: 351, endPoint y: 26, distance: 12.5
click at [364, 28] on input "text" at bounding box center [345, 24] width 321 height 37
click at [567, 77] on mat-toolbar-row "Inbox" at bounding box center [432, 74] width 483 height 49
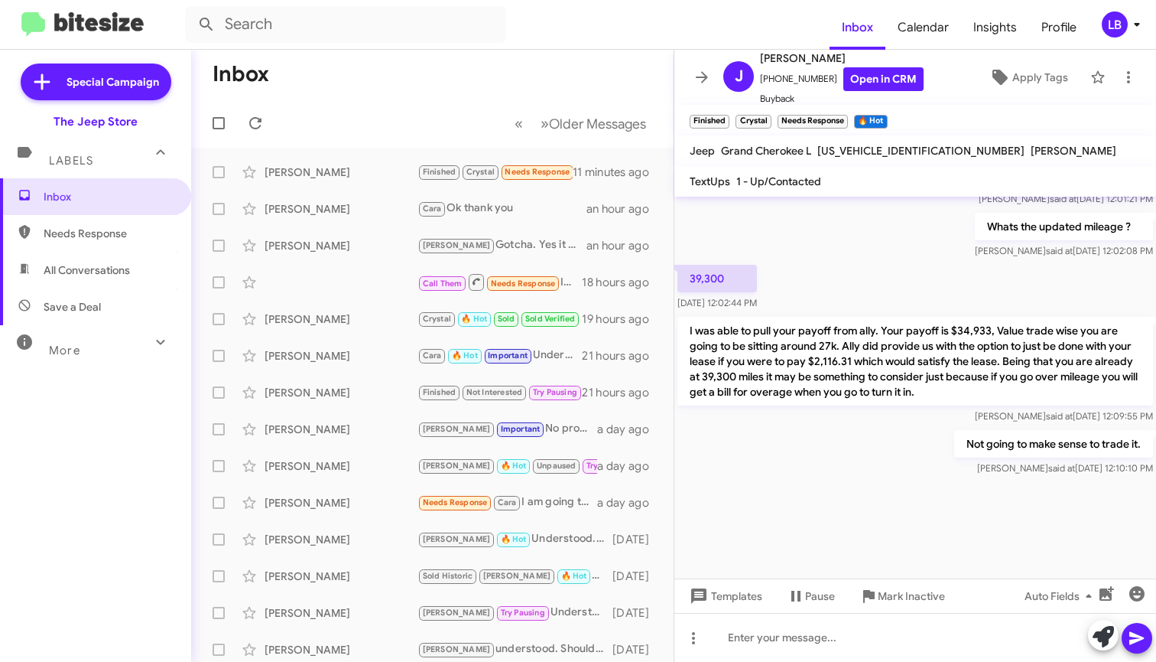
click at [366, 103] on mat-toolbar-row "« Previous » Next Older Messages" at bounding box center [432, 123] width 483 height 49
click at [883, 263] on div "39,300 [DATE] 12:02:44 PM" at bounding box center [916, 288] width 482 height 52
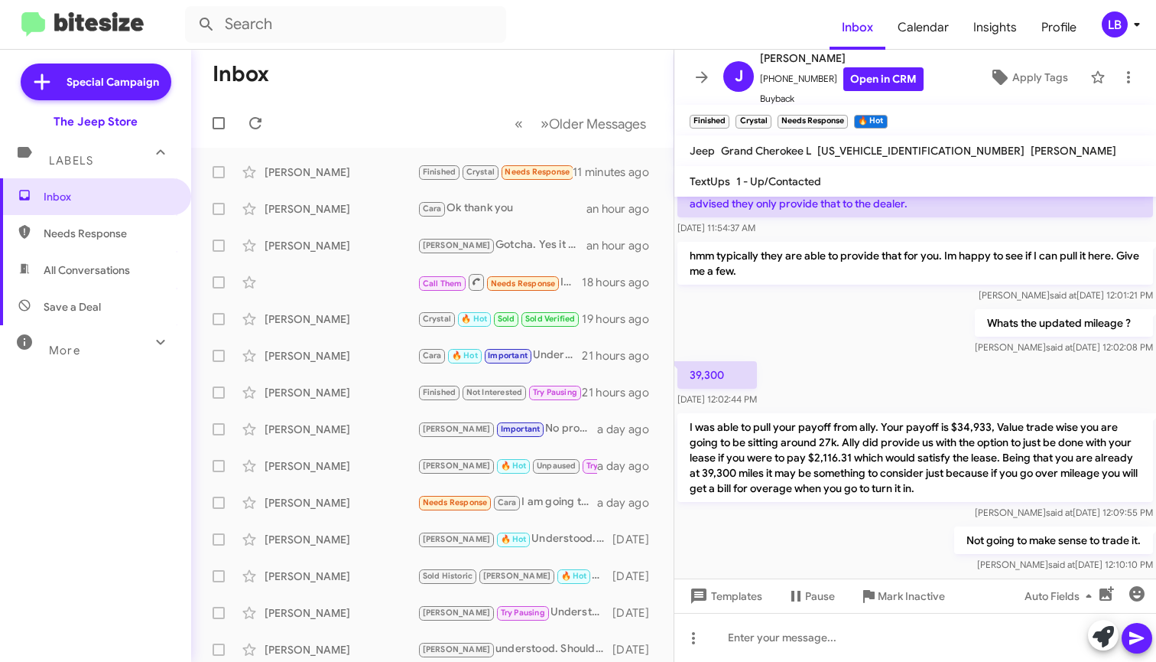
scroll to position [1439, 0]
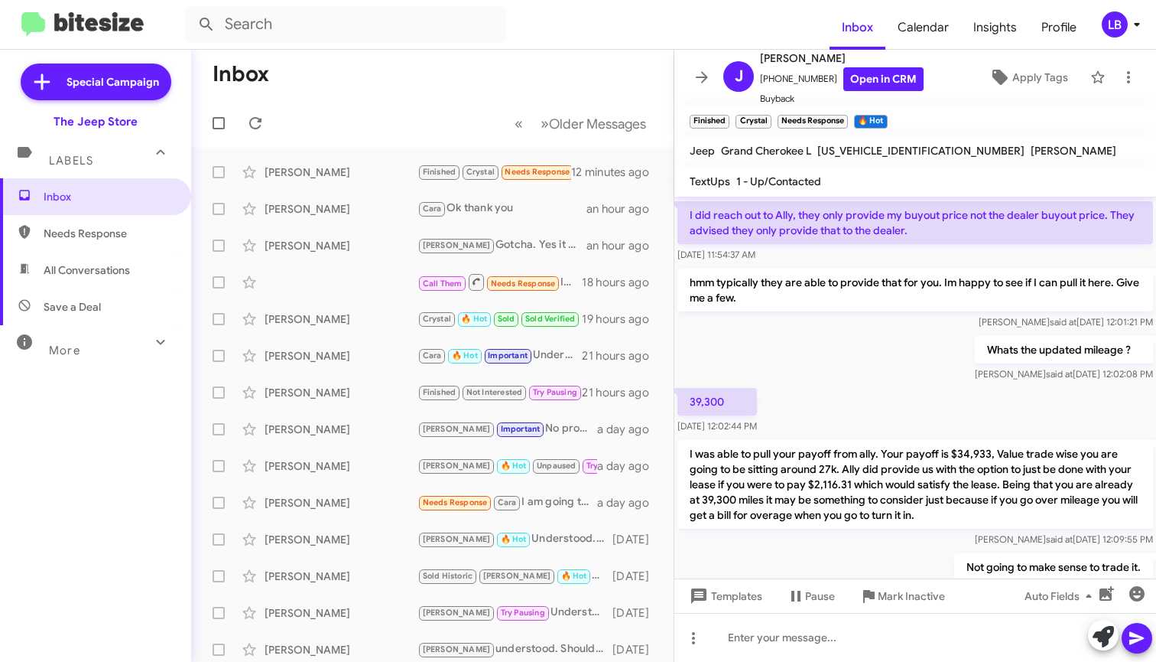
click at [891, 311] on div "hmm typically they are able to provide that for you. Im happy to see if I can p…" at bounding box center [916, 298] width 476 height 61
click at [883, 338] on div "Whats the updated mileage ? [PERSON_NAME] said at [DATE] 12:02:08 PM" at bounding box center [916, 359] width 482 height 52
drag, startPoint x: 443, startPoint y: 104, endPoint x: 285, endPoint y: 24, distance: 177.5
click at [425, 97] on mat-toolbar "Inbox « Previous » Next Older Messages" at bounding box center [432, 99] width 483 height 98
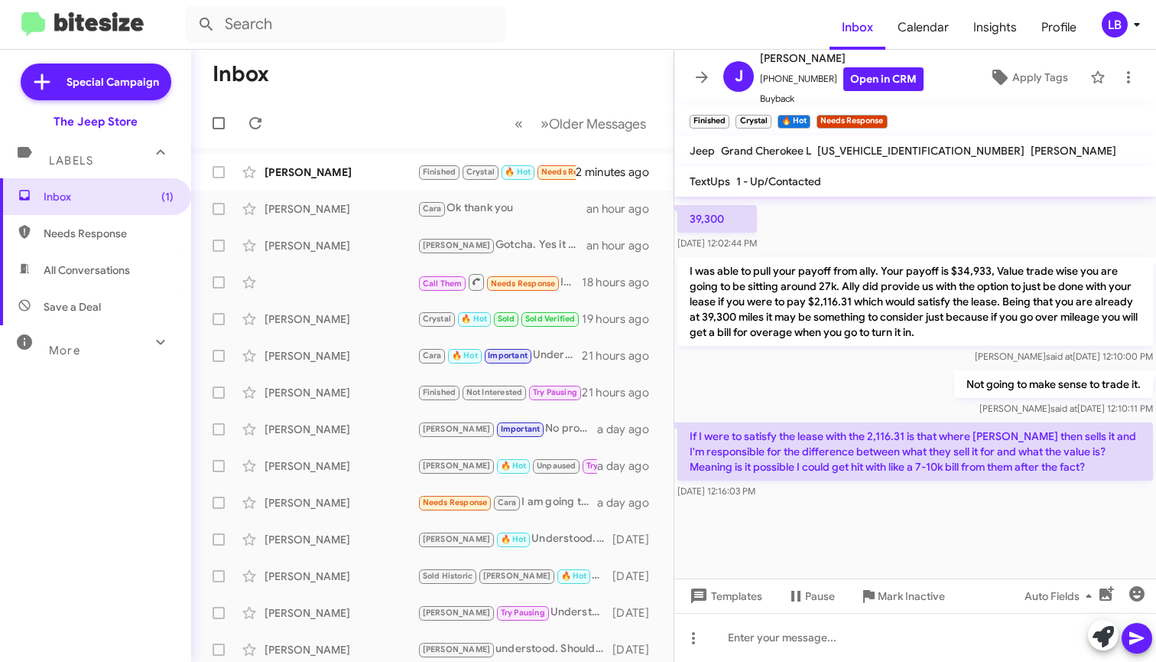
scroll to position [1206, 0]
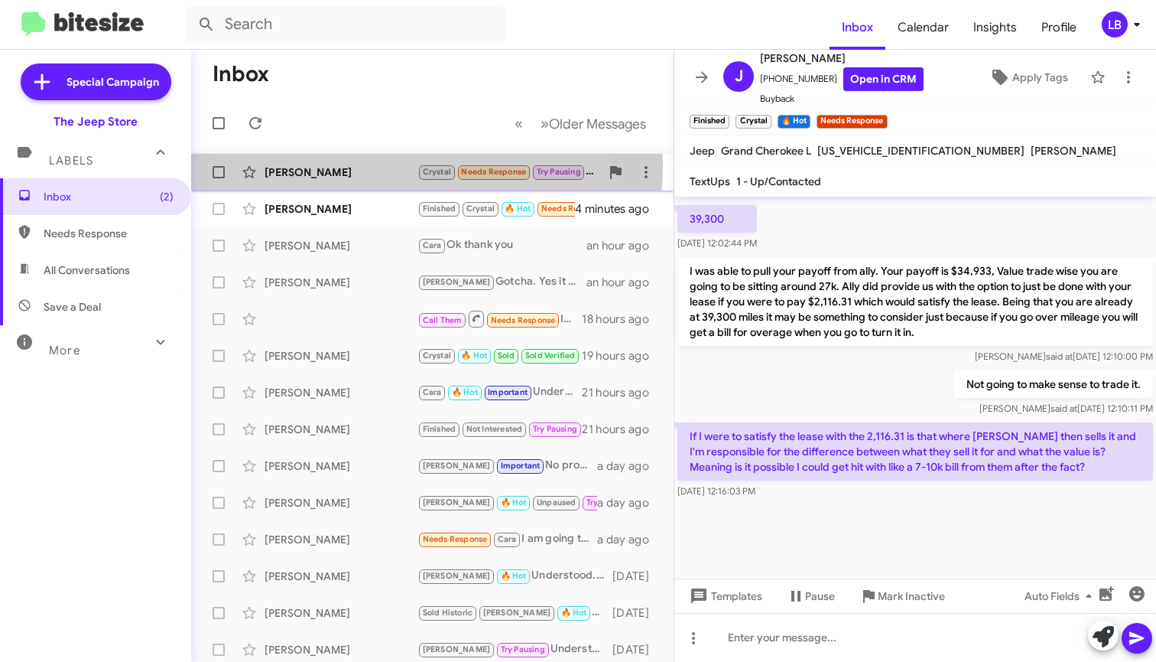
click at [344, 164] on div "[PERSON_NAME] [PERSON_NAME] Needs Response Try Pausing Good afternoon [PERSON_N…" at bounding box center [432, 172] width 458 height 31
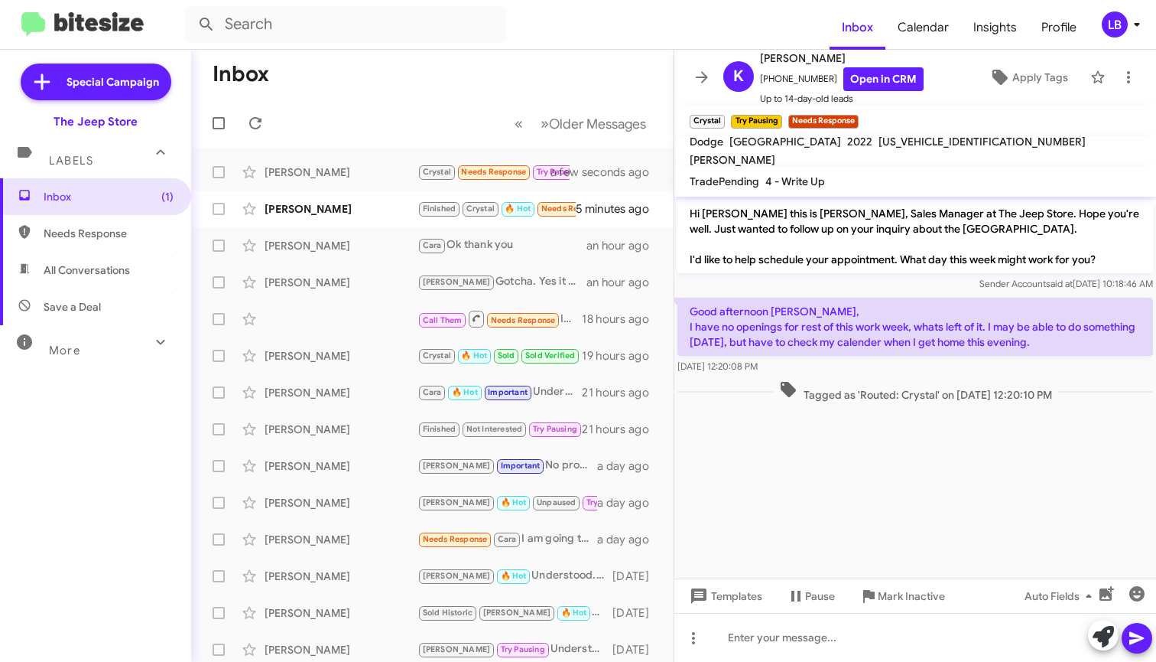
click at [888, 286] on div "Sender Account said at [DATE] 10:18:46 AM" at bounding box center [916, 283] width 476 height 15
click at [405, 113] on mat-toolbar-row "« Previous » Next Older Messages" at bounding box center [432, 123] width 483 height 49
click at [358, 109] on mat-toolbar-row "« Previous » Next Older Messages" at bounding box center [432, 123] width 483 height 49
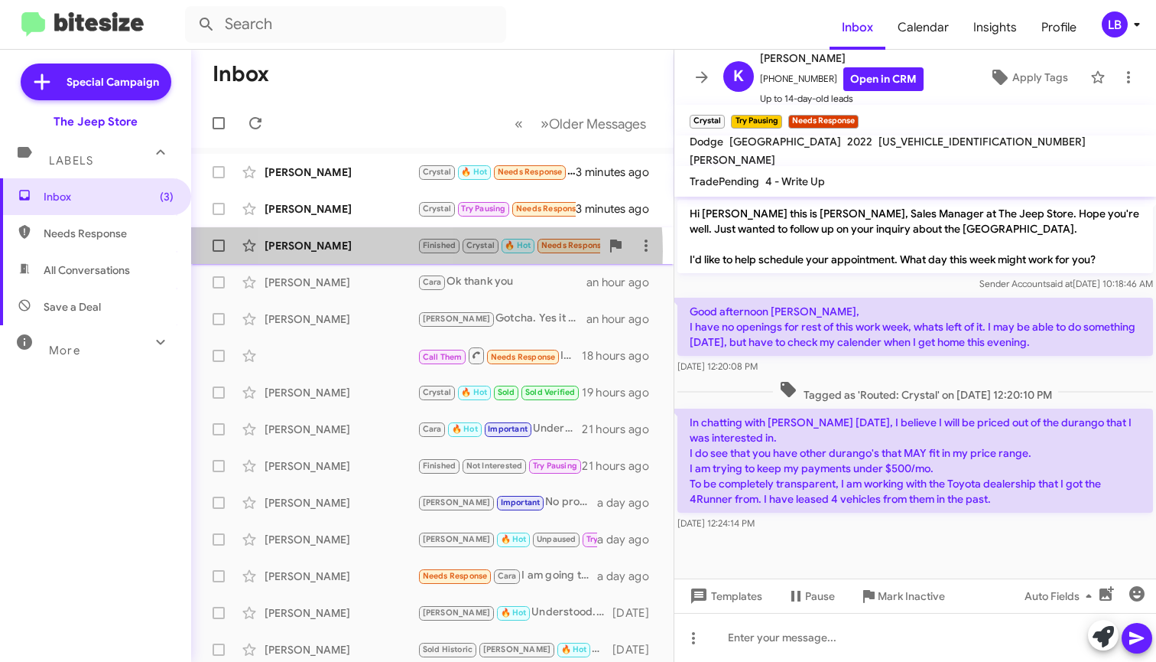
click at [363, 251] on div "[PERSON_NAME]" at bounding box center [341, 245] width 153 height 15
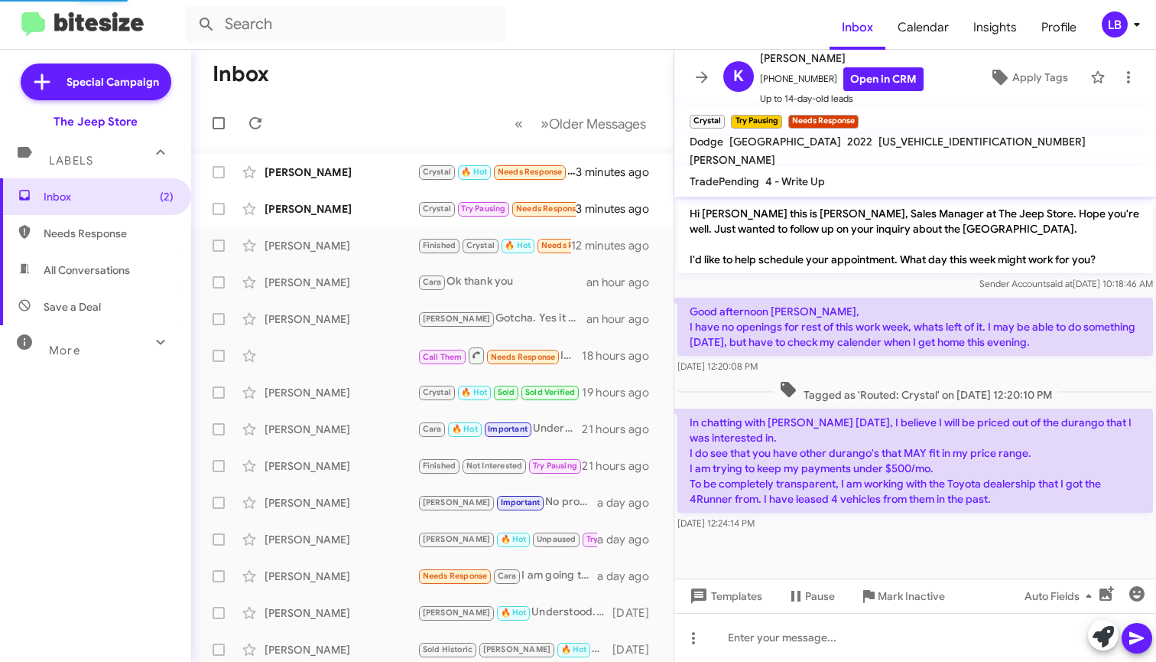
scroll to position [1206, 0]
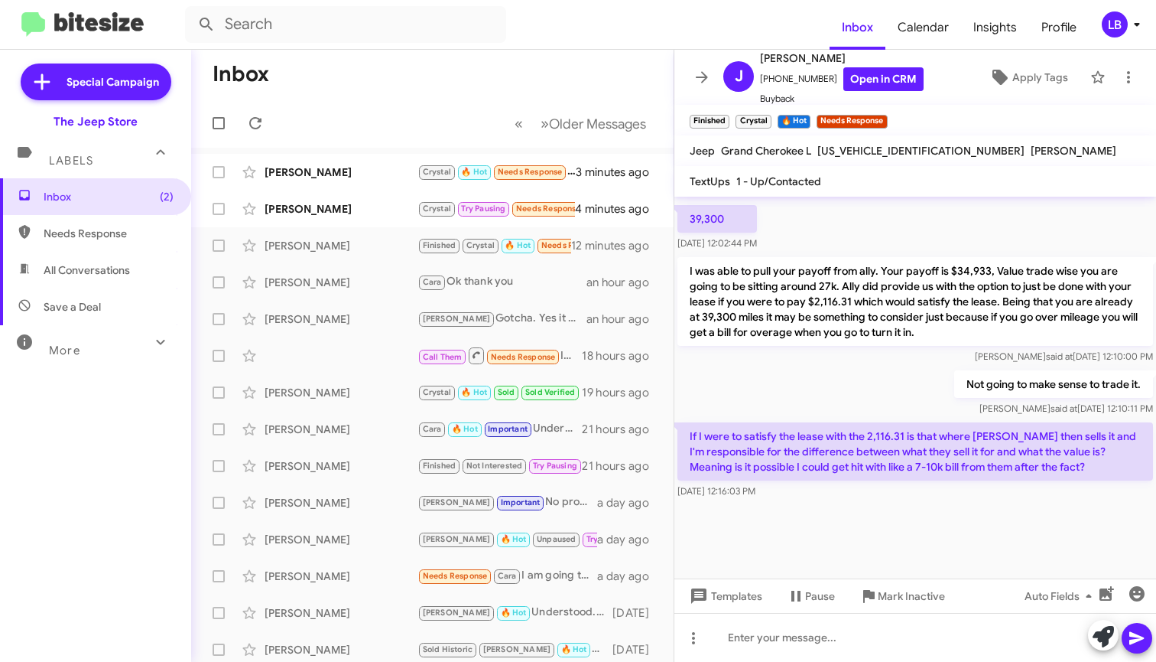
click at [834, 374] on div "Not going to make sense to trade it. [PERSON_NAME] said at [DATE] 12:10:11 PM" at bounding box center [916, 393] width 482 height 52
click at [833, 527] on div at bounding box center [916, 540] width 482 height 76
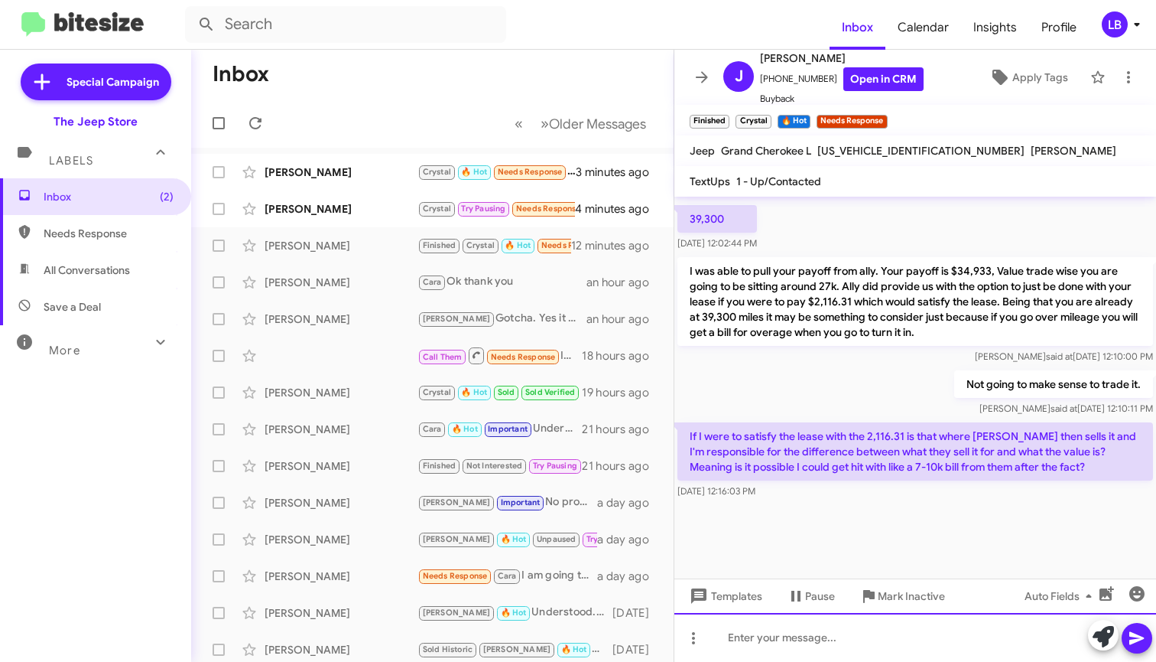
click at [871, 639] on div at bounding box center [916, 637] width 482 height 49
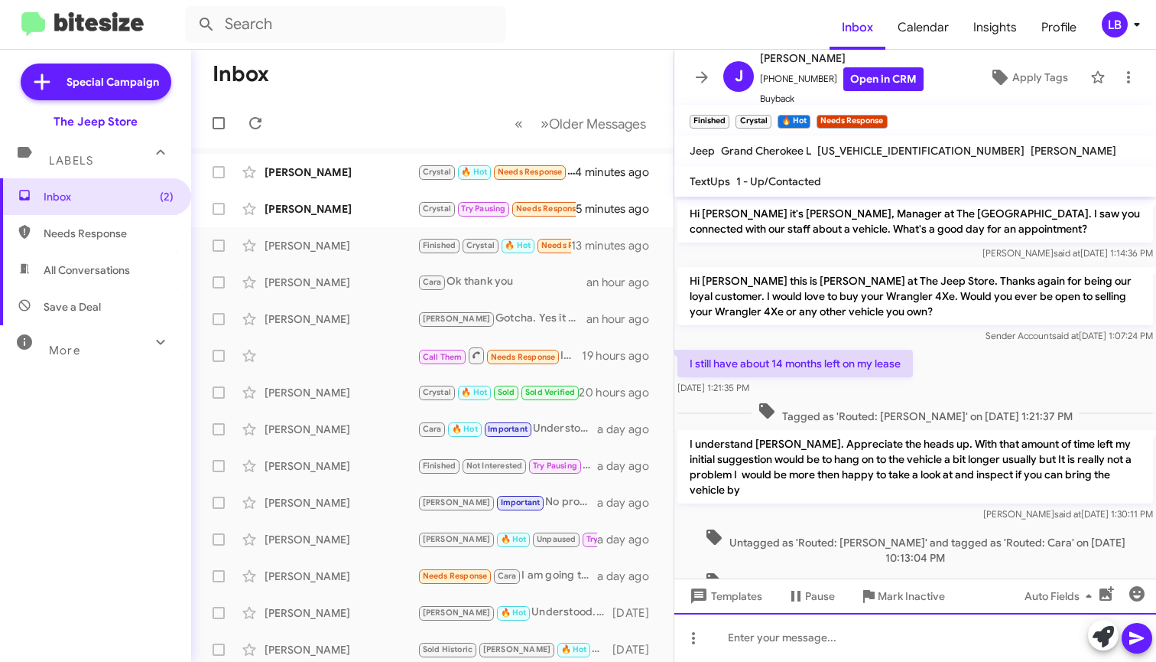
scroll to position [1823, 0]
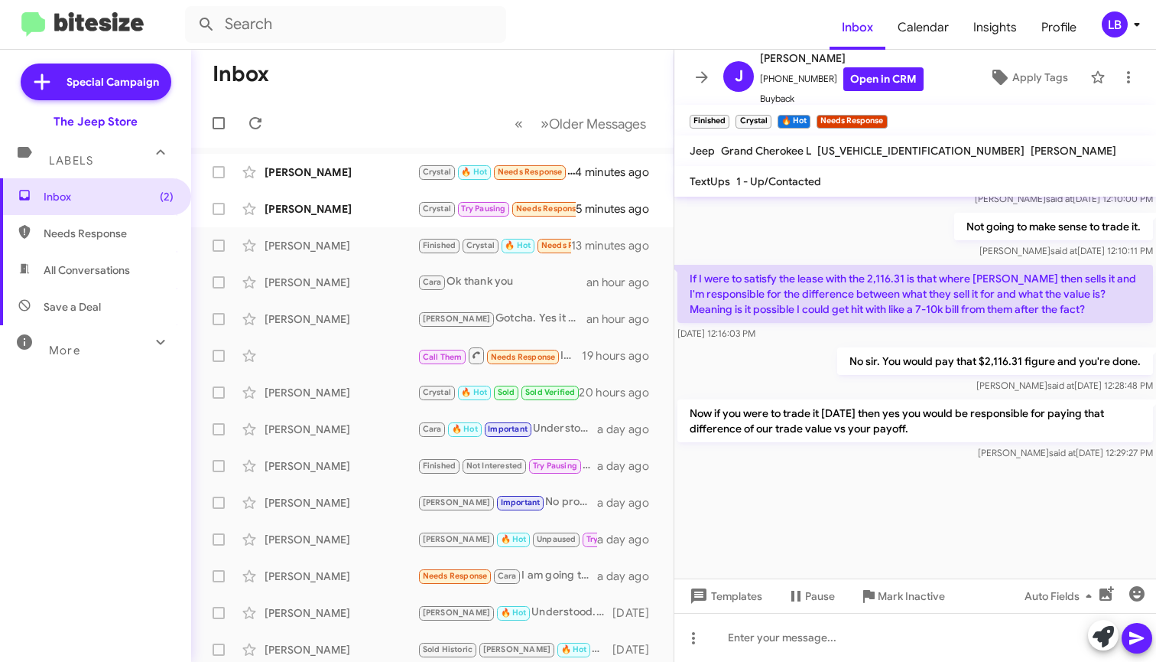
click at [805, 259] on div "Not going to make sense to trade it. [PERSON_NAME] said at [DATE] 12:10:11 PM" at bounding box center [916, 236] width 482 height 52
click at [317, 206] on div "[PERSON_NAME]" at bounding box center [341, 208] width 153 height 15
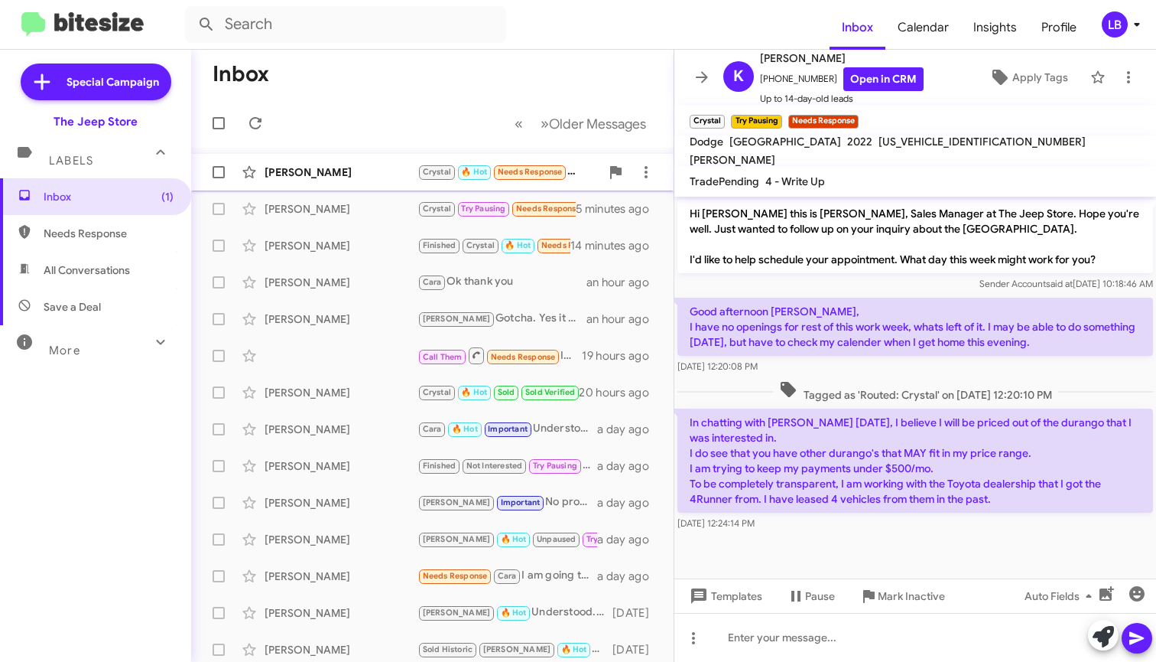
click at [334, 171] on div "[PERSON_NAME]" at bounding box center [341, 171] width 153 height 15
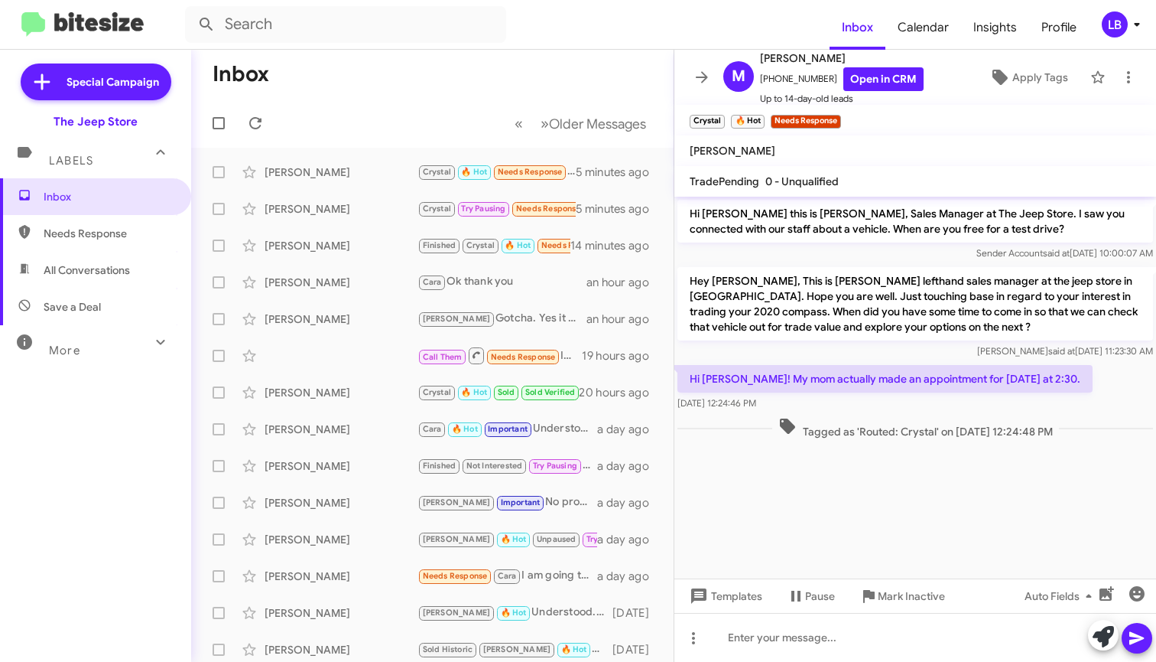
drag, startPoint x: 865, startPoint y: 533, endPoint x: 854, endPoint y: 541, distance: 13.6
click at [860, 537] on cdk-virtual-scroll-viewport "Hi [PERSON_NAME] this is [PERSON_NAME], Sales Manager at The Jeep Store. I saw …" at bounding box center [916, 388] width 482 height 382
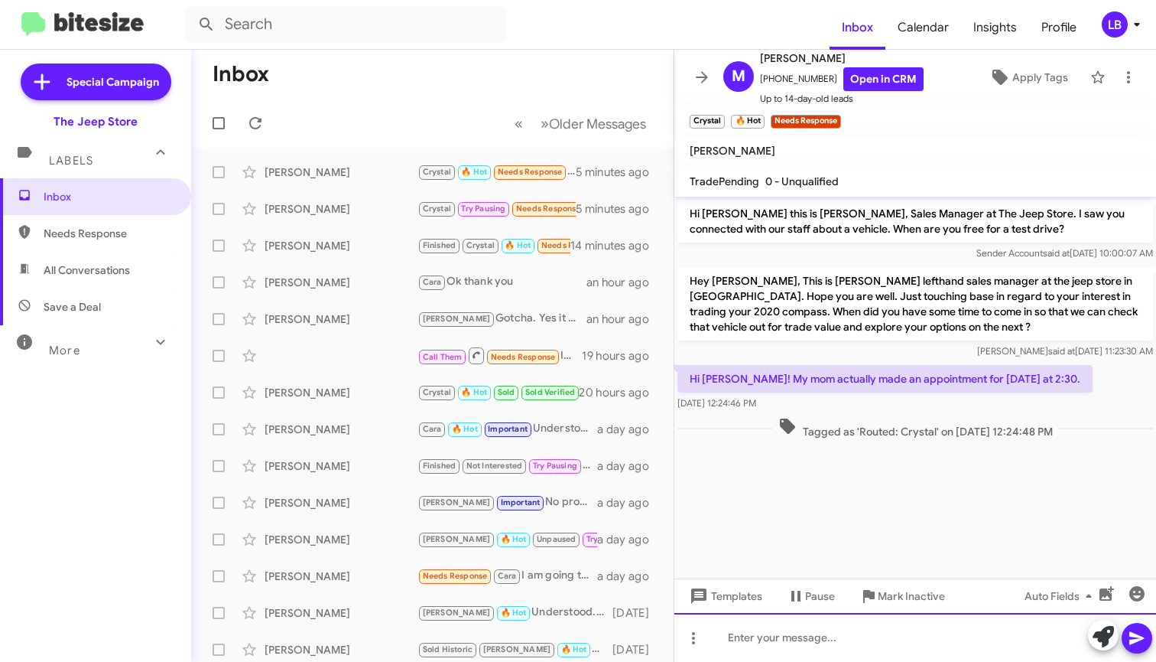
click at [826, 648] on div at bounding box center [916, 637] width 482 height 49
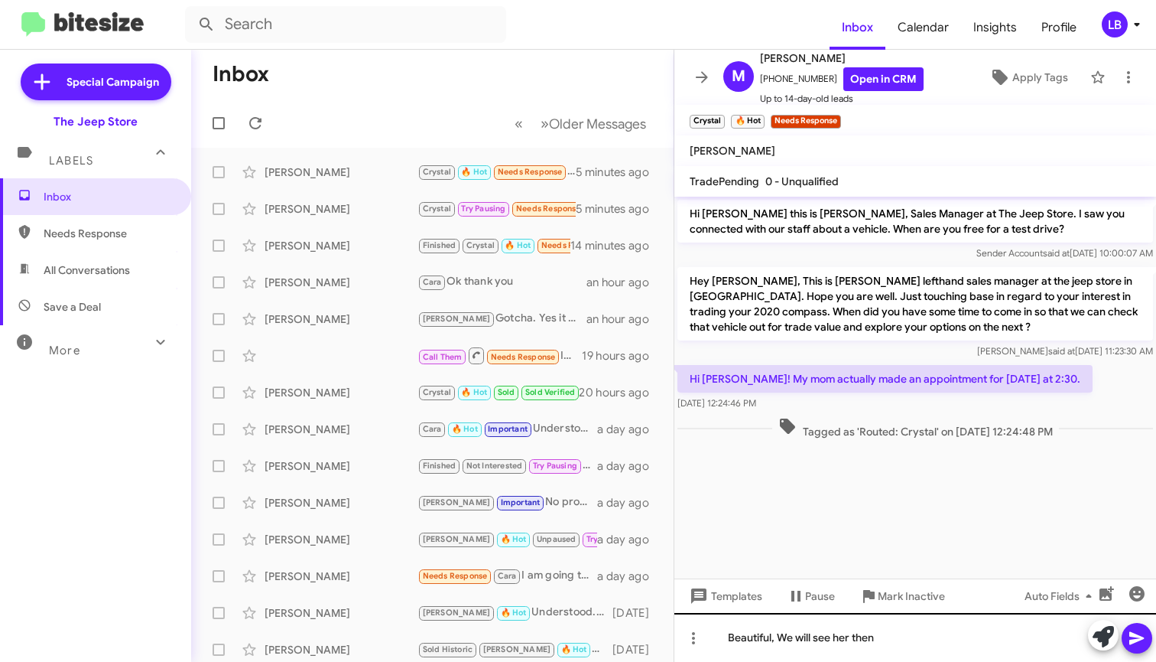
scroll to position [294, 0]
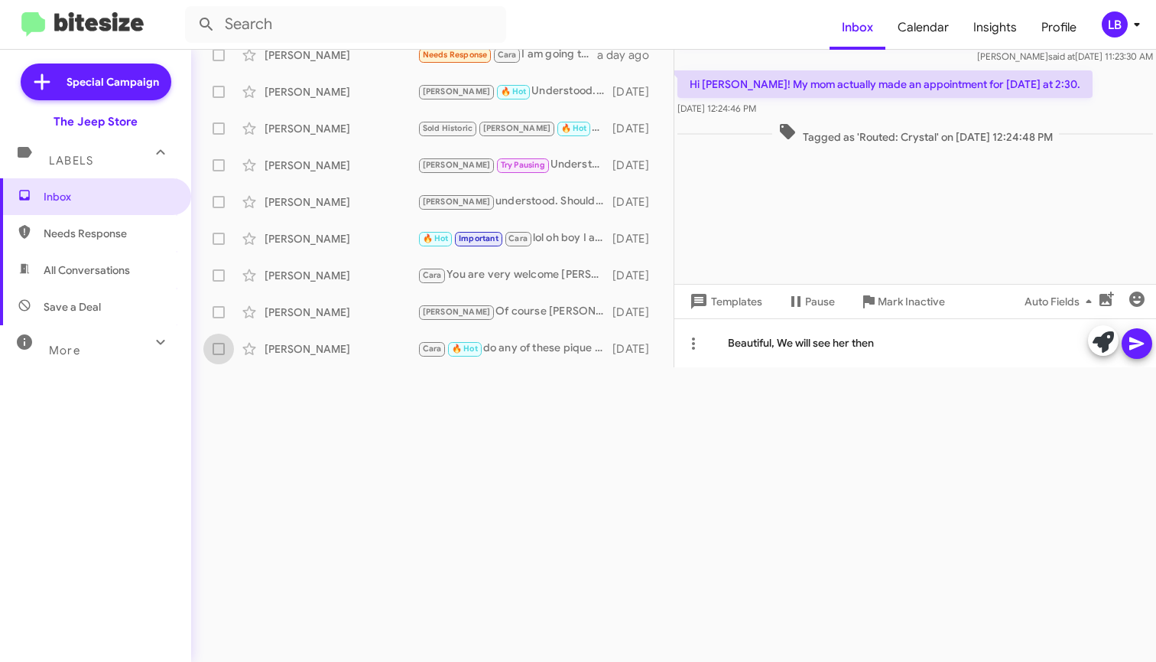
click at [218, 355] on input "checkbox" at bounding box center [218, 355] width 1 height 1
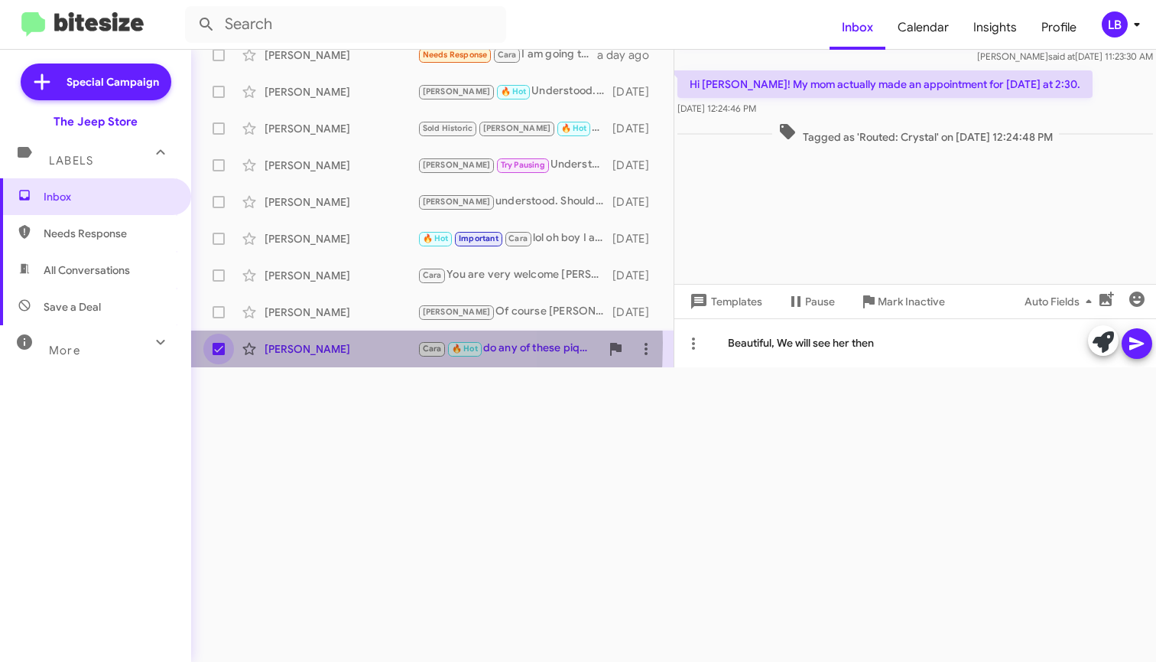
click at [211, 343] on label at bounding box center [218, 348] width 31 height 31
click at [218, 355] on input "checkbox" at bounding box center [218, 355] width 1 height 1
checkbox input "false"
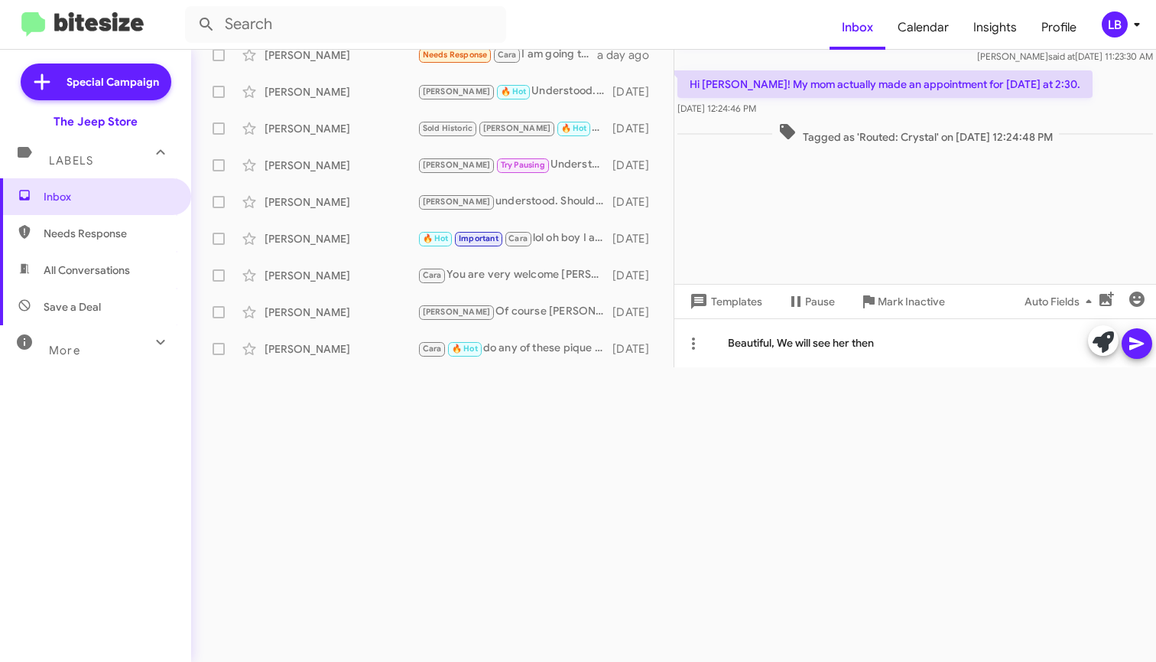
click at [906, 344] on mat-tooltip-component "Mark Inactive" at bounding box center [901, 338] width 81 height 46
click at [992, 350] on div "Beautiful, We will see her then" at bounding box center [916, 342] width 482 height 49
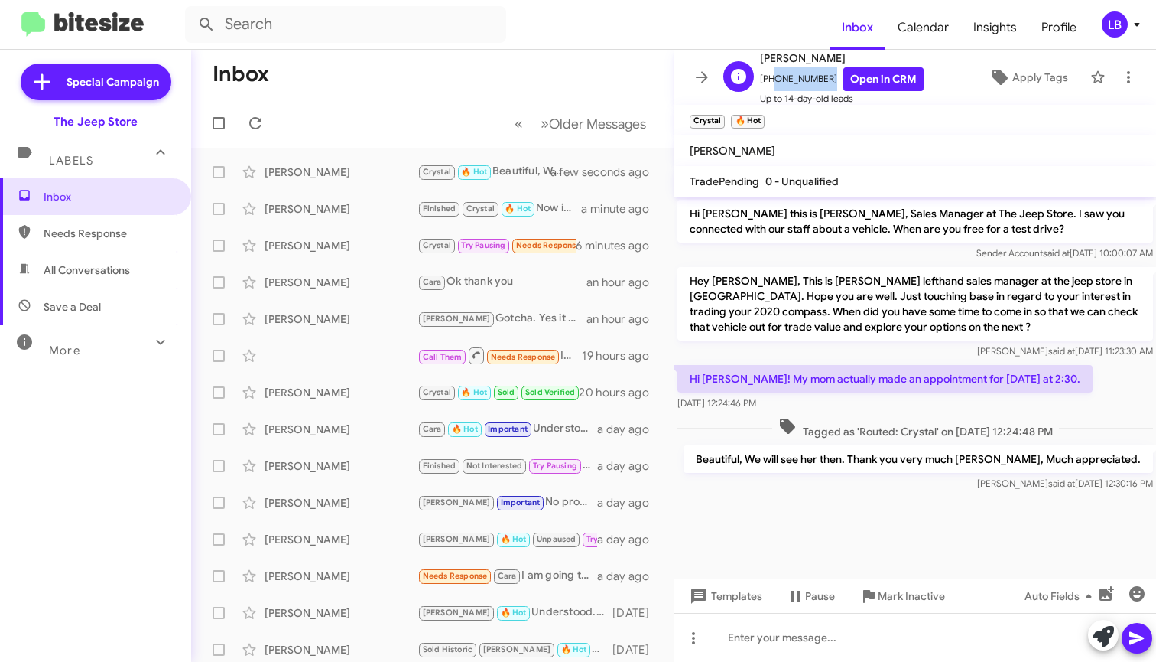
drag, startPoint x: 821, startPoint y: 77, endPoint x: 771, endPoint y: 83, distance: 50.1
click at [771, 83] on span "+17328907882 Open in CRM" at bounding box center [842, 79] width 164 height 24
copy span "7328907882"
click at [483, 94] on mat-toolbar-row "Inbox" at bounding box center [432, 74] width 483 height 49
click at [330, 207] on div "[PERSON_NAME]" at bounding box center [341, 208] width 153 height 15
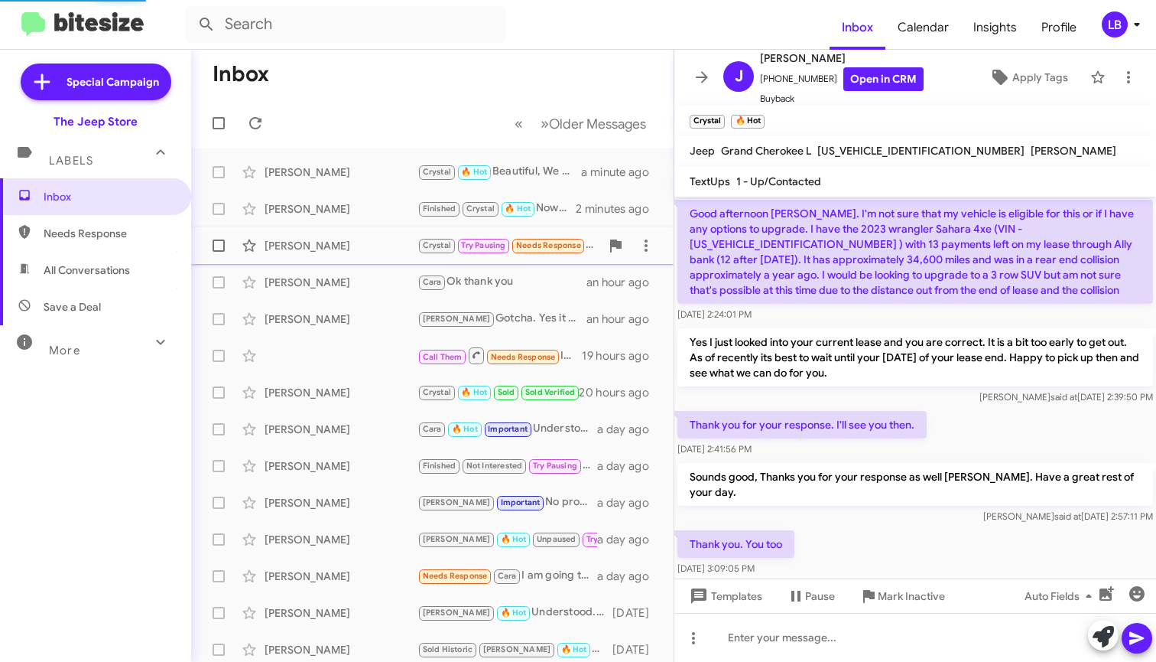
scroll to position [1153, 0]
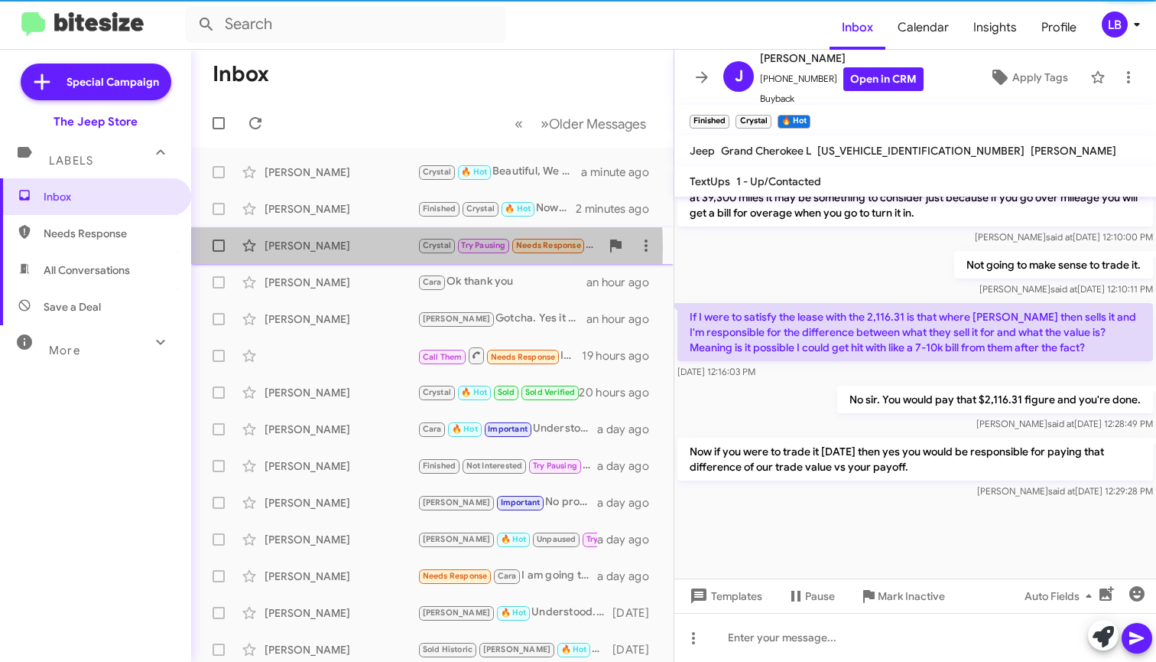
click at [325, 248] on div "[PERSON_NAME]" at bounding box center [341, 245] width 153 height 15
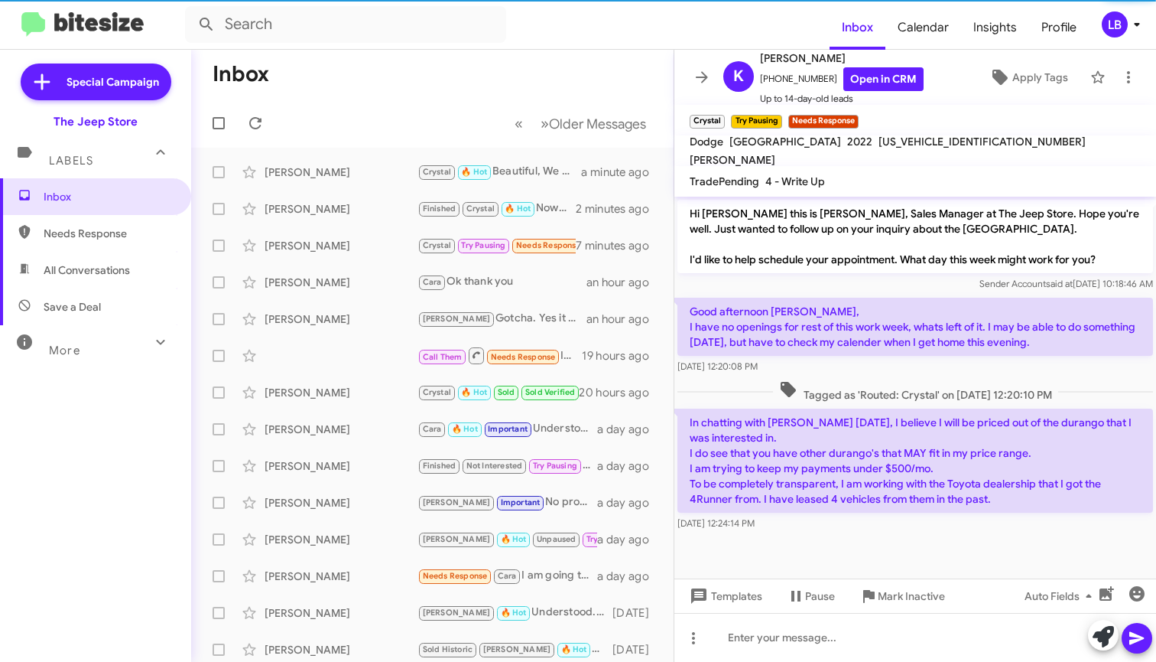
click at [931, 394] on span "Tagged as 'Routed: Crystal' on [DATE] 12:20:10 PM" at bounding box center [915, 391] width 285 height 22
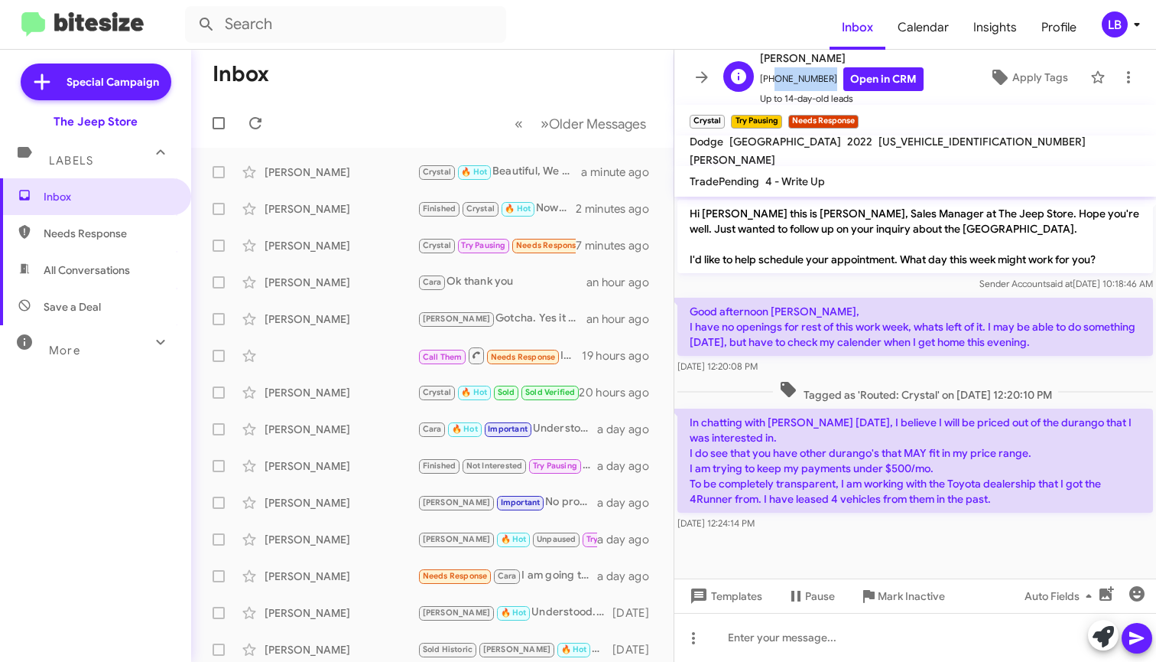
drag, startPoint x: 820, startPoint y: 74, endPoint x: 768, endPoint y: 88, distance: 53.8
click at [768, 88] on span "+17325132104 Open in CRM" at bounding box center [842, 79] width 164 height 24
copy span "7325132104"
click at [414, 105] on mat-toolbar-row "« Previous » Next Older Messages" at bounding box center [432, 123] width 483 height 49
click at [904, 355] on p "Good afternoon [PERSON_NAME], I have no openings for rest of this work week, wh…" at bounding box center [916, 327] width 476 height 58
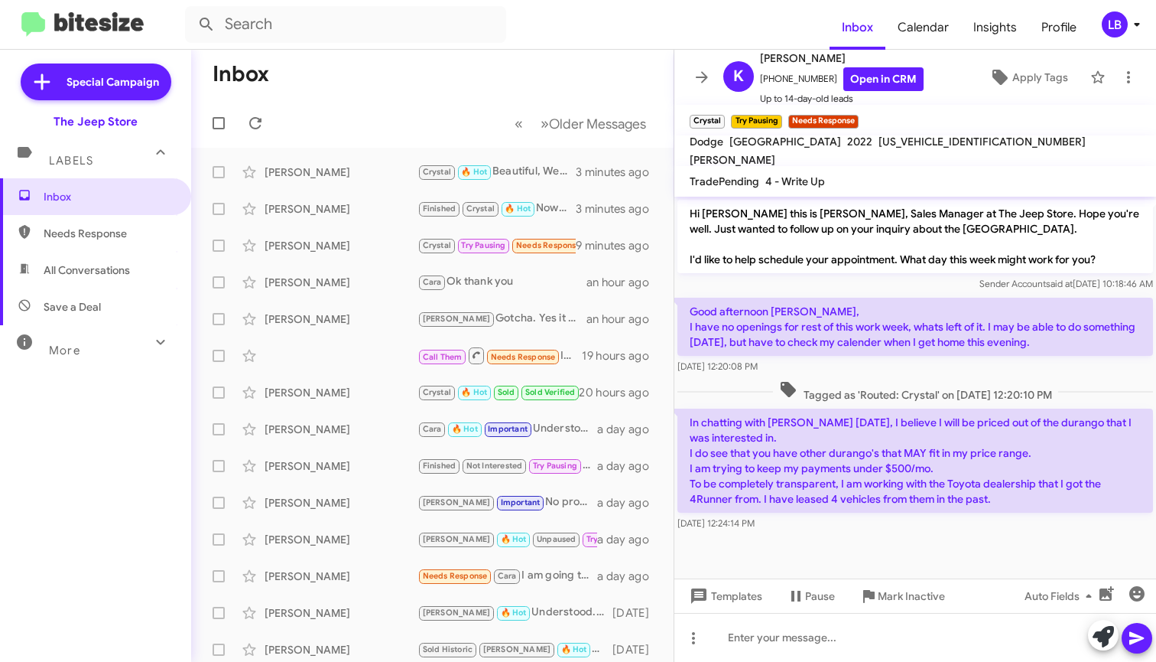
click at [854, 281] on div "Sender Account said at [DATE] 10:18:46 AM" at bounding box center [916, 283] width 476 height 15
click at [946, 409] on p "In chatting with [PERSON_NAME] [DATE], I believe I will be priced out of the du…" at bounding box center [916, 460] width 476 height 104
click at [951, 398] on span "Tagged as 'Routed: Crystal' on [DATE] 12:20:10 PM" at bounding box center [915, 391] width 285 height 22
click at [890, 285] on div "Sender Account said at [DATE] 10:18:46 AM" at bounding box center [916, 283] width 476 height 15
click at [320, 132] on mat-toolbar-row "« Previous » Next Older Messages" at bounding box center [432, 123] width 483 height 49
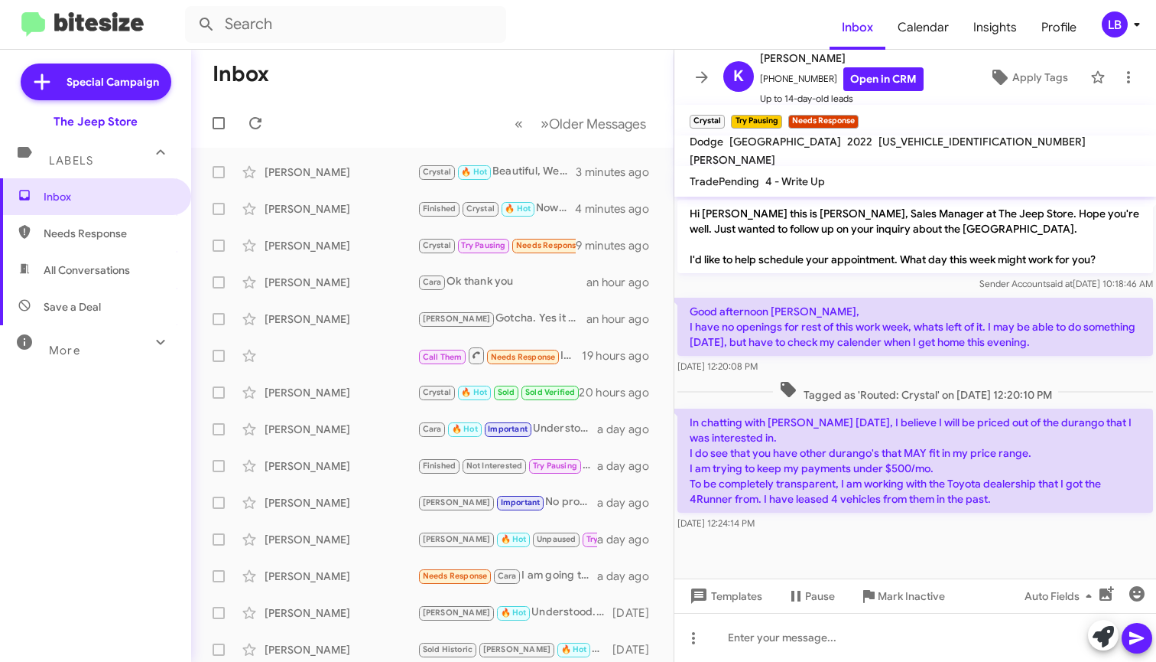
click at [286, 128] on mat-toolbar-row "« Previous » Next Older Messages" at bounding box center [432, 123] width 483 height 49
click at [336, 193] on div "Mackenzie Powers Crystal 🔥 Hot Beautiful, We will see her then. Thank you very …" at bounding box center [432, 208] width 458 height 31
click at [343, 162] on div "Justin Kurczeski Finished Crystal 🔥 Hot Needs Response Ah okay. That was my big…" at bounding box center [432, 172] width 458 height 31
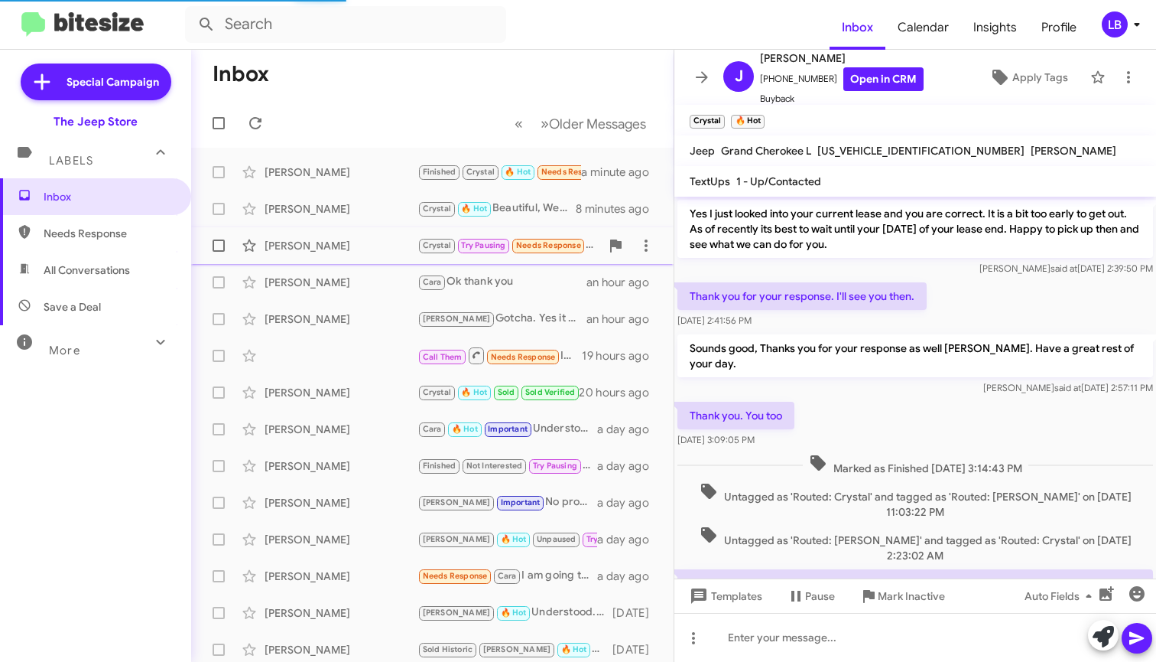
scroll to position [1107, 0]
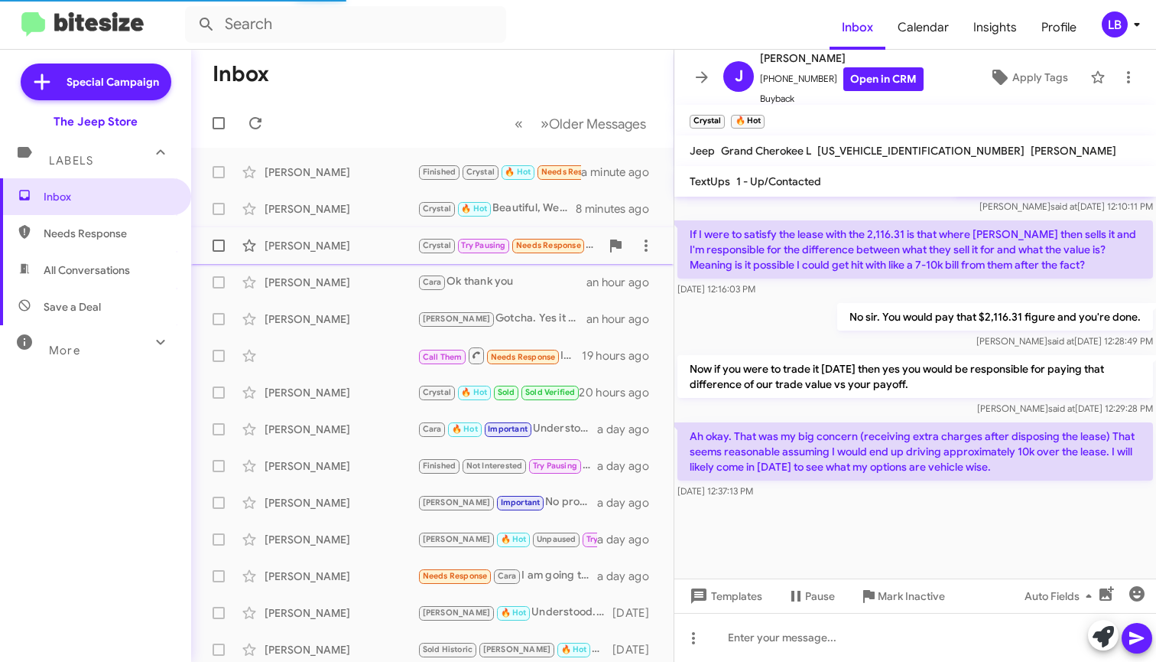
click at [335, 232] on div "Kevin Fenlon Crystal Try Pausing Needs Response In chatting with Addison yester…" at bounding box center [432, 245] width 458 height 31
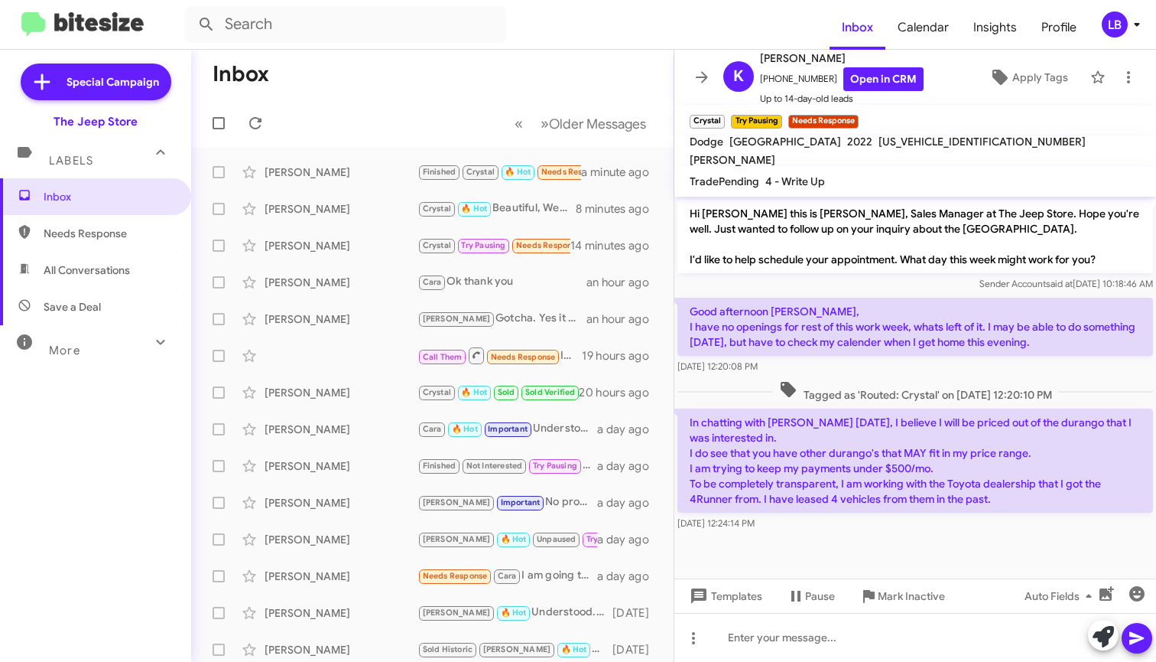
click at [984, 363] on div "[DATE] 12:20:08 PM" at bounding box center [916, 366] width 476 height 15
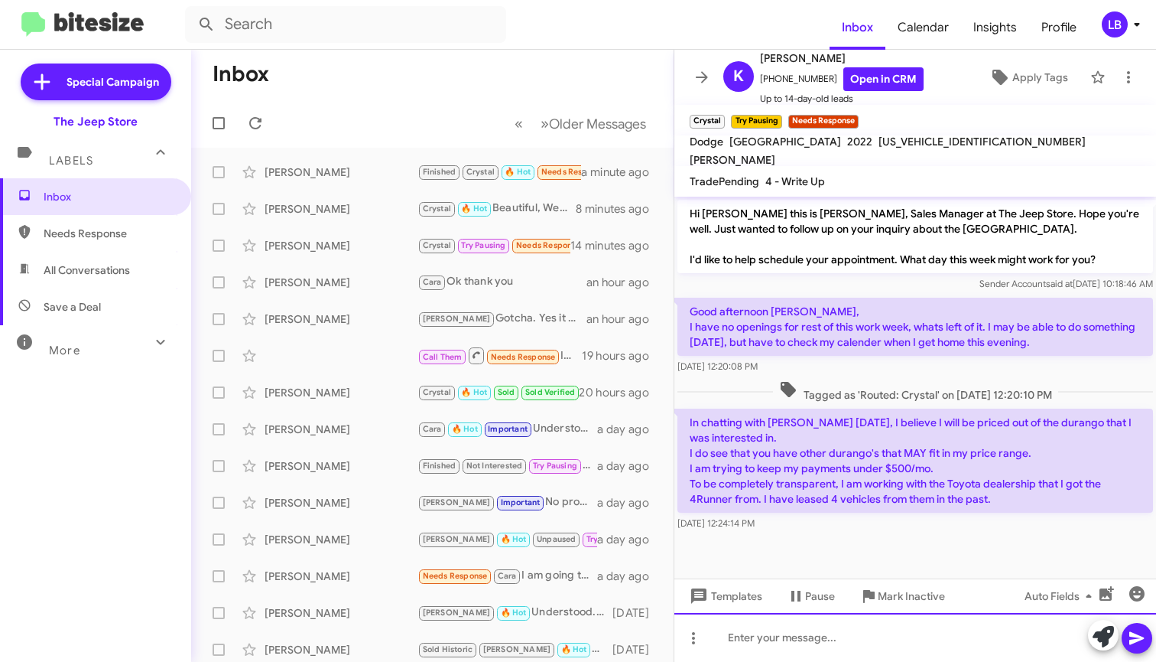
click at [849, 649] on div at bounding box center [916, 637] width 482 height 49
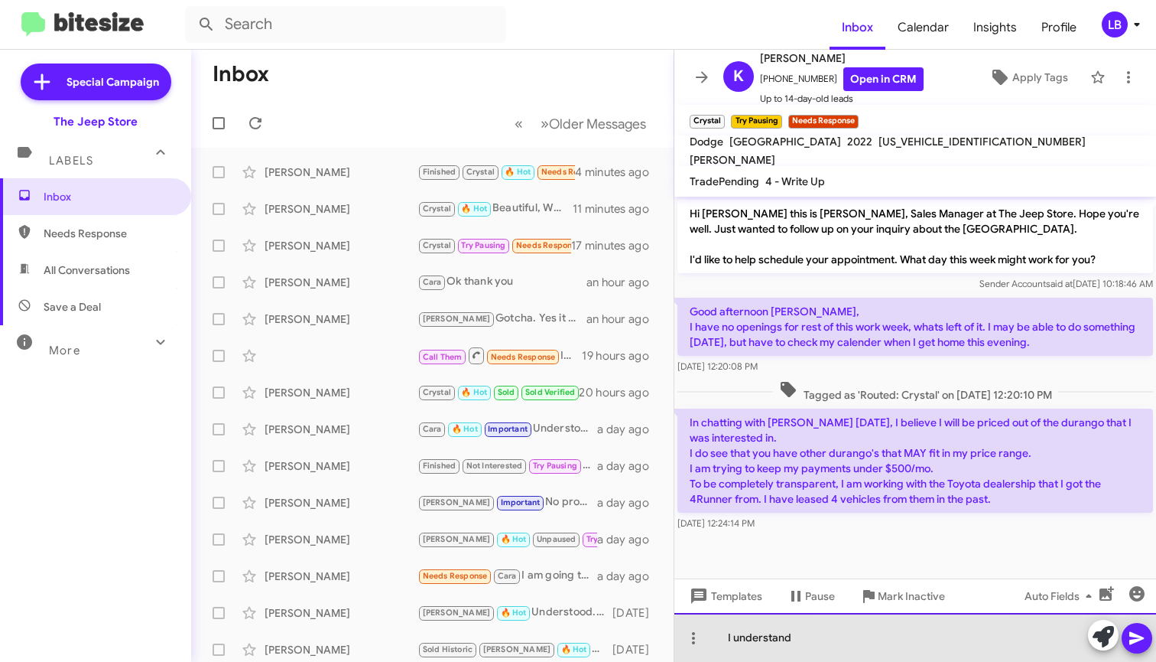
click at [889, 644] on div "I understand" at bounding box center [916, 637] width 482 height 49
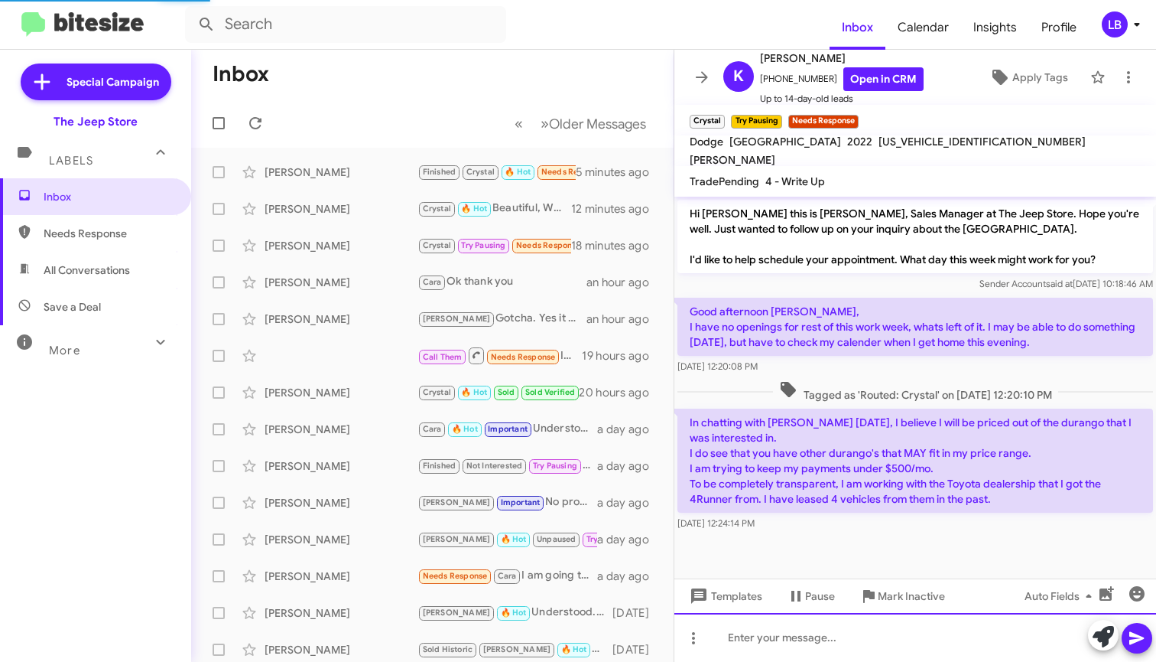
scroll to position [69, 0]
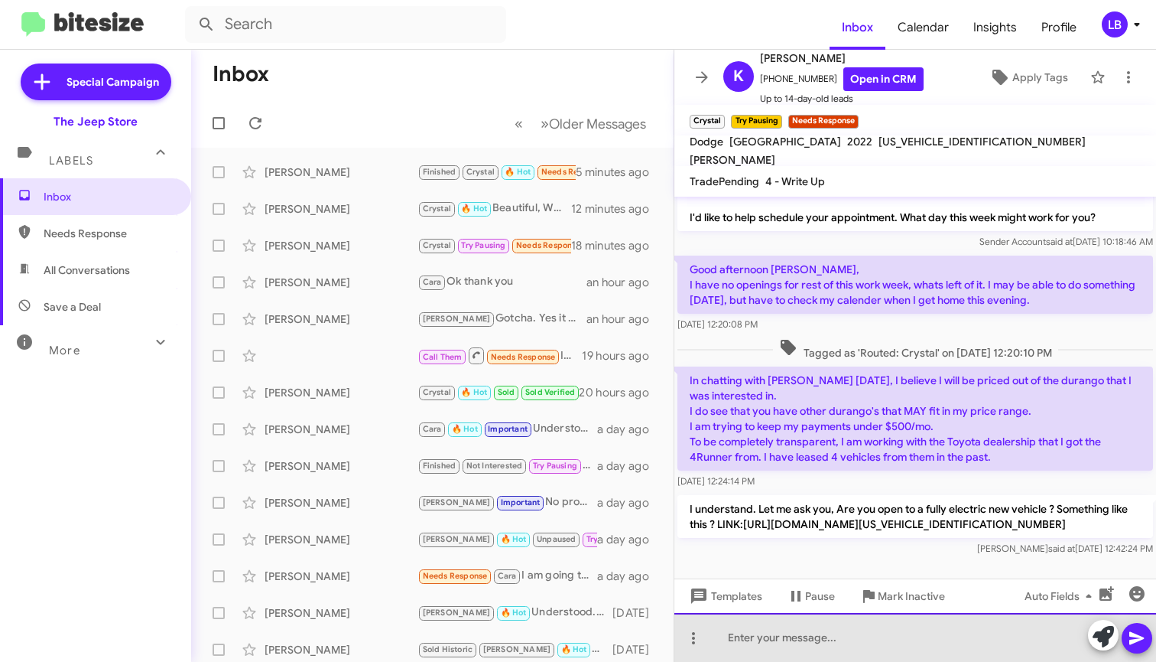
click at [852, 618] on div at bounding box center [916, 637] width 482 height 49
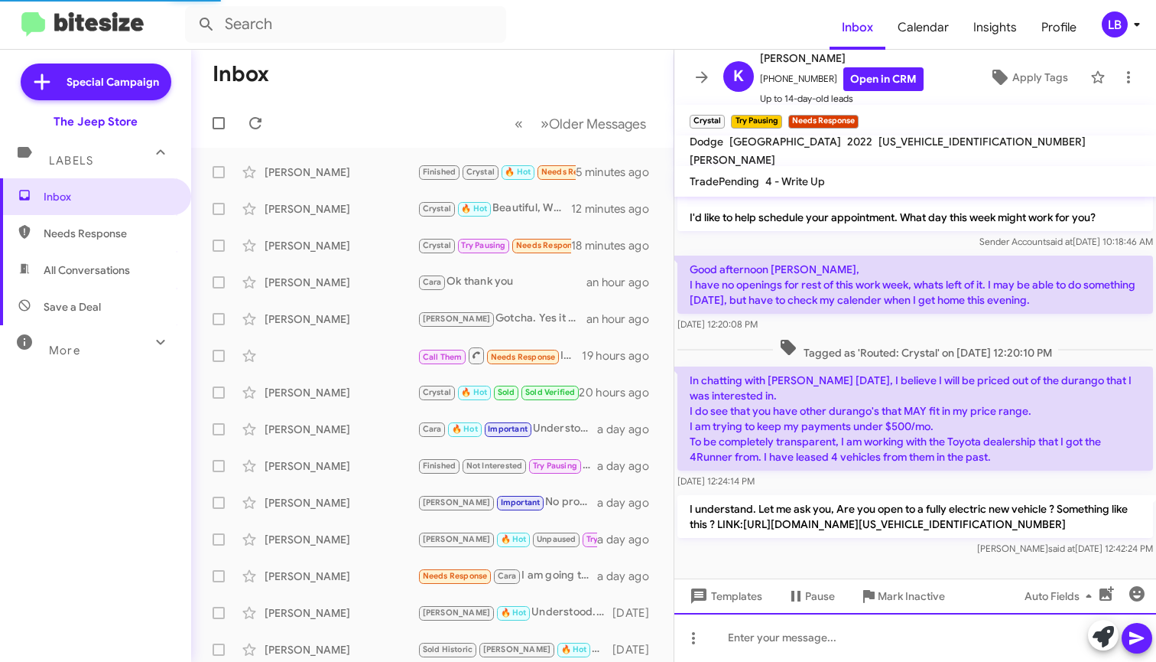
scroll to position [128, 0]
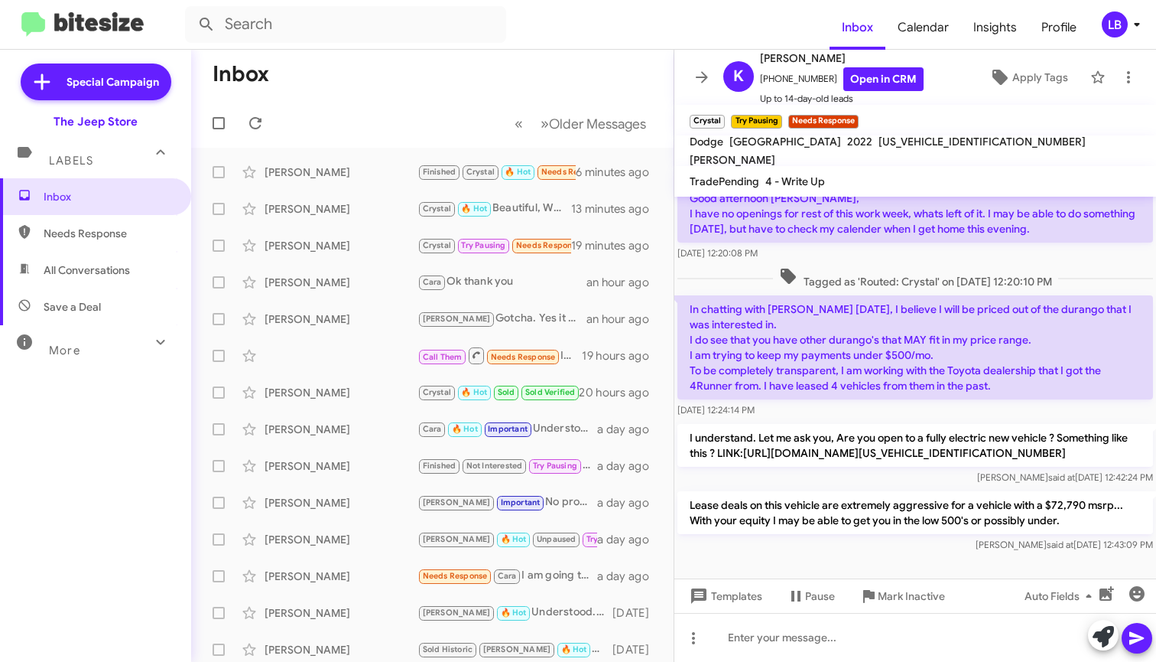
click at [928, 402] on div "[DATE] 12:24:14 PM" at bounding box center [916, 409] width 476 height 15
click at [904, 246] on div "[DATE] 12:20:08 PM" at bounding box center [916, 253] width 476 height 15
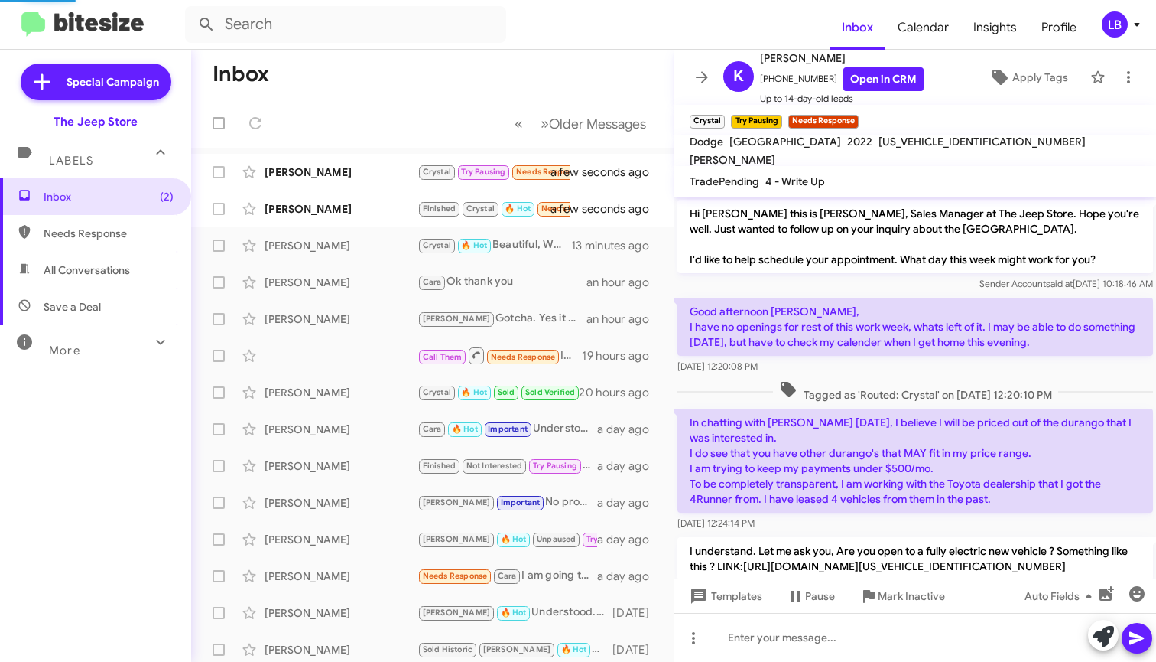
scroll to position [240, 0]
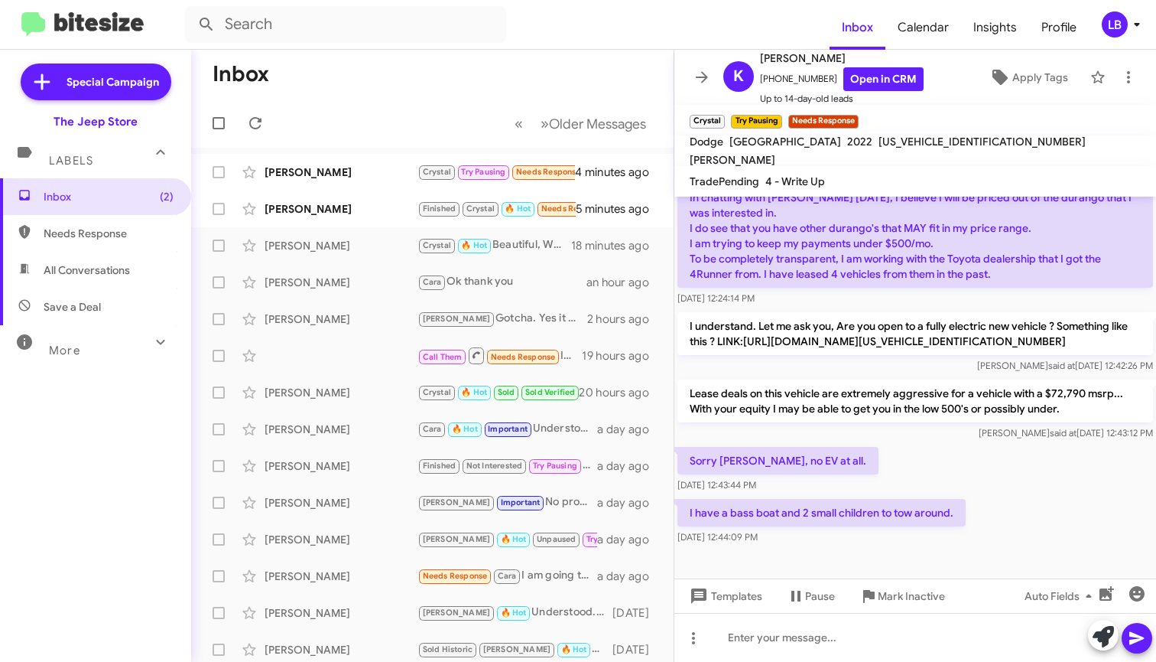
click at [940, 476] on div "Sorry Michael, no EV at all. Aug 14, 2025, 12:43:44 PM" at bounding box center [916, 470] width 482 height 52
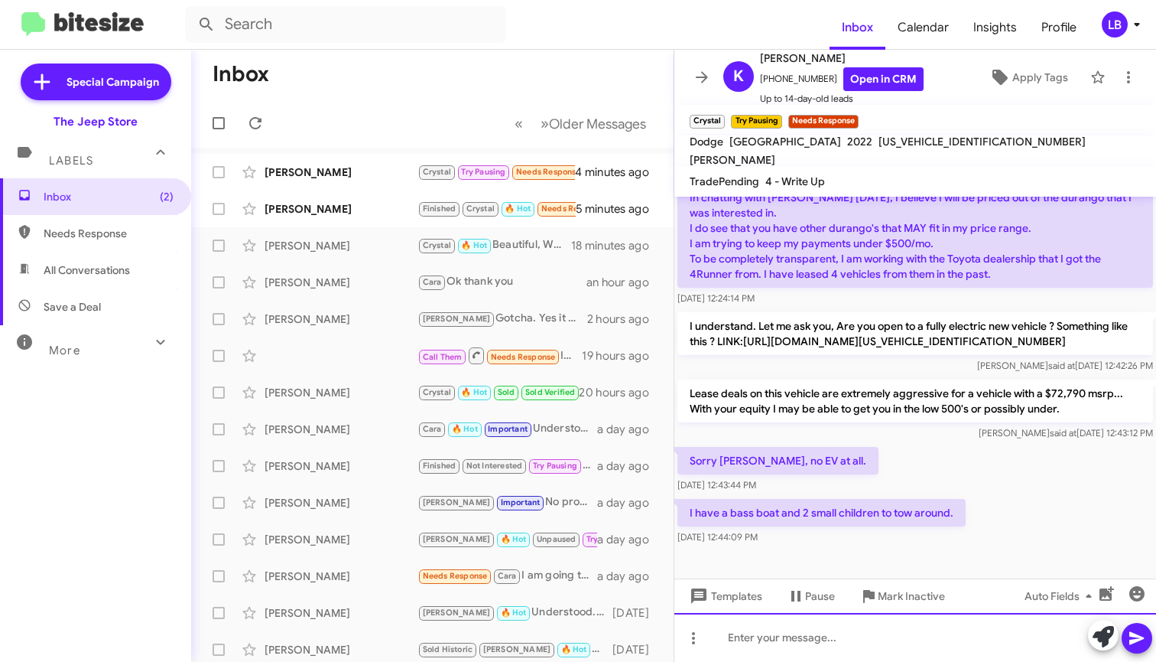
click at [940, 627] on div at bounding box center [916, 637] width 482 height 49
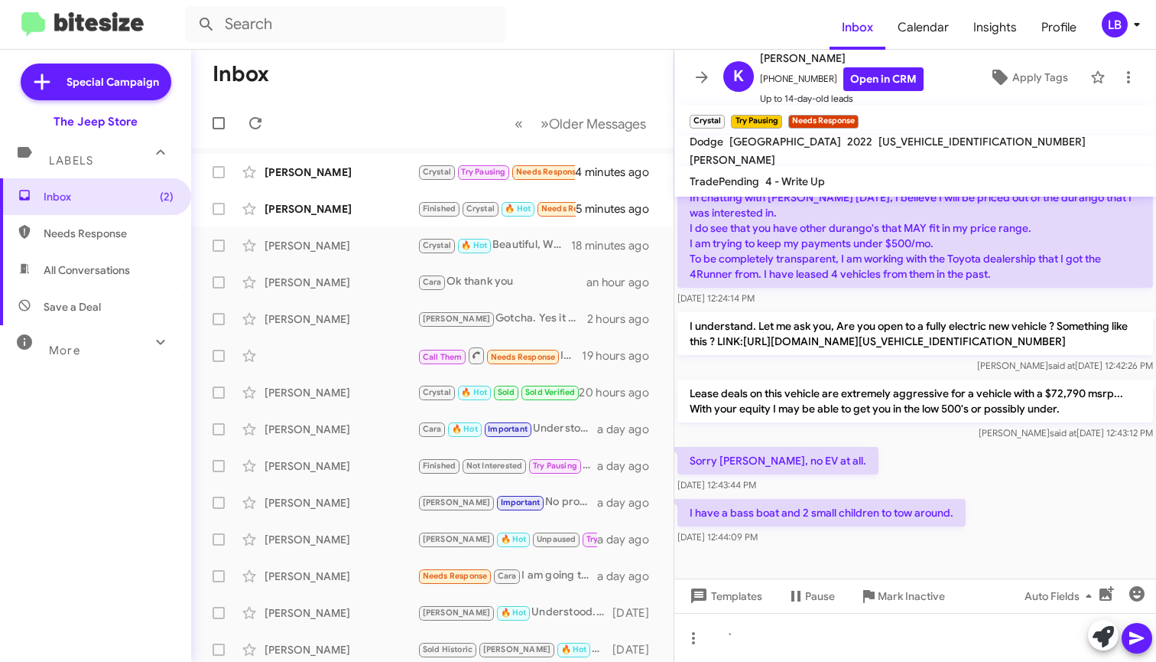
click at [932, 364] on div "Luis said at Aug 14, 2025, 12:42:26 PM" at bounding box center [916, 365] width 476 height 15
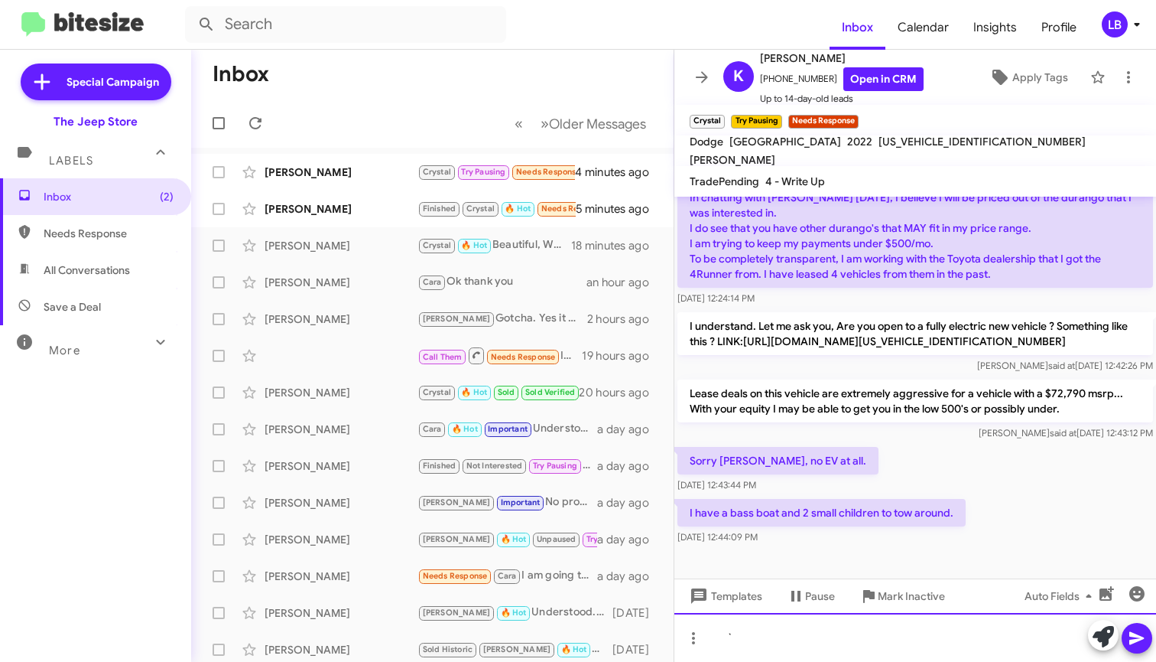
click at [904, 633] on div "`" at bounding box center [916, 637] width 482 height 49
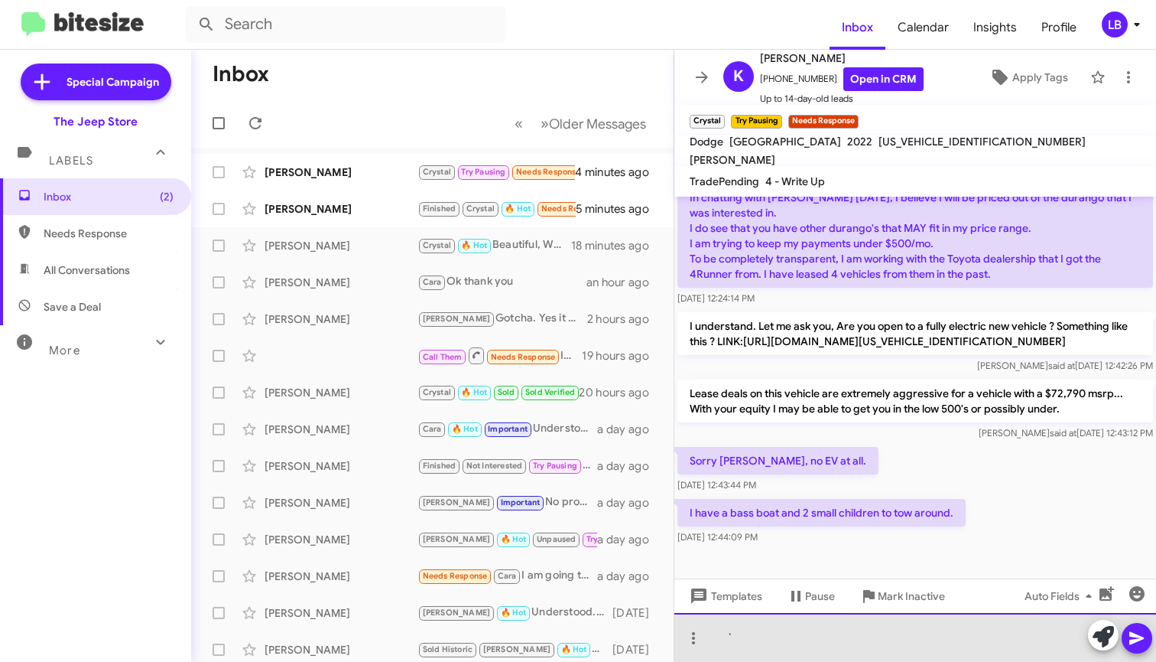
drag, startPoint x: 897, startPoint y: 632, endPoint x: 882, endPoint y: 632, distance: 15.3
click at [883, 632] on div "`" at bounding box center [916, 637] width 482 height 49
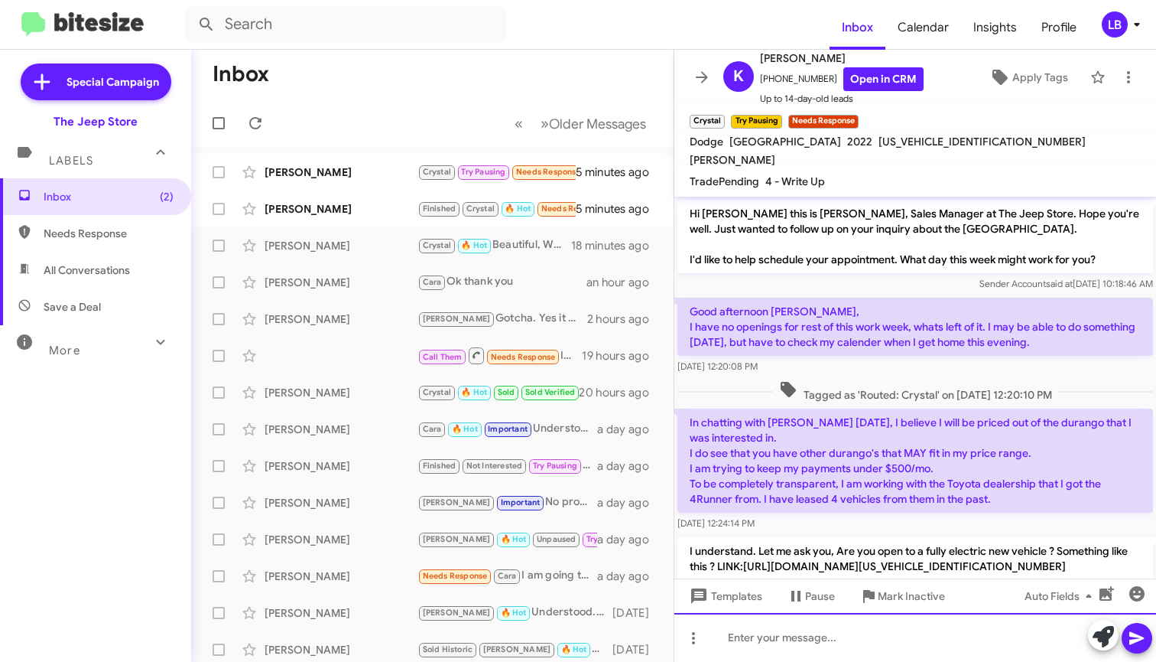
scroll to position [296, 0]
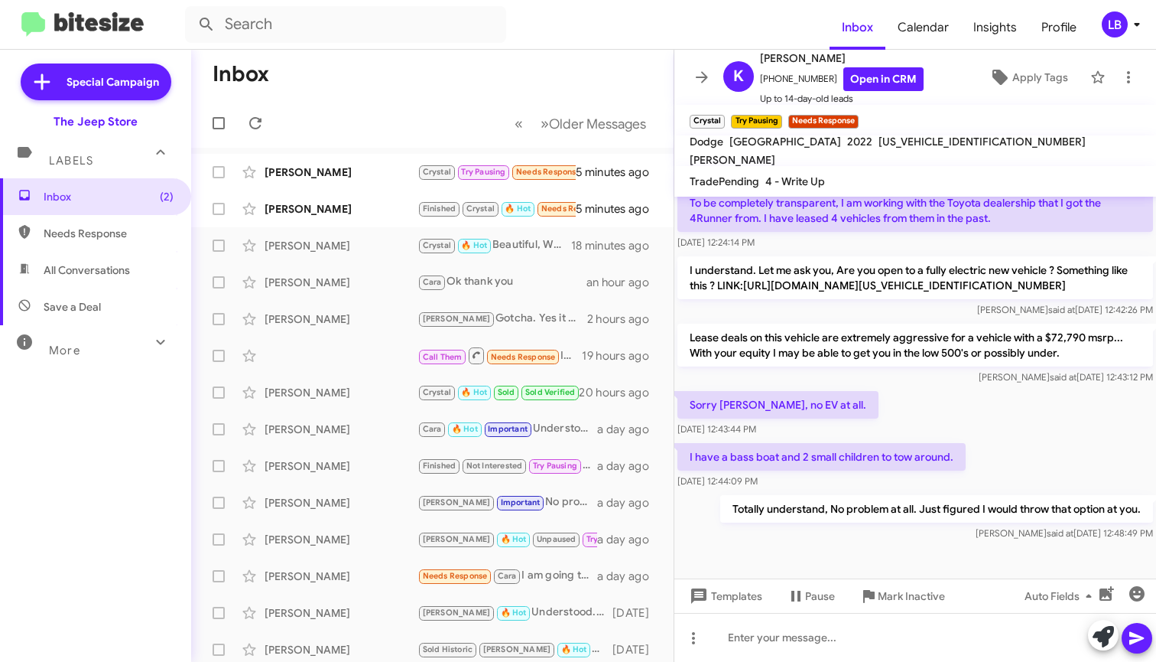
click at [873, 389] on div "Sorry Michael, no EV at all. Aug 14, 2025, 12:43:44 PM" at bounding box center [916, 414] width 482 height 52
click at [857, 328] on p "Lease deals on this vehicle are extremely aggressive for a vehicle with a $72,7…" at bounding box center [916, 345] width 476 height 43
click at [401, 86] on mat-toolbar-row "Inbox" at bounding box center [432, 74] width 483 height 49
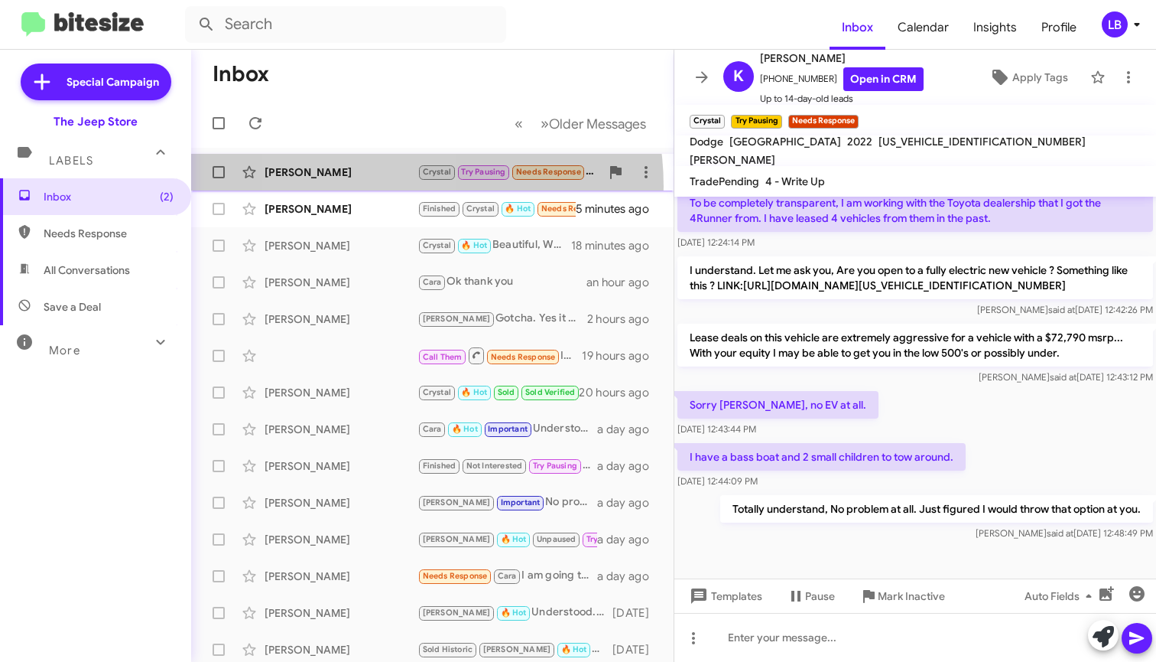
click at [366, 187] on div "Kevin Fenlon Crystal Try Pausing Needs Response I have a bass boat and 2 small …" at bounding box center [432, 172] width 458 height 31
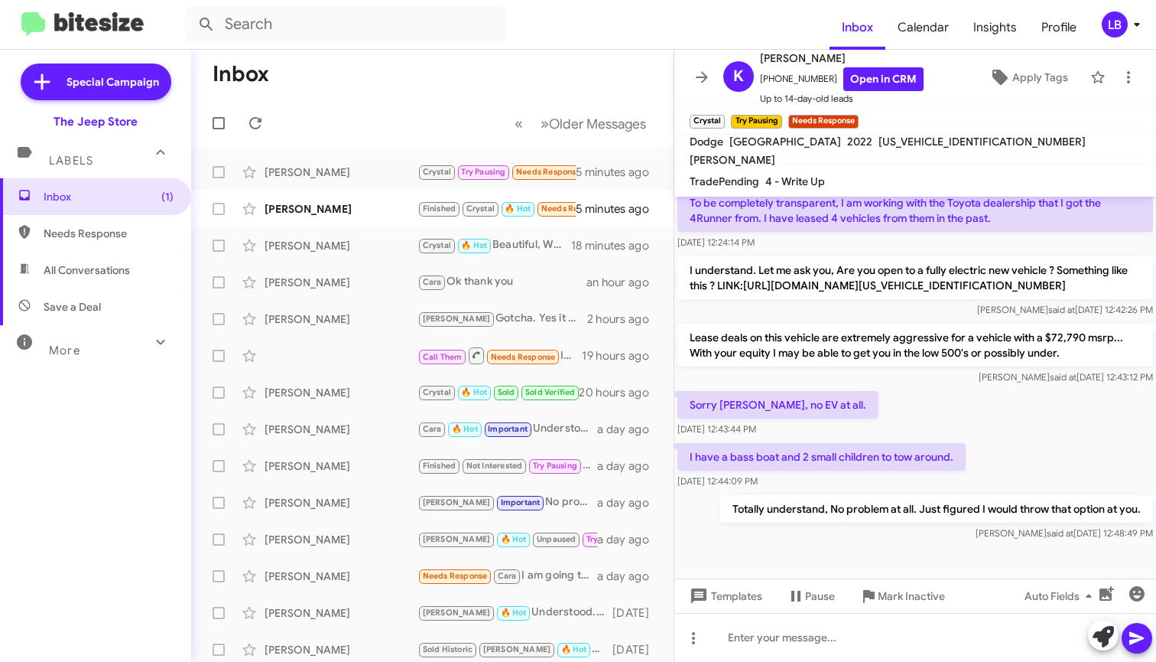
click at [974, 413] on div "Sorry Michael, no EV at all. Aug 14, 2025, 12:43:44 PM" at bounding box center [916, 414] width 482 height 52
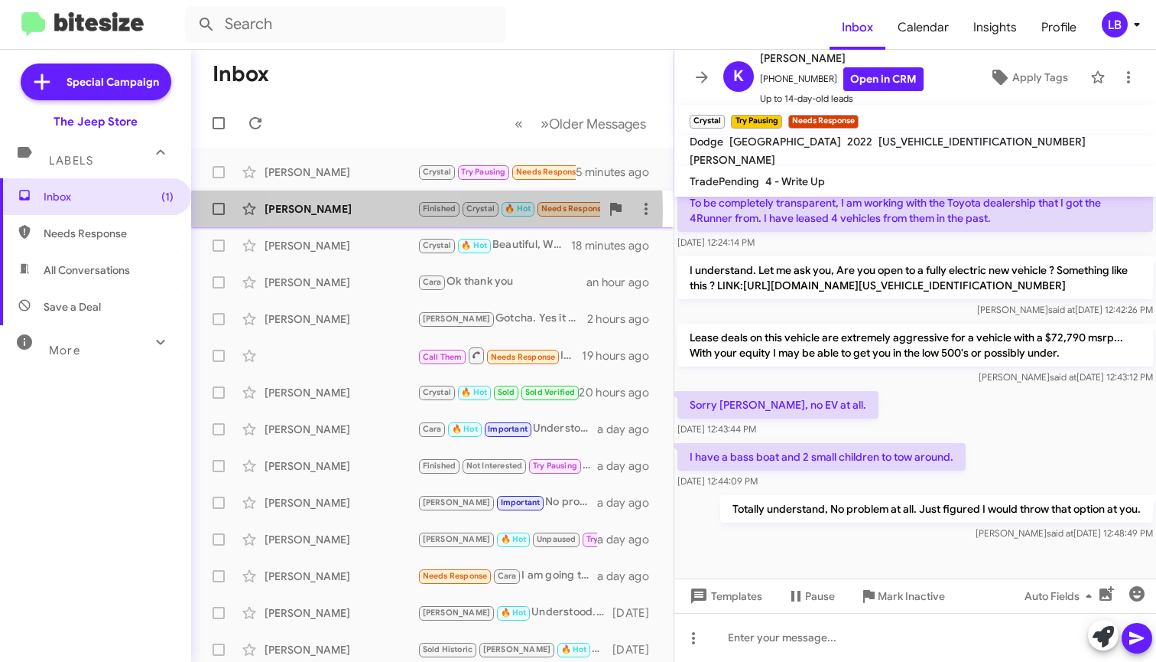
click at [367, 210] on div "[PERSON_NAME]" at bounding box center [341, 208] width 153 height 15
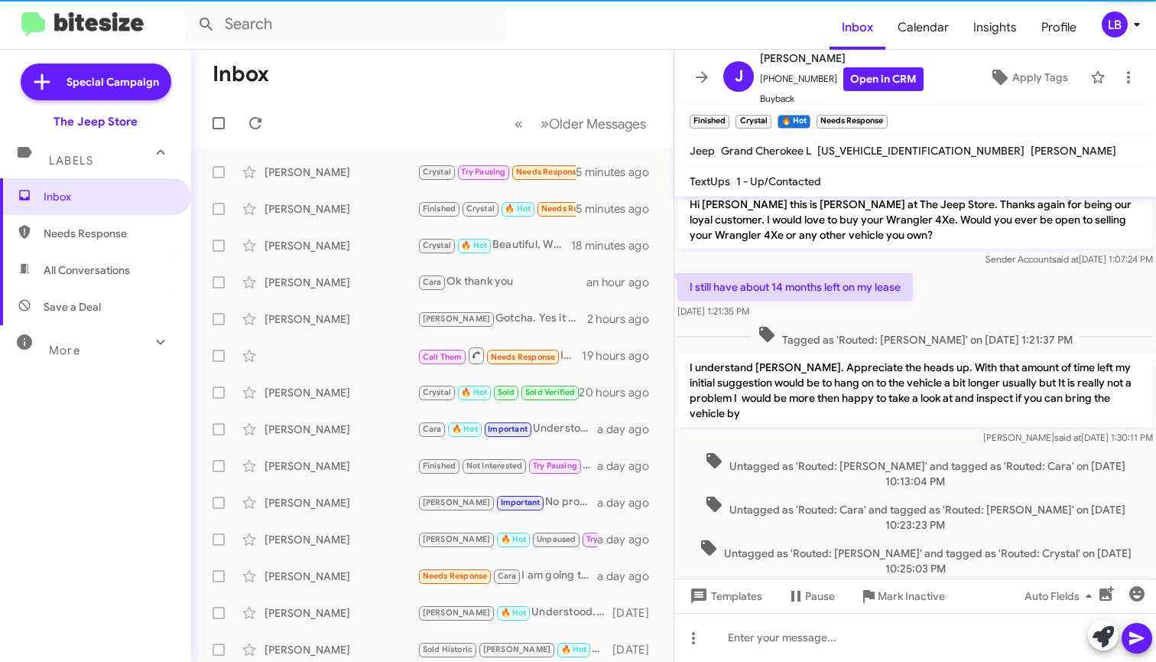
scroll to position [1917, 0]
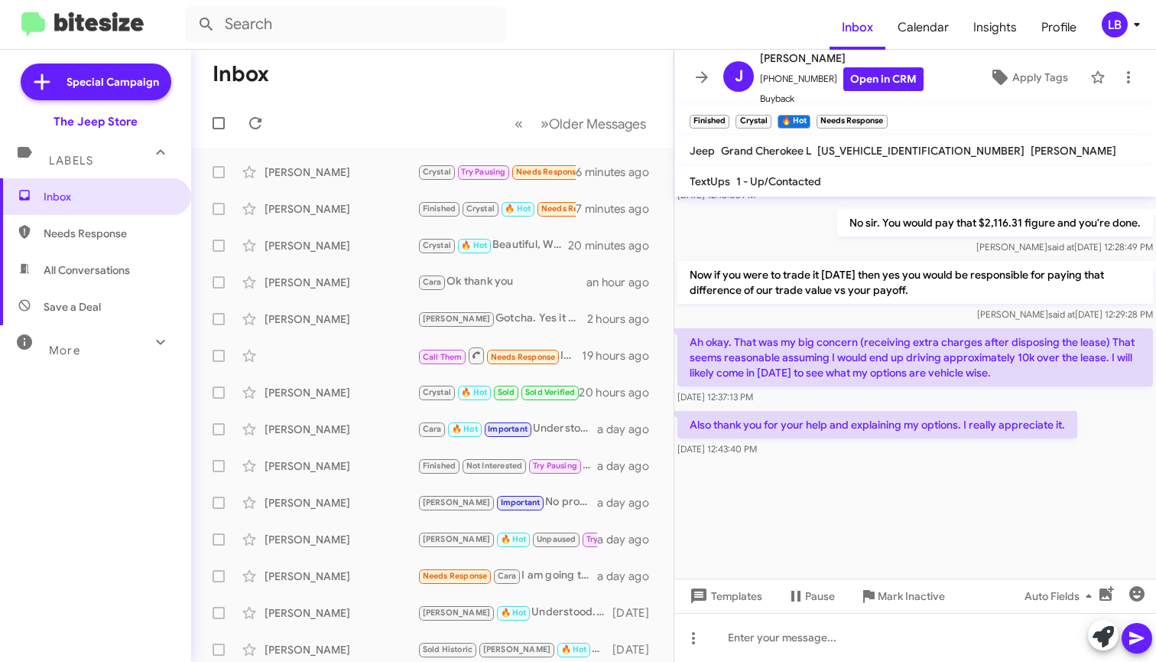
drag, startPoint x: 743, startPoint y: 249, endPoint x: 763, endPoint y: 360, distance: 112.7
click at [743, 249] on div "No sir. You would pay that $2,116.31 figure and you're done. Luis said at Aug 1…" at bounding box center [916, 232] width 482 height 52
click at [870, 320] on div "Luis said at Aug 14, 2025, 12:29:28 PM" at bounding box center [916, 314] width 476 height 15
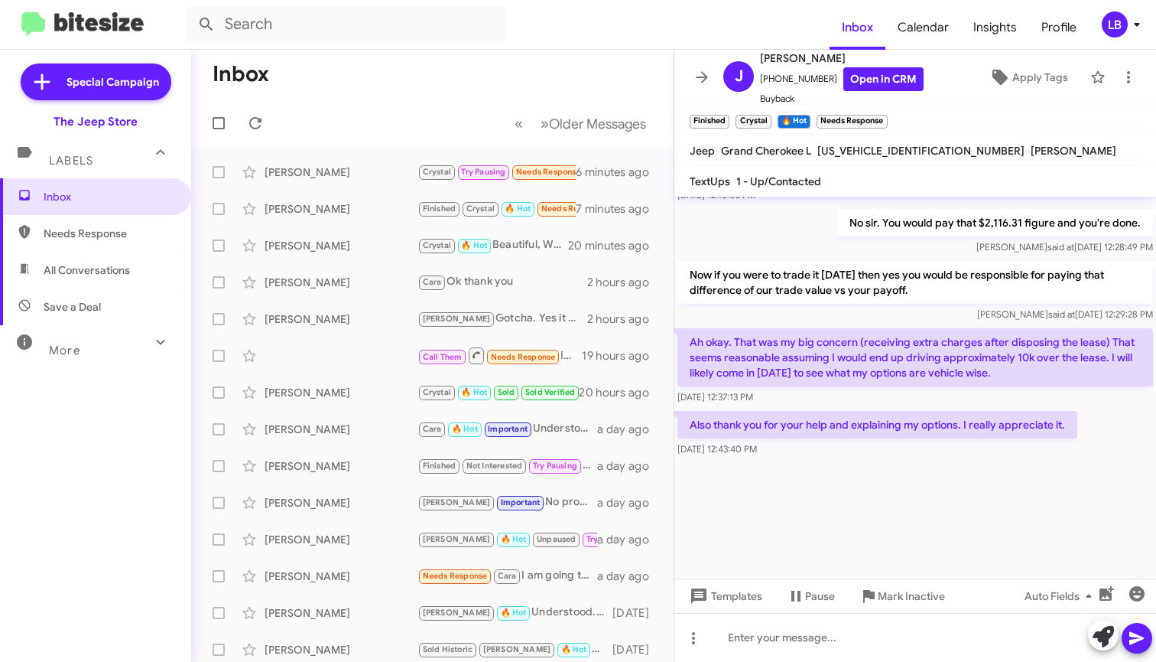
click at [801, 245] on div "No sir. You would pay that $2,116.31 figure and you're done. Luis said at Aug 1…" at bounding box center [916, 232] width 482 height 52
click at [876, 313] on div "Luis said at Aug 14, 2025, 12:29:28 PM" at bounding box center [916, 314] width 476 height 15
click at [820, 484] on div at bounding box center [916, 519] width 482 height 119
click at [873, 469] on div at bounding box center [916, 519] width 482 height 119
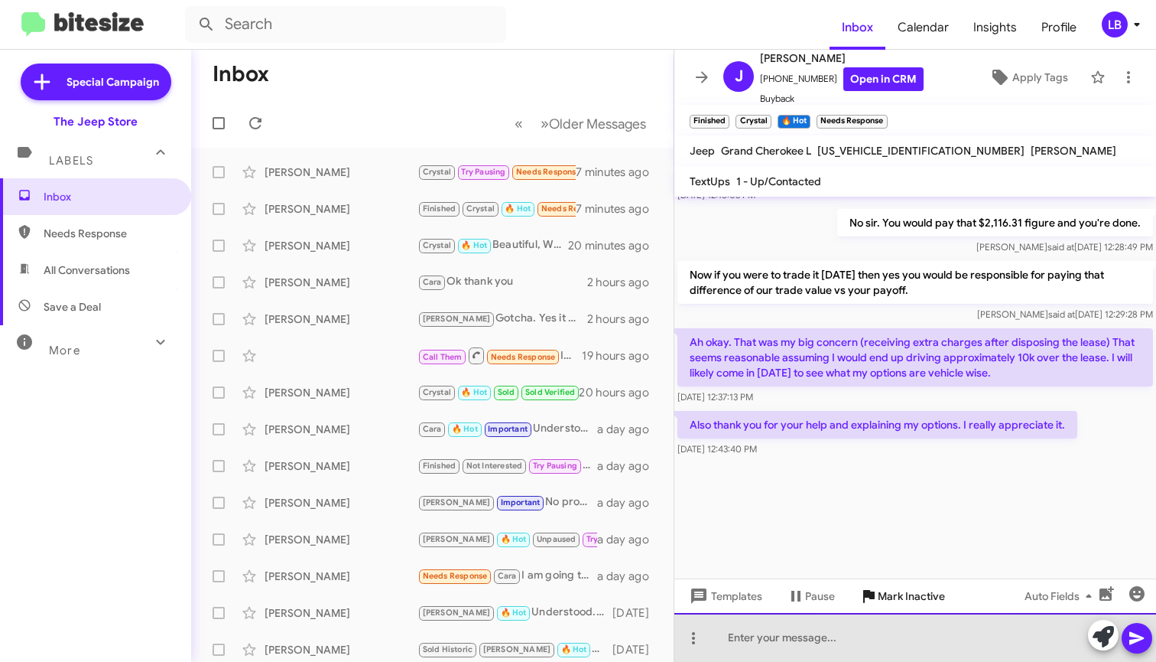
drag, startPoint x: 890, startPoint y: 646, endPoint x: 906, endPoint y: 582, distance: 66.0
click at [890, 645] on div at bounding box center [916, 637] width 482 height 49
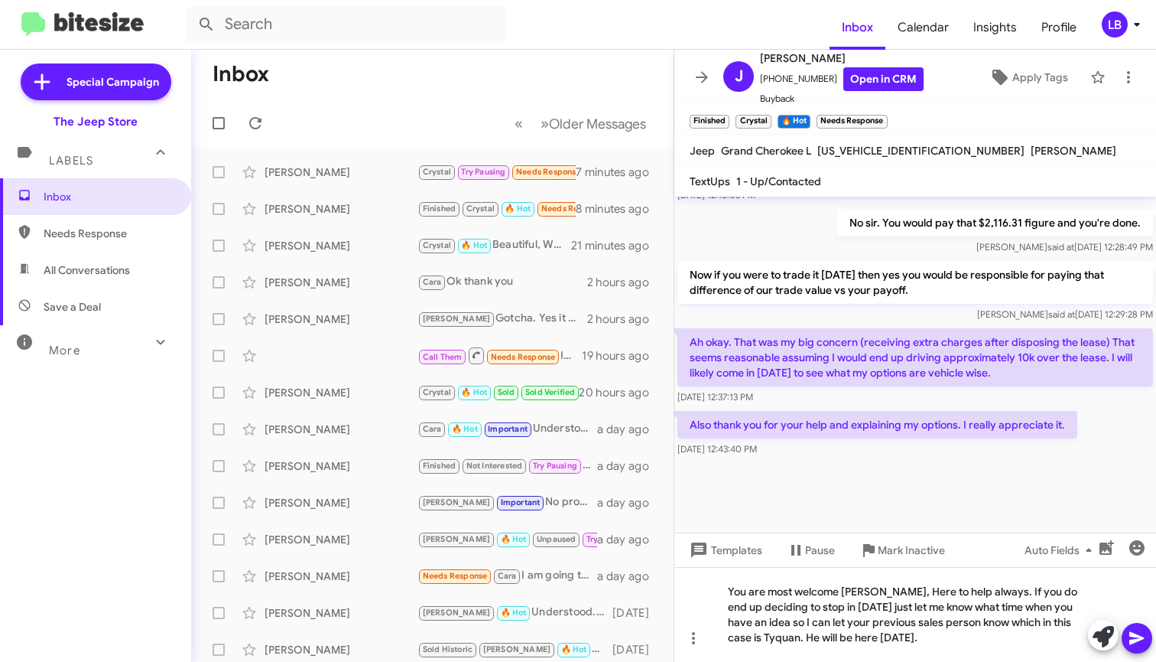
click at [1005, 480] on div at bounding box center [916, 519] width 482 height 119
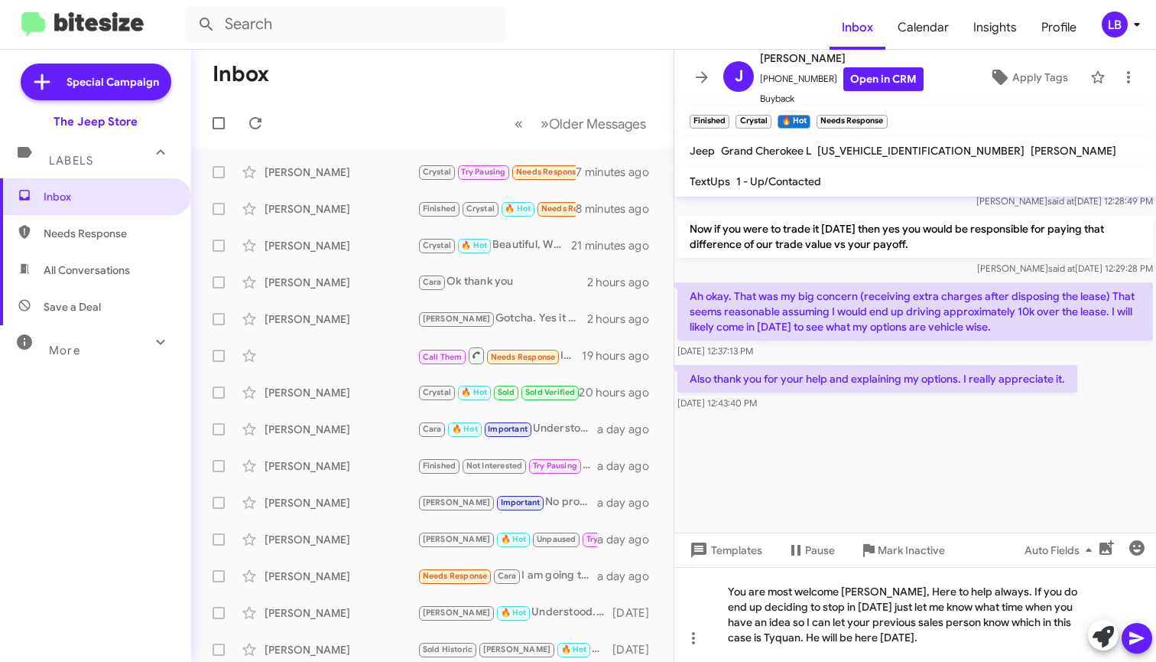
click at [1133, 636] on icon at bounding box center [1137, 638] width 15 height 13
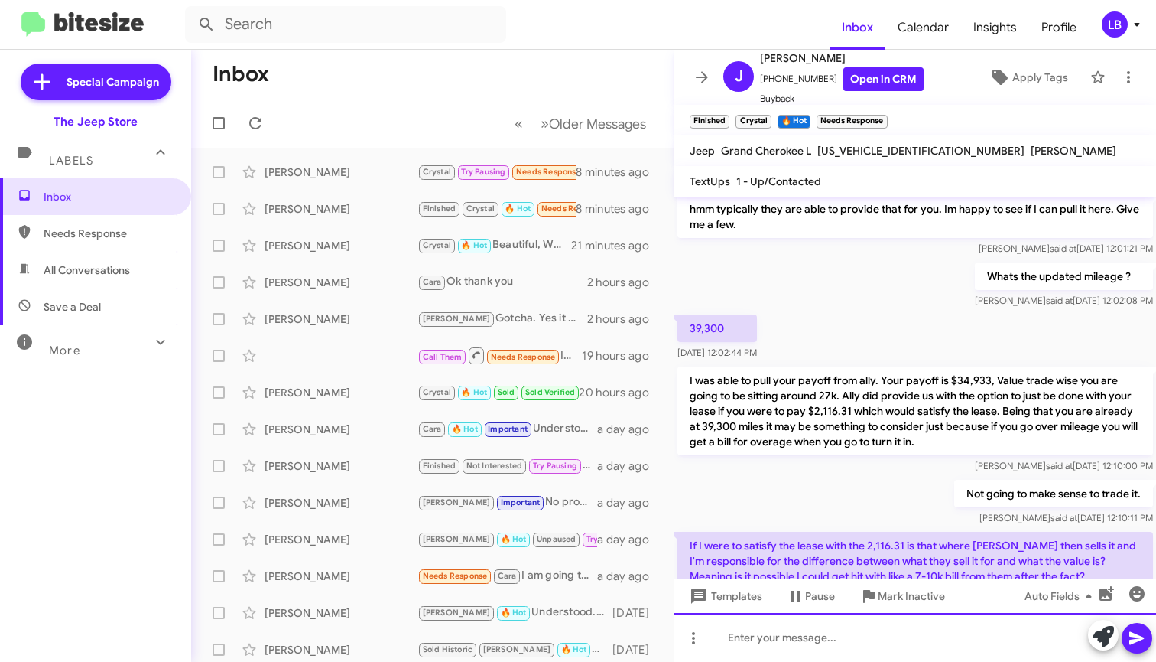
scroll to position [2004, 0]
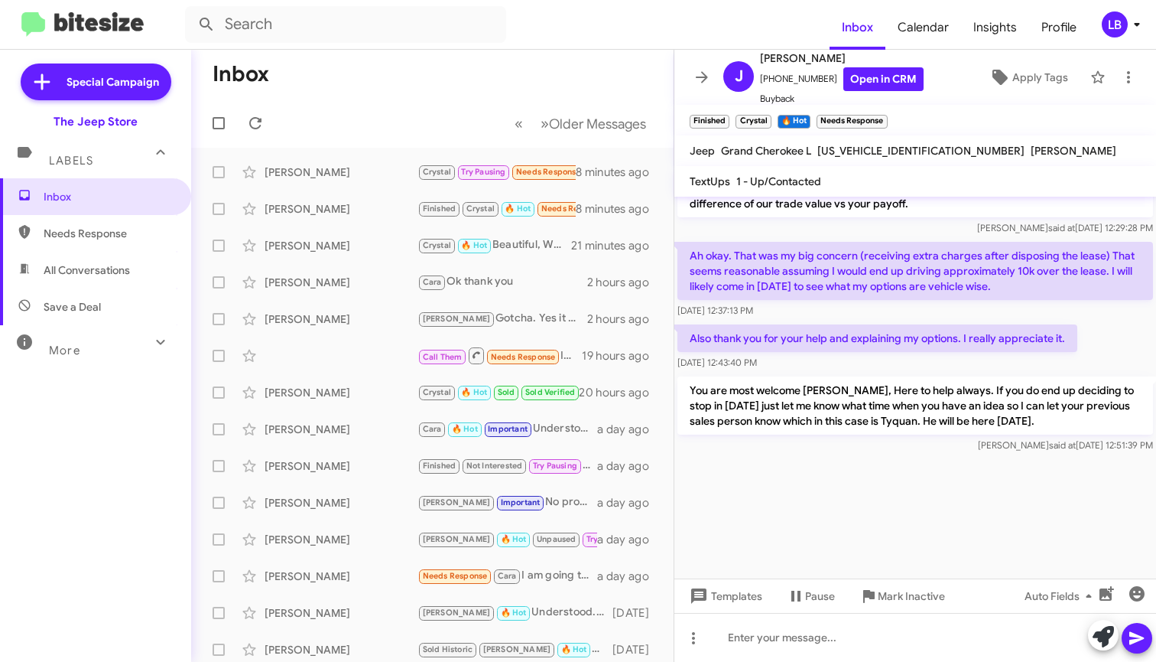
click at [912, 314] on div "Aug 14, 2025, 12:37:13 PM" at bounding box center [916, 310] width 476 height 15
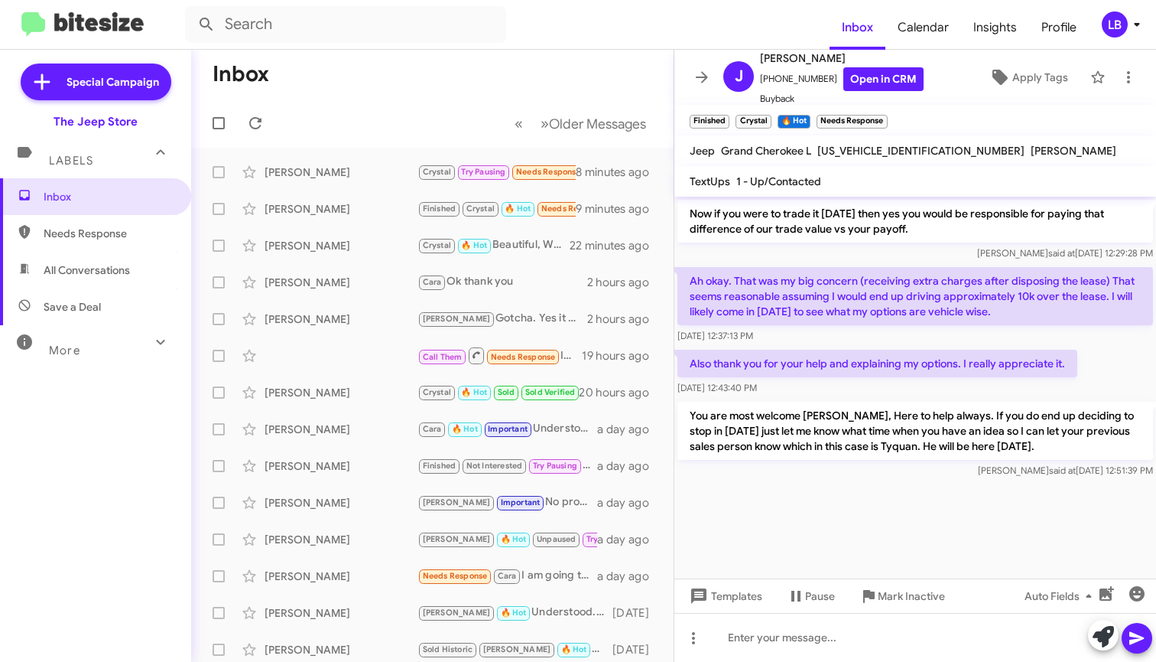
scroll to position [1870, 0]
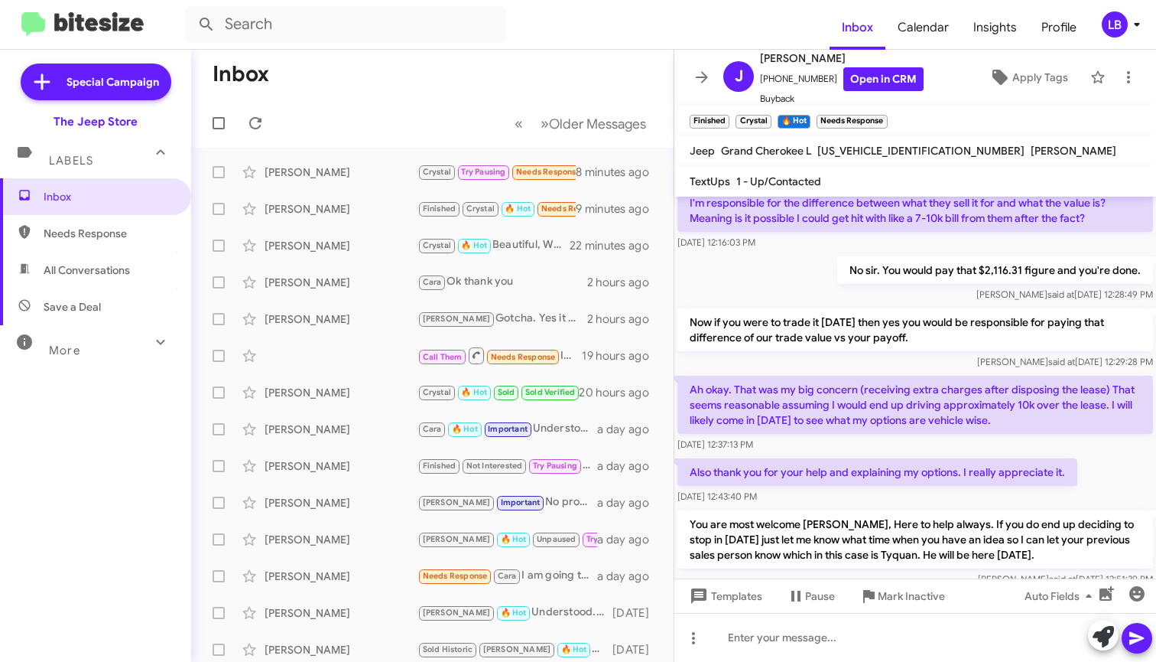
click at [774, 268] on div "No sir. You would pay that $2,116.31 figure and you're done. Luis said at Aug 1…" at bounding box center [916, 279] width 482 height 52
click at [725, 282] on div "No sir. You would pay that $2,116.31 figure and you're done. Luis said at Aug 1…" at bounding box center [916, 279] width 482 height 52
click at [755, 305] on div "Now if you were to trade it today then yes you would be responsible for paying …" at bounding box center [916, 338] width 482 height 67
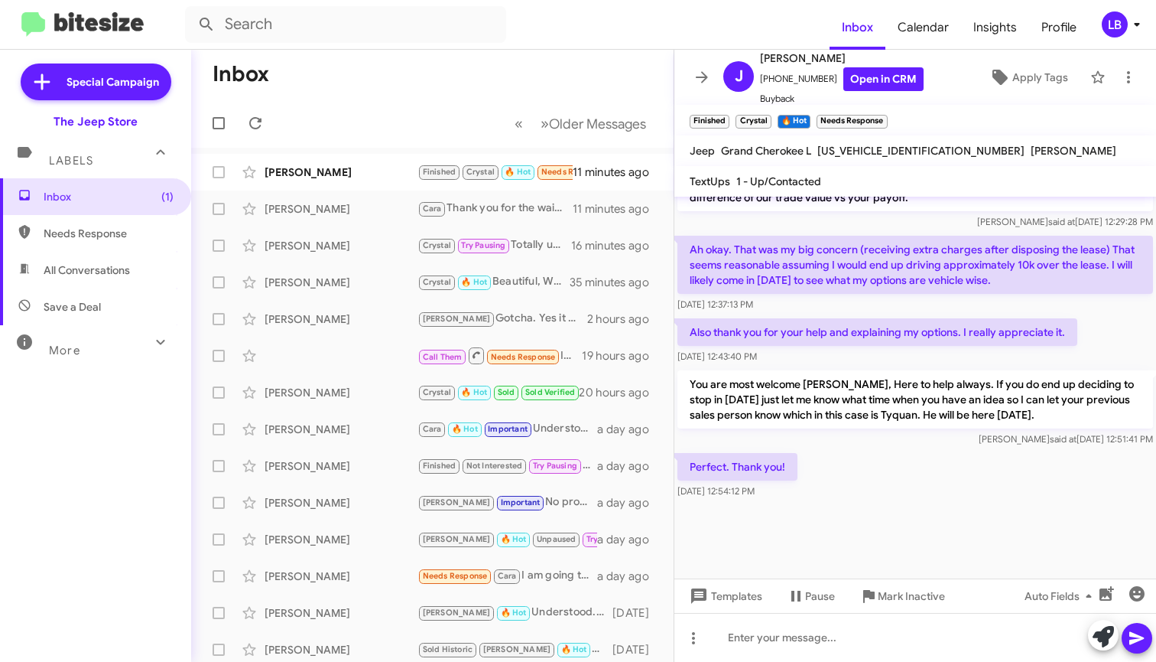
scroll to position [1107, 0]
drag, startPoint x: 1061, startPoint y: 522, endPoint x: 993, endPoint y: 609, distance: 110.0
click at [1061, 523] on div at bounding box center [916, 540] width 482 height 76
click at [790, 588] on icon at bounding box center [796, 596] width 18 height 18
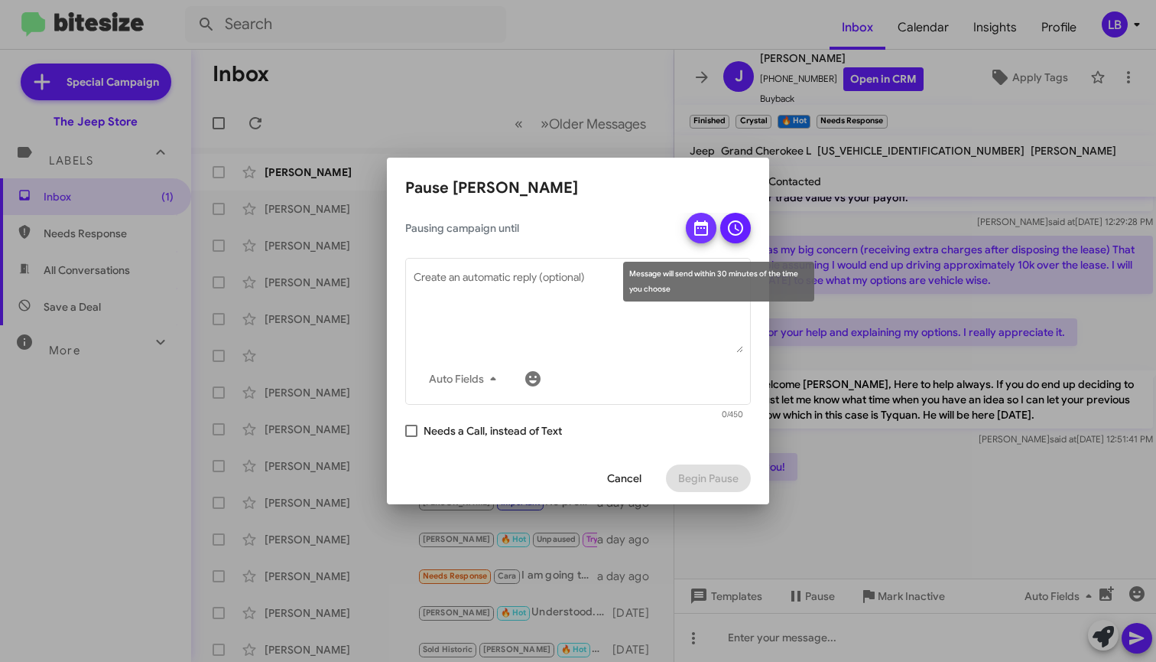
click at [694, 219] on icon at bounding box center [701, 228] width 18 height 18
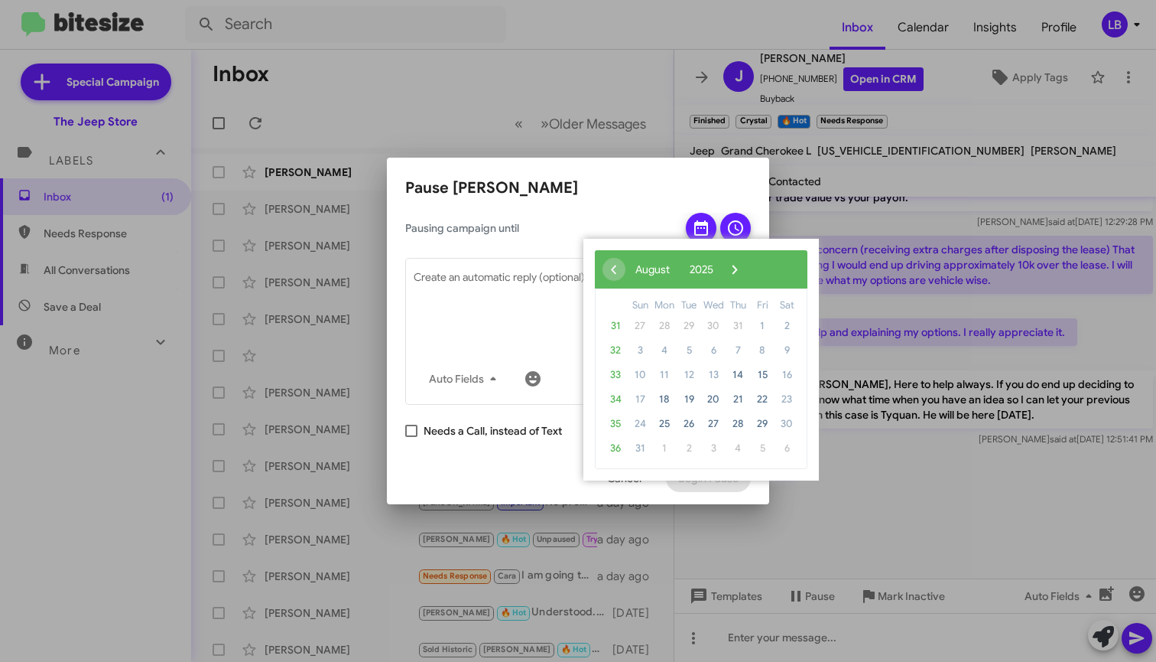
click at [780, 379] on span "16" at bounding box center [787, 375] width 24 height 24
drag, startPoint x: 789, startPoint y: 371, endPoint x: 753, endPoint y: 322, distance: 60.7
click at [789, 371] on span "16" at bounding box center [787, 375] width 24 height 24
click at [926, 545] on div at bounding box center [578, 331] width 1156 height 662
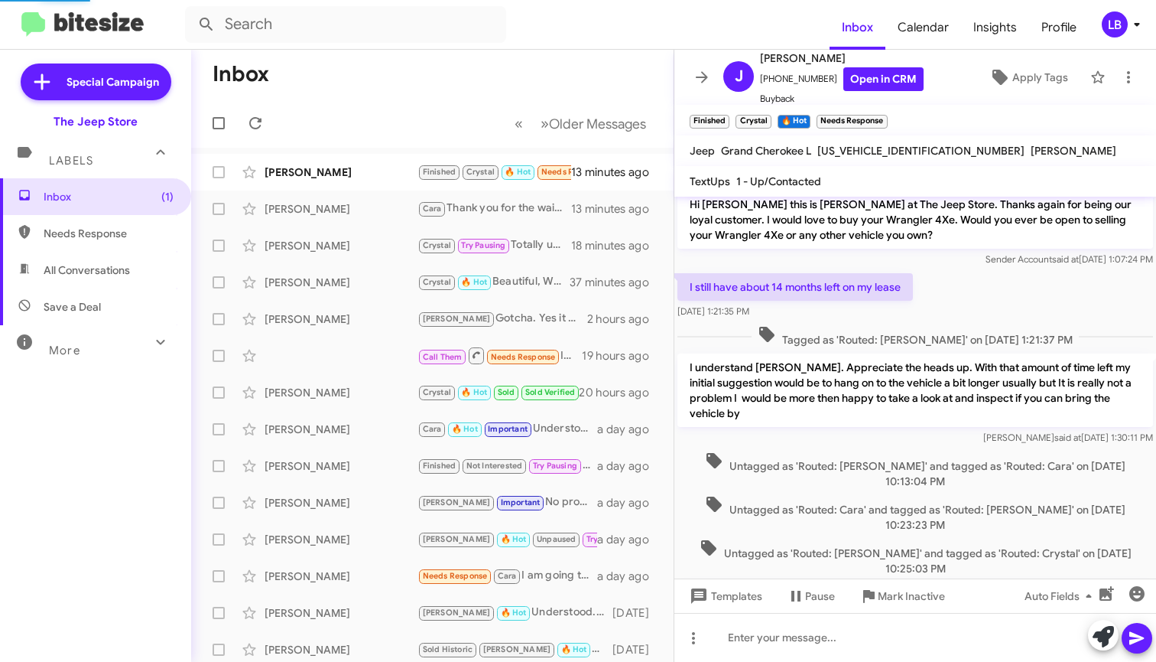
scroll to position [0, 0]
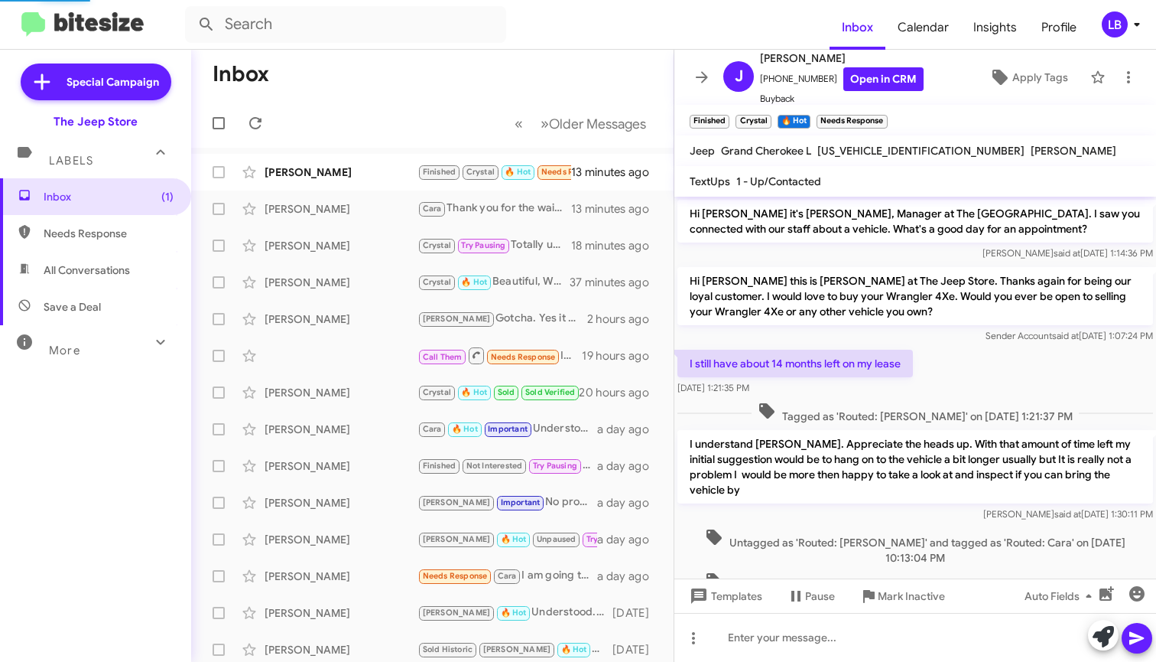
click at [834, 334] on div "Sender Account said at Feb 4, 2025, 1:07:24 PM" at bounding box center [916, 335] width 476 height 15
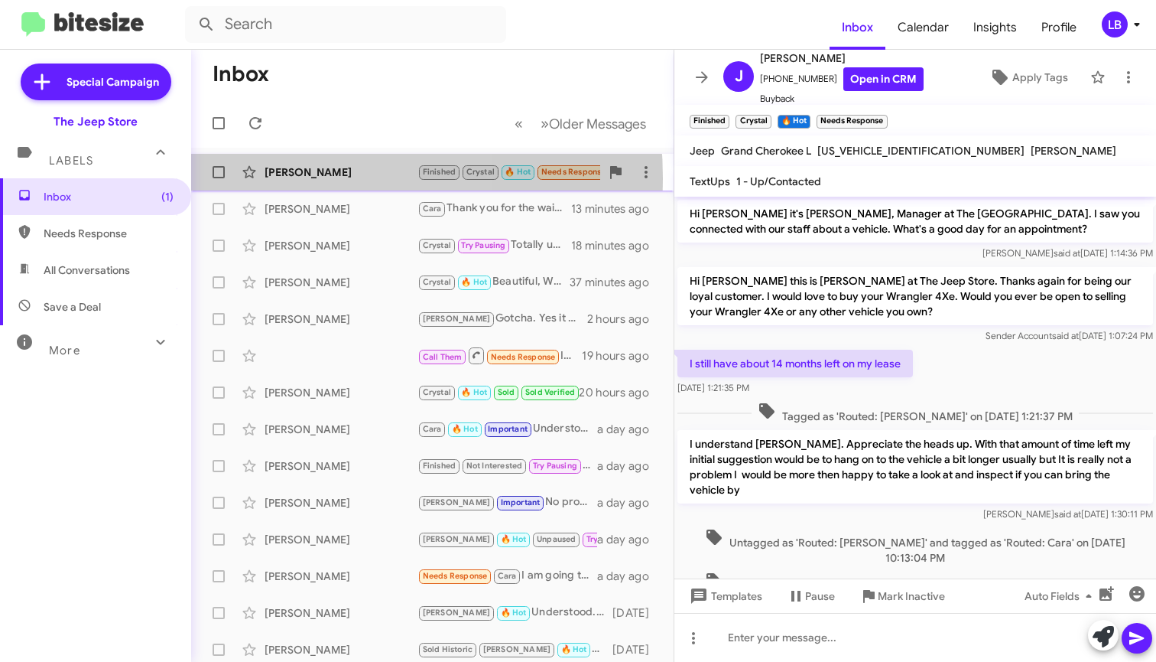
click at [286, 177] on div "[PERSON_NAME]" at bounding box center [341, 171] width 153 height 15
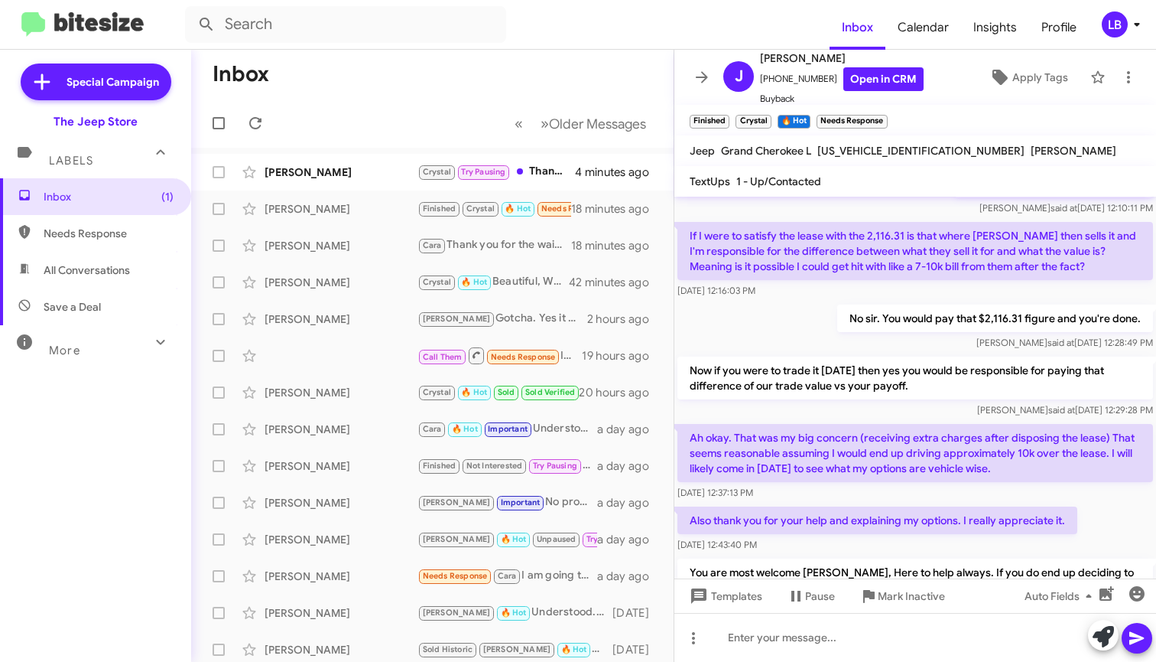
scroll to position [2060, 0]
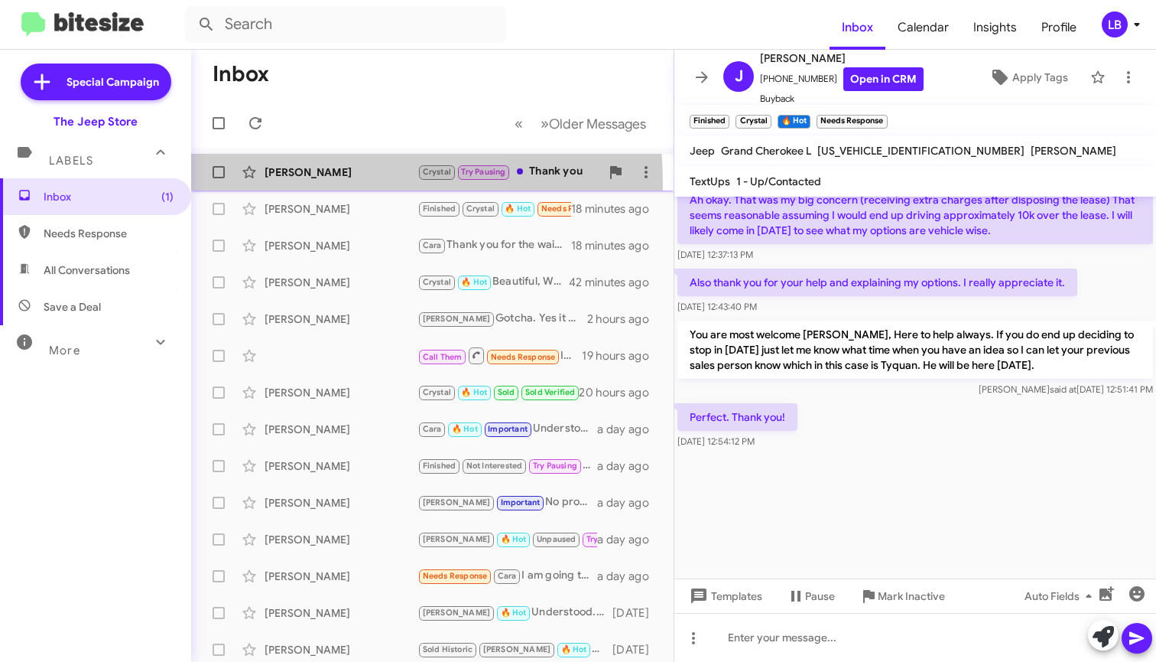
click at [294, 181] on div "Kevin Fenlon Crystal Try Pausing Thank you 4 minutes ago" at bounding box center [432, 172] width 458 height 31
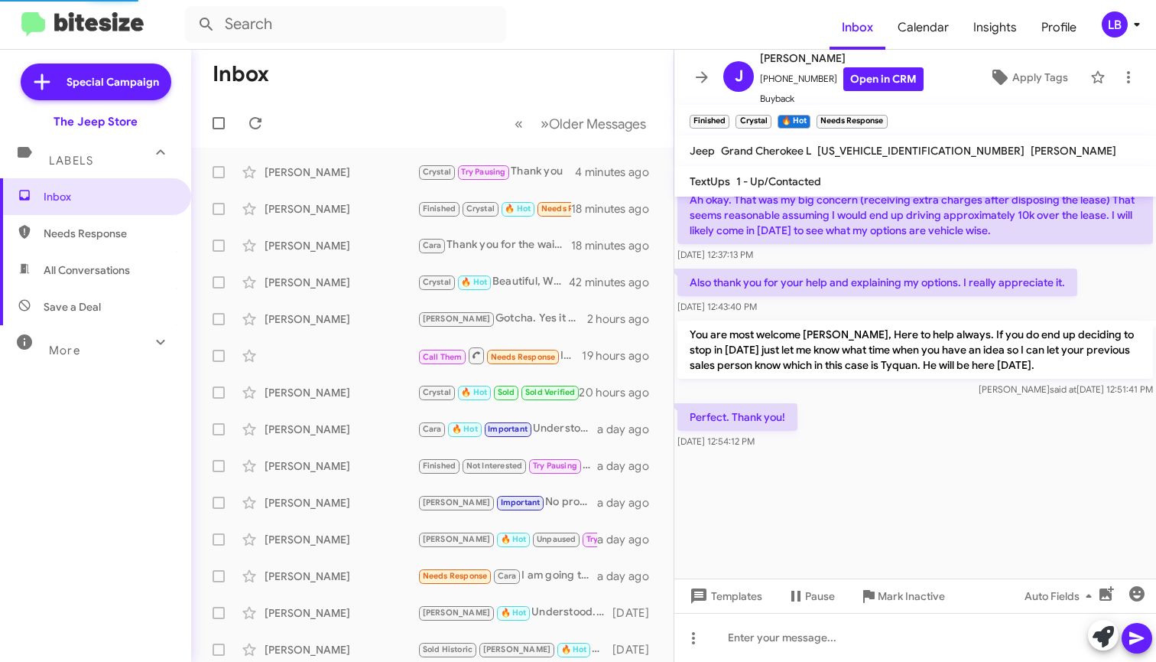
scroll to position [352, 0]
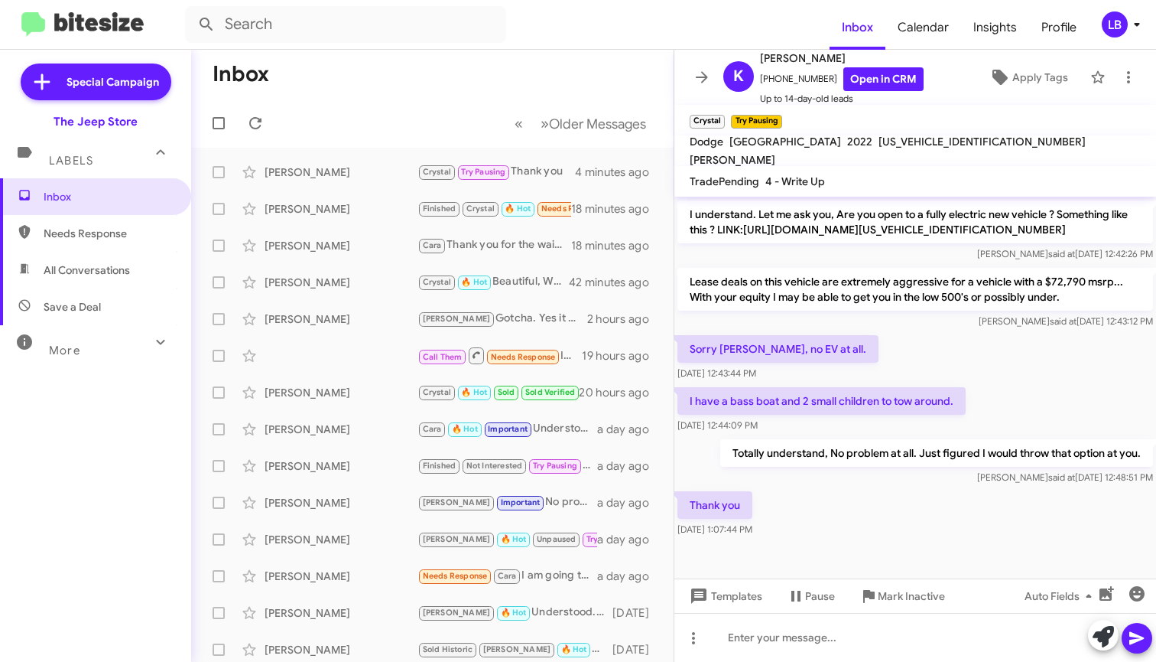
click at [1003, 389] on div "I have a bass boat and 2 small children to tow around. Aug 14, 2025, 12:44:09 PM" at bounding box center [916, 410] width 482 height 52
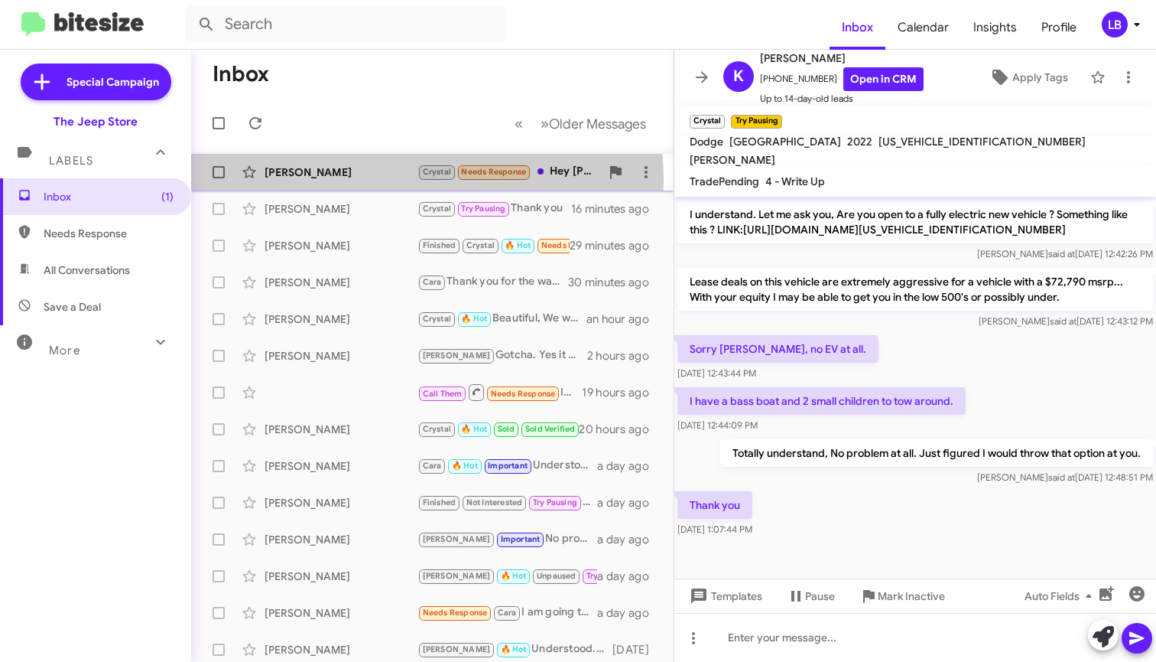
click at [377, 180] on div "Richard Schaefer Crystal Needs Response Hey Michael. Thanks for reaching out. I…" at bounding box center [432, 172] width 458 height 31
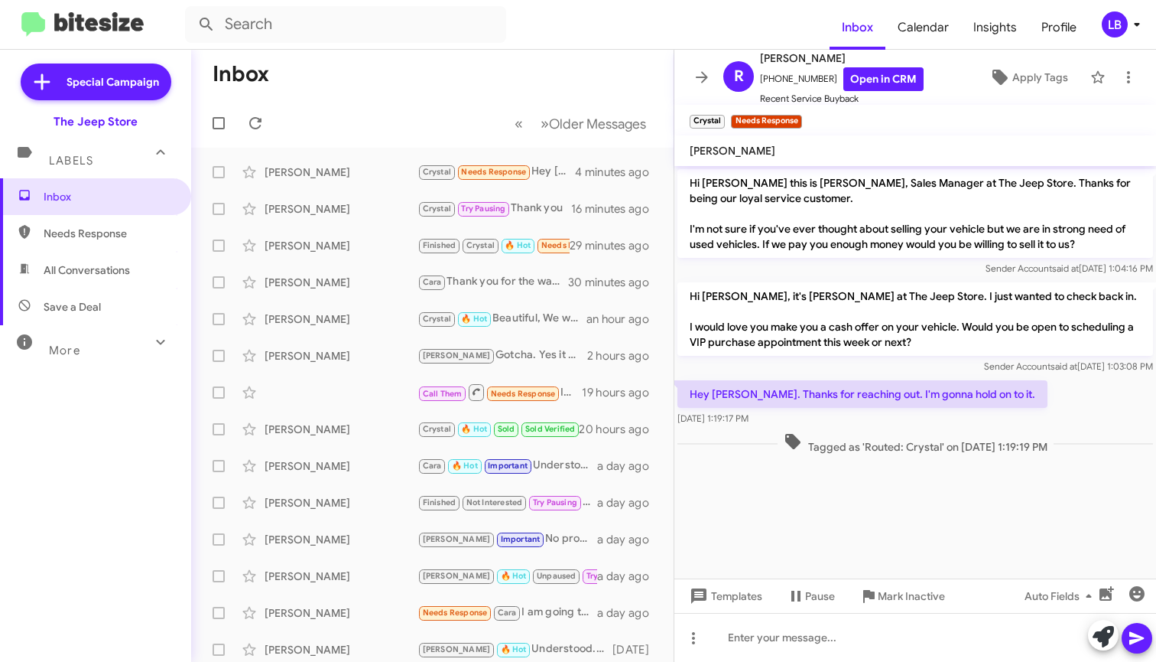
click at [747, 554] on cdk-virtual-scroll-viewport "Hi Richard this is Michael Lefthand, Sales Manager at The Jeep Store. Thanks fo…" at bounding box center [916, 372] width 482 height 412
click at [722, 600] on span "Templates" at bounding box center [725, 596] width 76 height 28
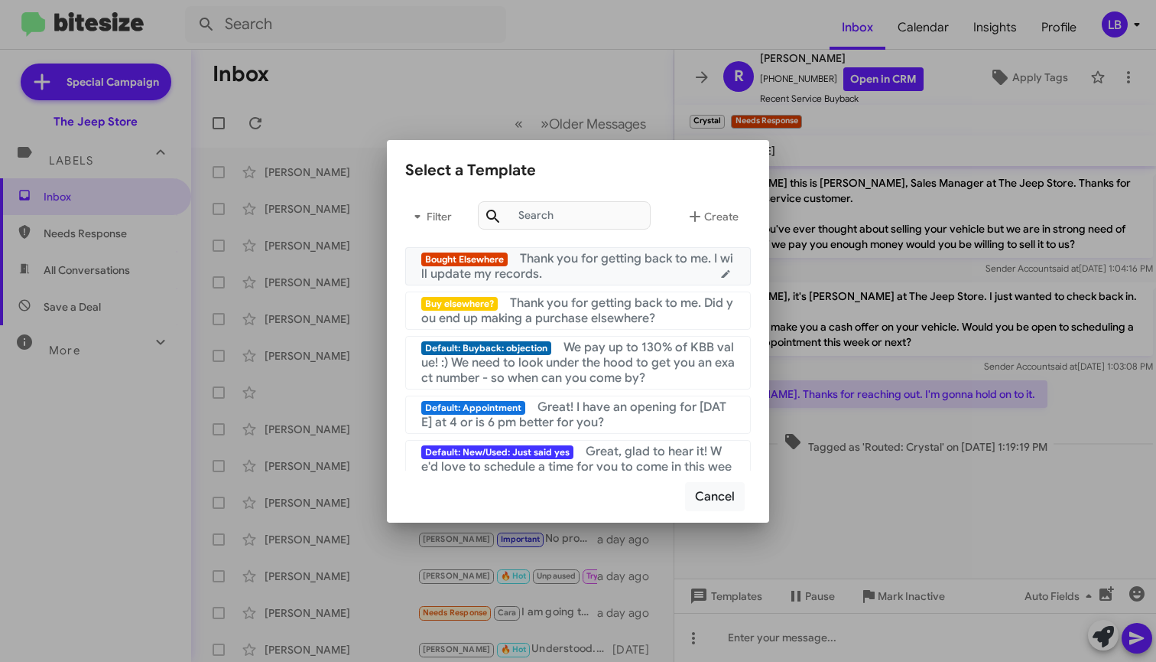
click at [652, 273] on div "Bought Elsewhere Thank you for getting back to me. I will update my records." at bounding box center [578, 266] width 314 height 31
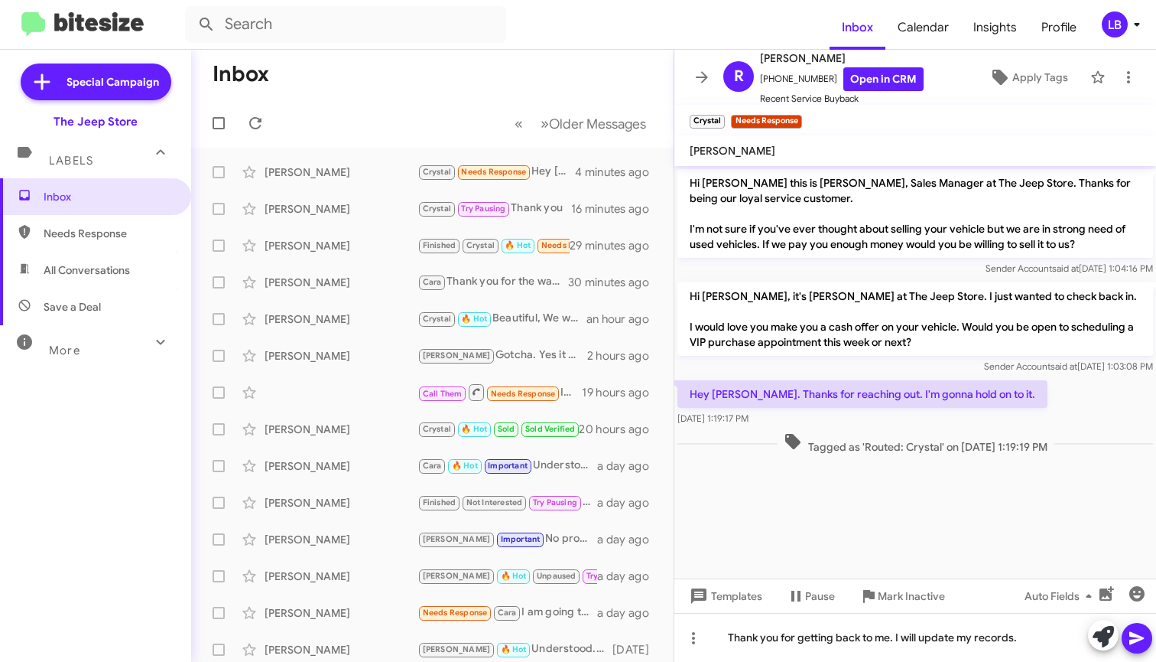
click at [940, 485] on cdk-virtual-scroll-viewport "Hi Richard this is Michael Lefthand, Sales Manager at The Jeep Store. Thanks fo…" at bounding box center [916, 372] width 482 height 412
click at [1115, 542] on mat-tooltip-component "Insert emoji (Ctrl+Shift+2)" at bounding box center [1082, 555] width 124 height 46
click at [1141, 642] on icon at bounding box center [1137, 638] width 18 height 18
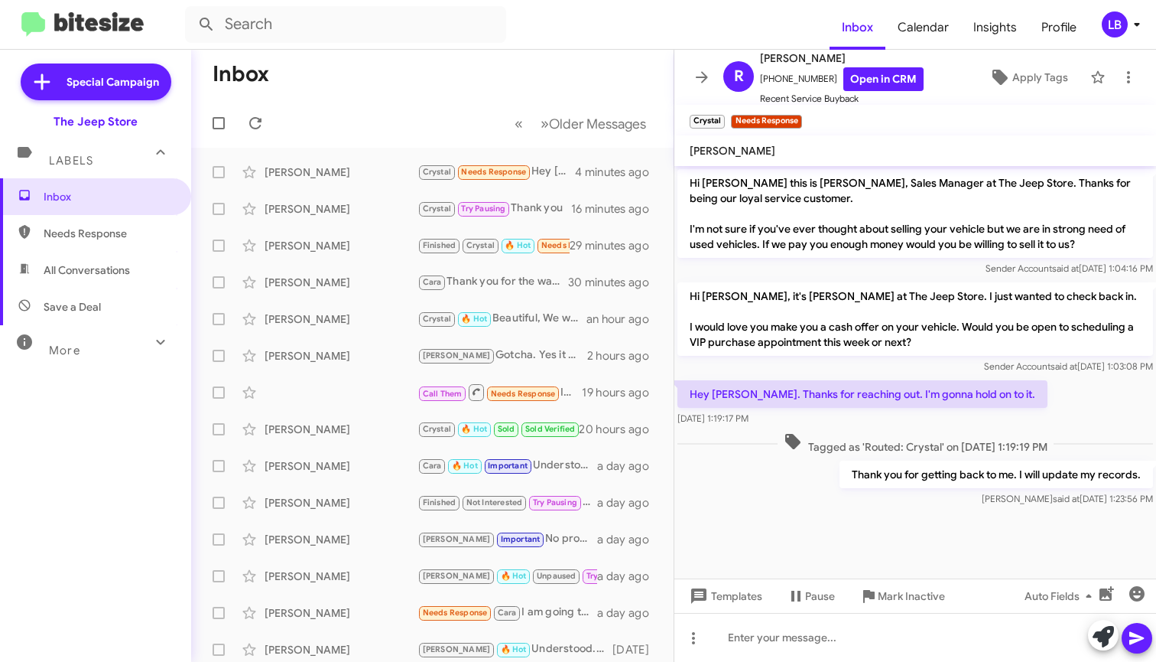
click at [995, 426] on div "Hey Michael. Thanks for reaching out. I'm gonna hold on to it. Aug 14, 2025, 1:…" at bounding box center [916, 403] width 482 height 52
click at [972, 451] on span "Tagged as 'Routed: Crystal' on Aug 14, 2025 - 1:19:19 PM" at bounding box center [916, 443] width 276 height 22
click at [970, 452] on span "Tagged as 'Routed: Crystal' on Aug 14, 2025 - 1:19:19 PM" at bounding box center [916, 443] width 276 height 22
click at [307, 87] on mat-toolbar-row "Inbox" at bounding box center [432, 74] width 483 height 49
click at [530, 76] on mat-toolbar-row "Inbox" at bounding box center [432, 74] width 483 height 49
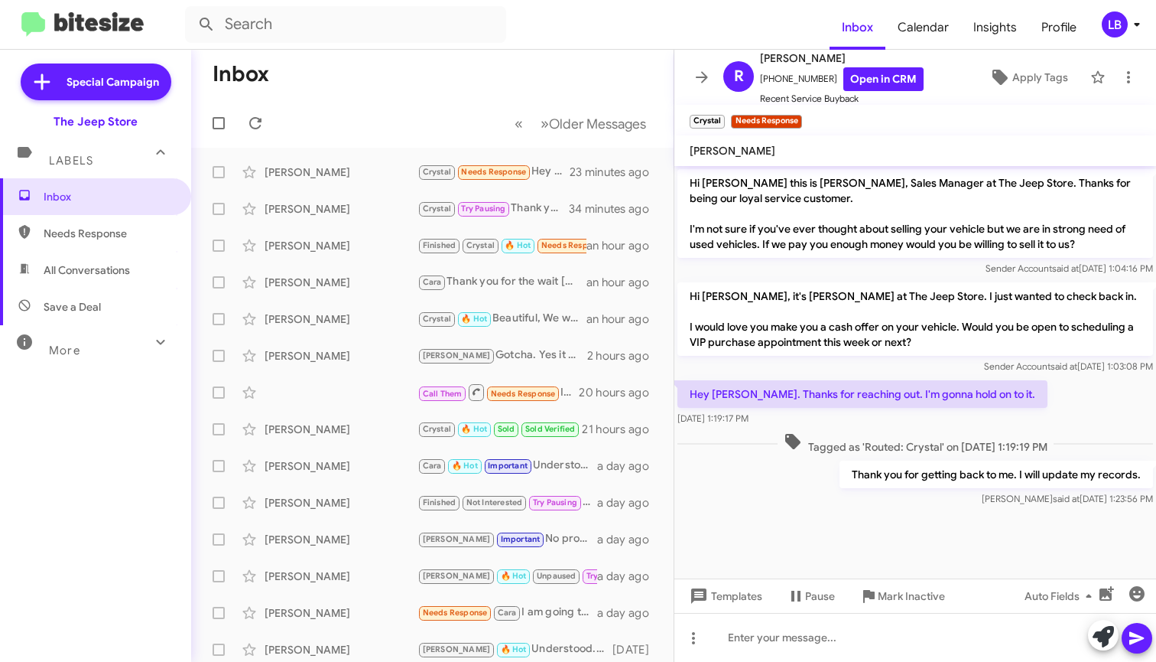
click at [240, 2] on mat-toolbar "Inbox Calendar Insights Profile LB" at bounding box center [578, 24] width 1156 height 49
